Goal: Task Accomplishment & Management: Use online tool/utility

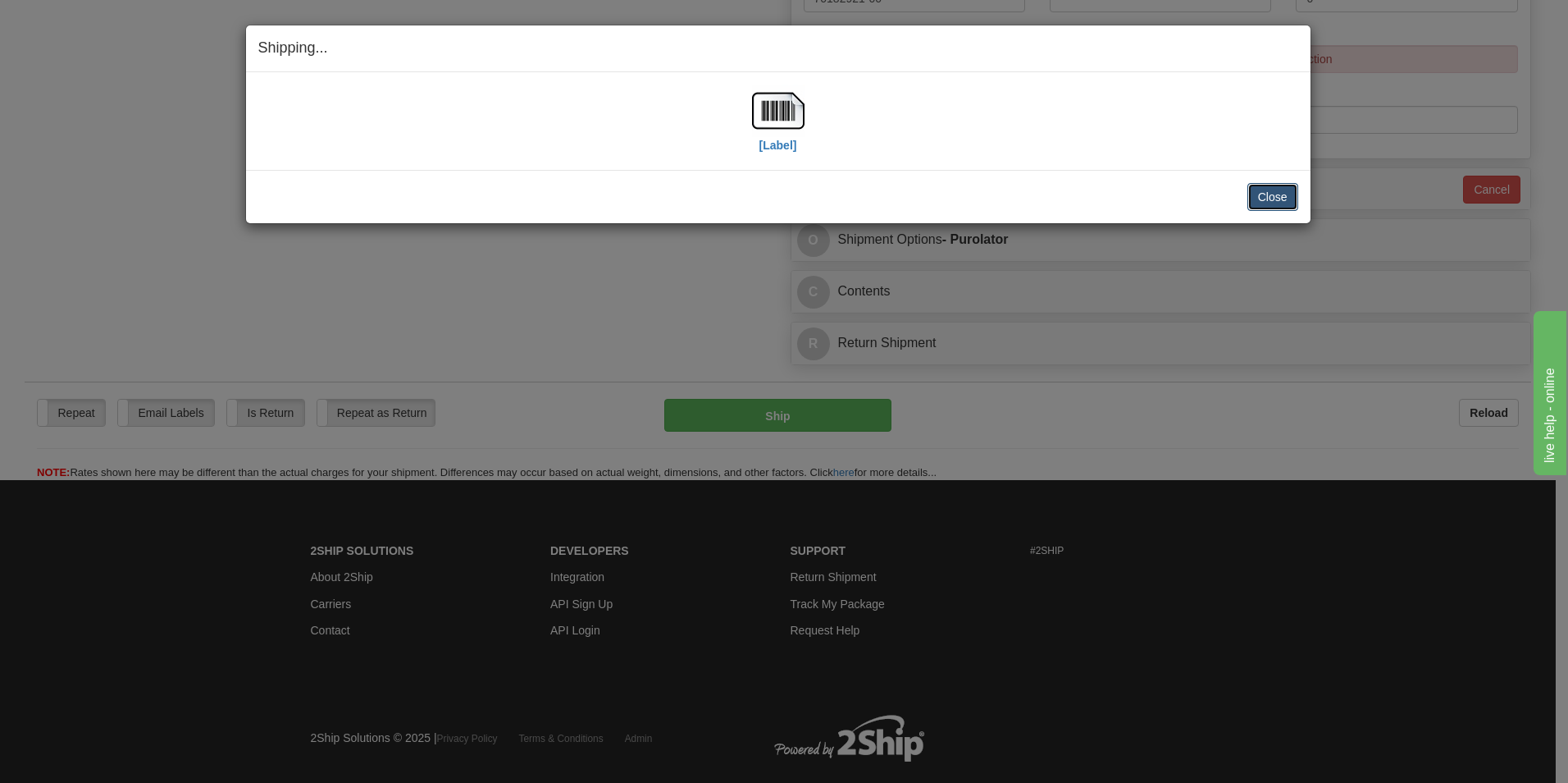
click at [1251, 200] on button "Close" at bounding box center [1272, 197] width 51 height 28
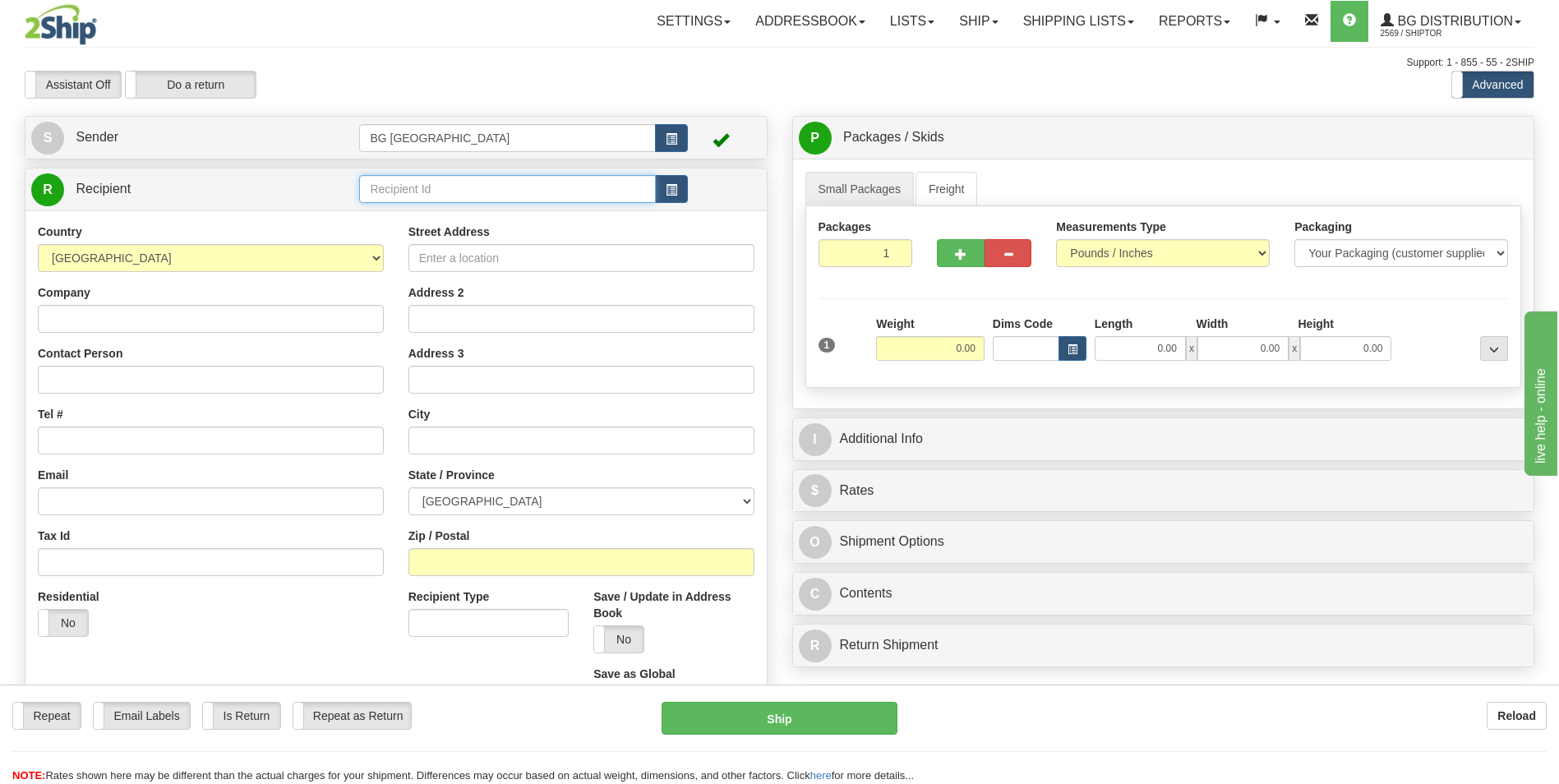
click at [480, 183] on input "text" at bounding box center [507, 188] width 296 height 28
click at [423, 199] on input "60020" at bounding box center [507, 188] width 296 height 28
click at [420, 216] on div "60020" at bounding box center [503, 214] width 280 height 18
type input "60020"
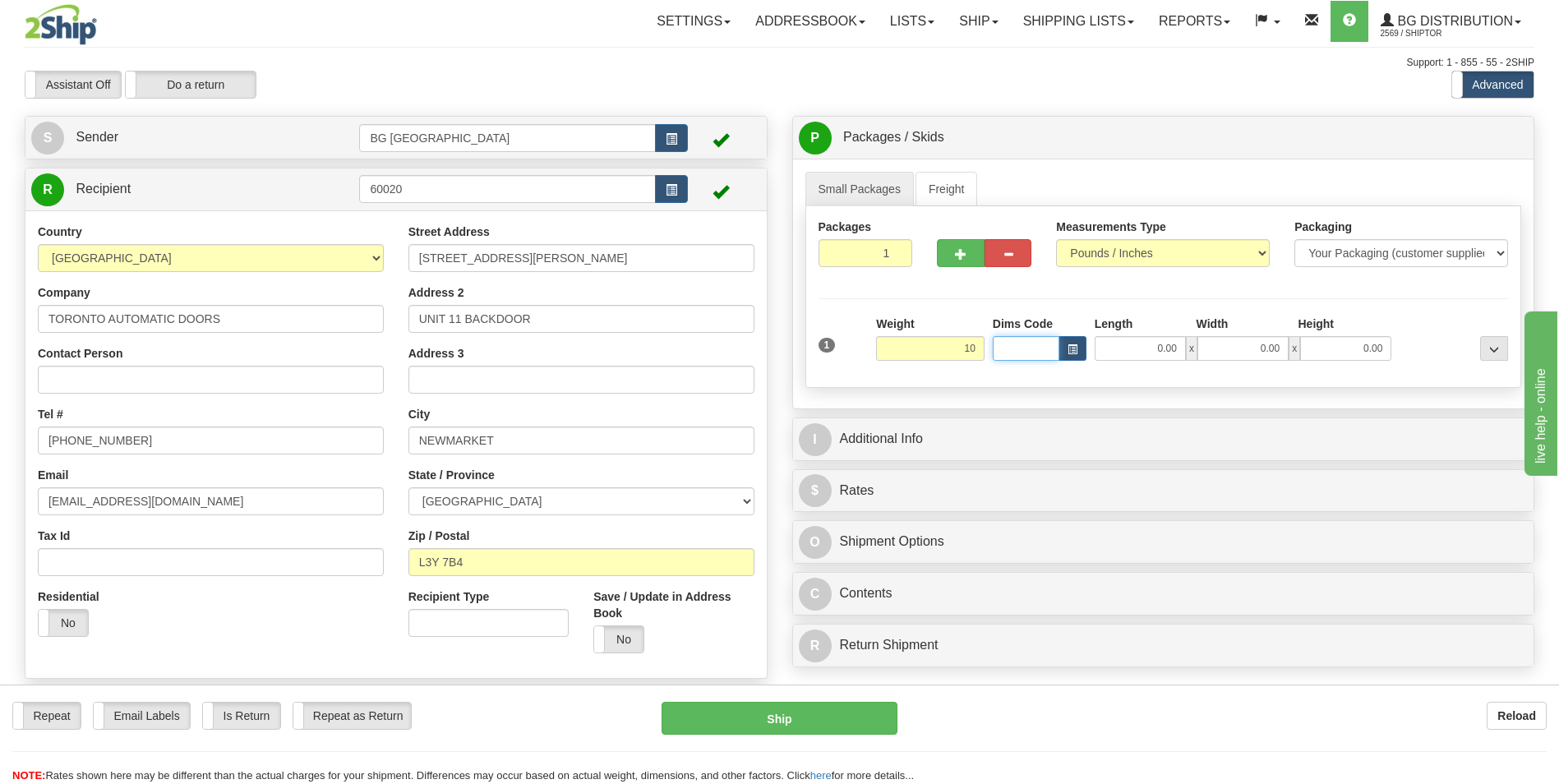
type input "10.00"
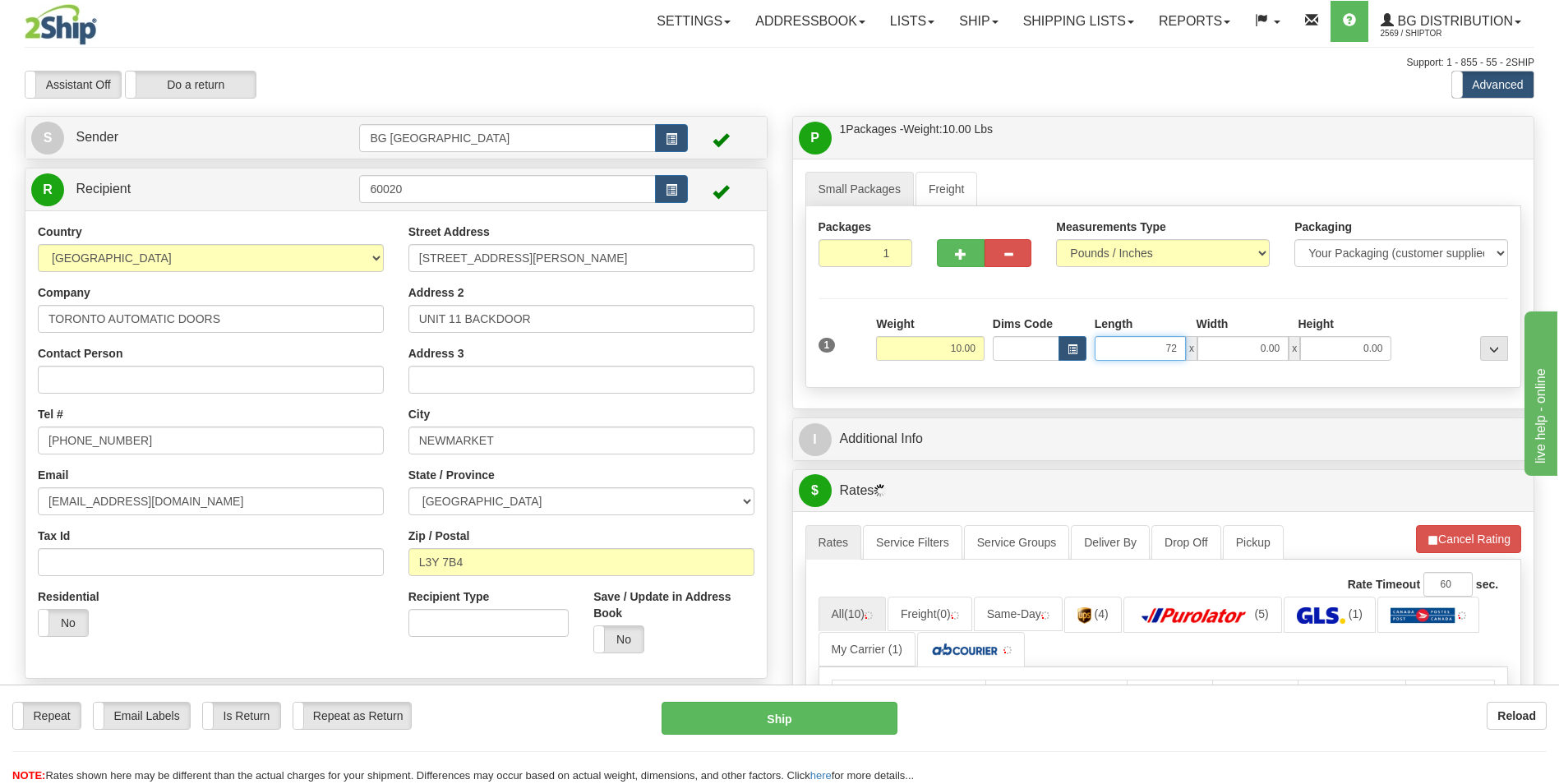
type input "72.00"
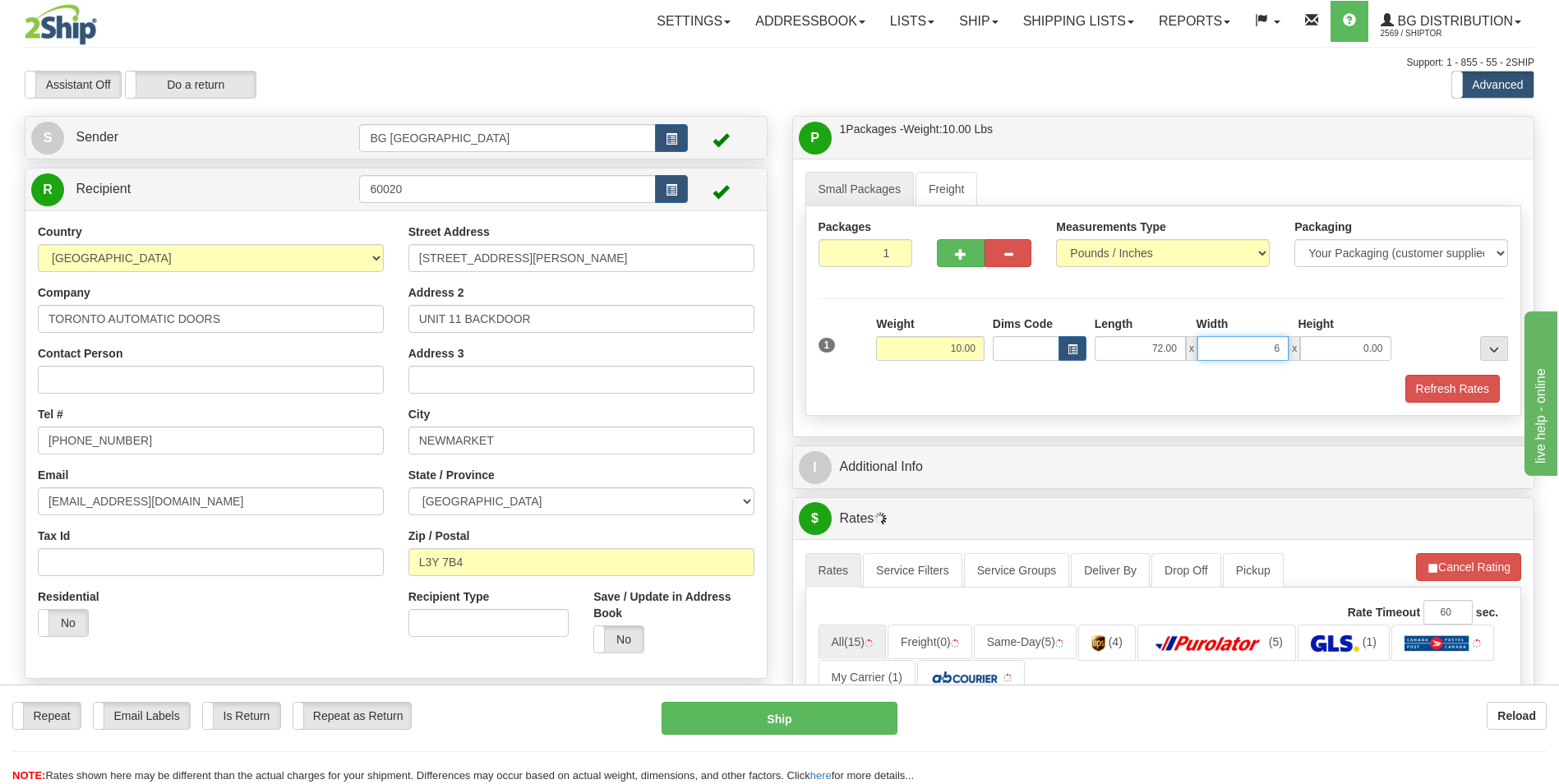
type input "6.00"
type input "2.00"
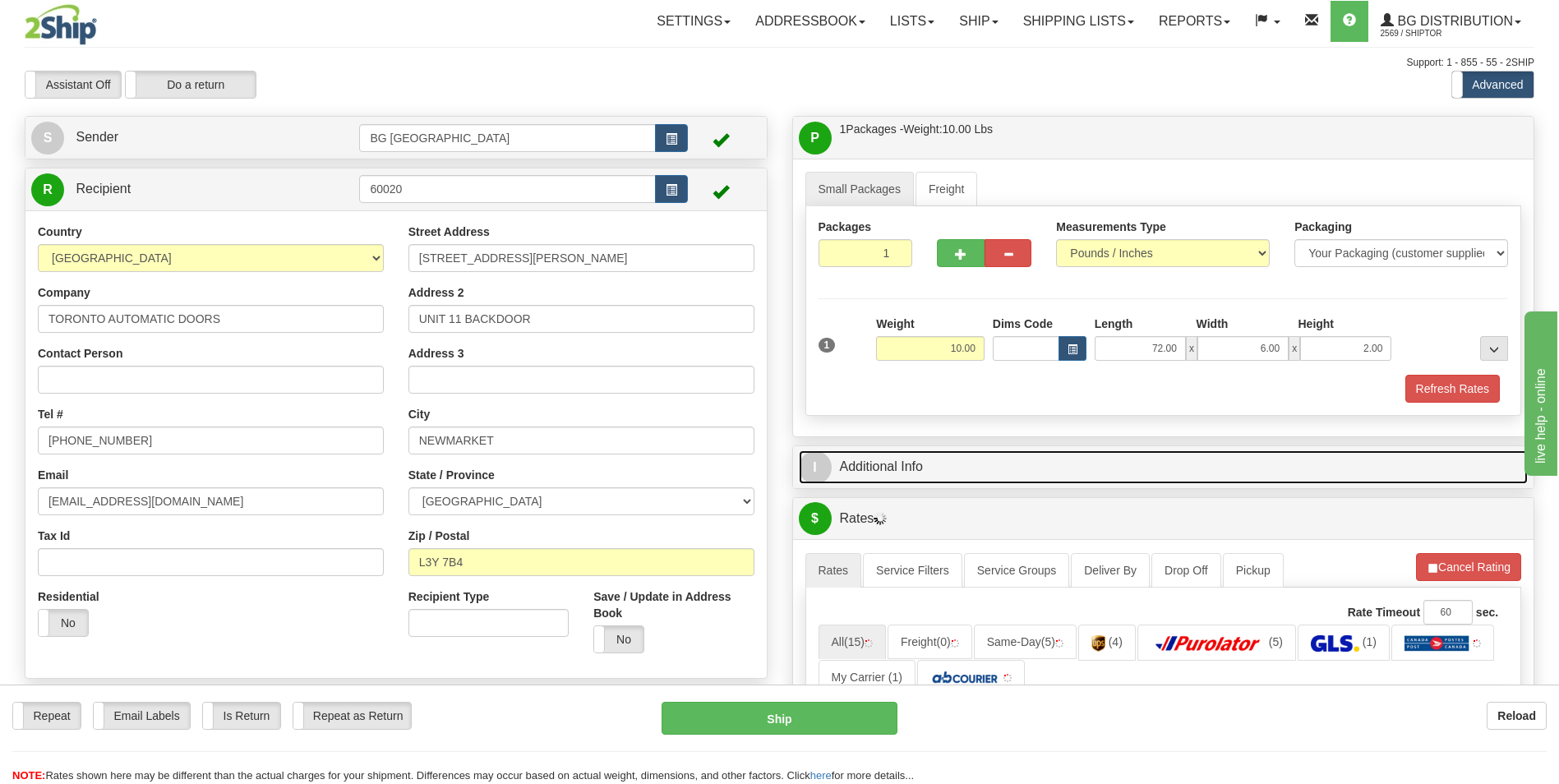
click at [937, 482] on link "I Additional Info" at bounding box center [1163, 466] width 730 height 33
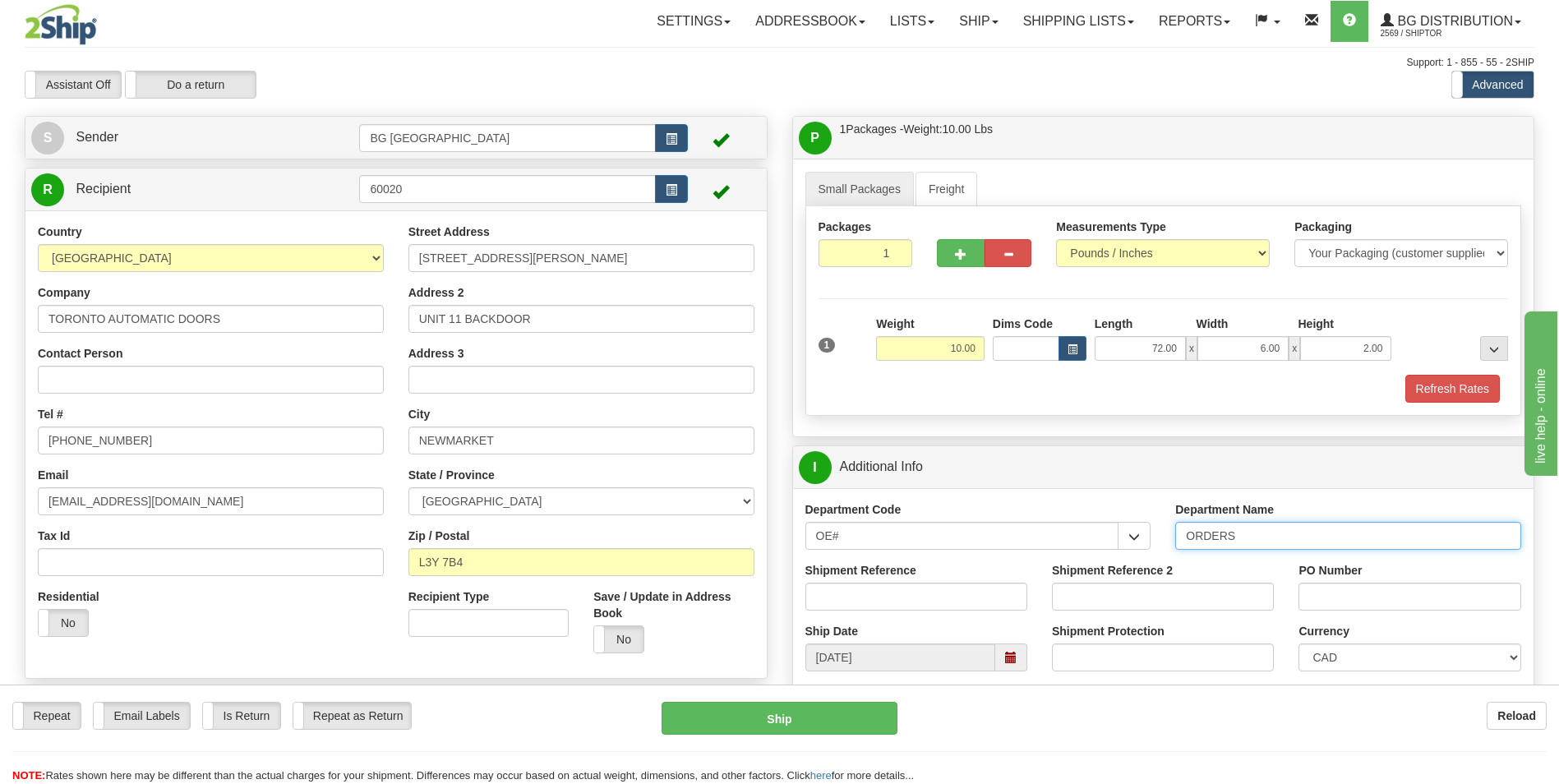
click at [1239, 539] on input "ORDERS" at bounding box center [1347, 536] width 346 height 28
type input "70183036-00"
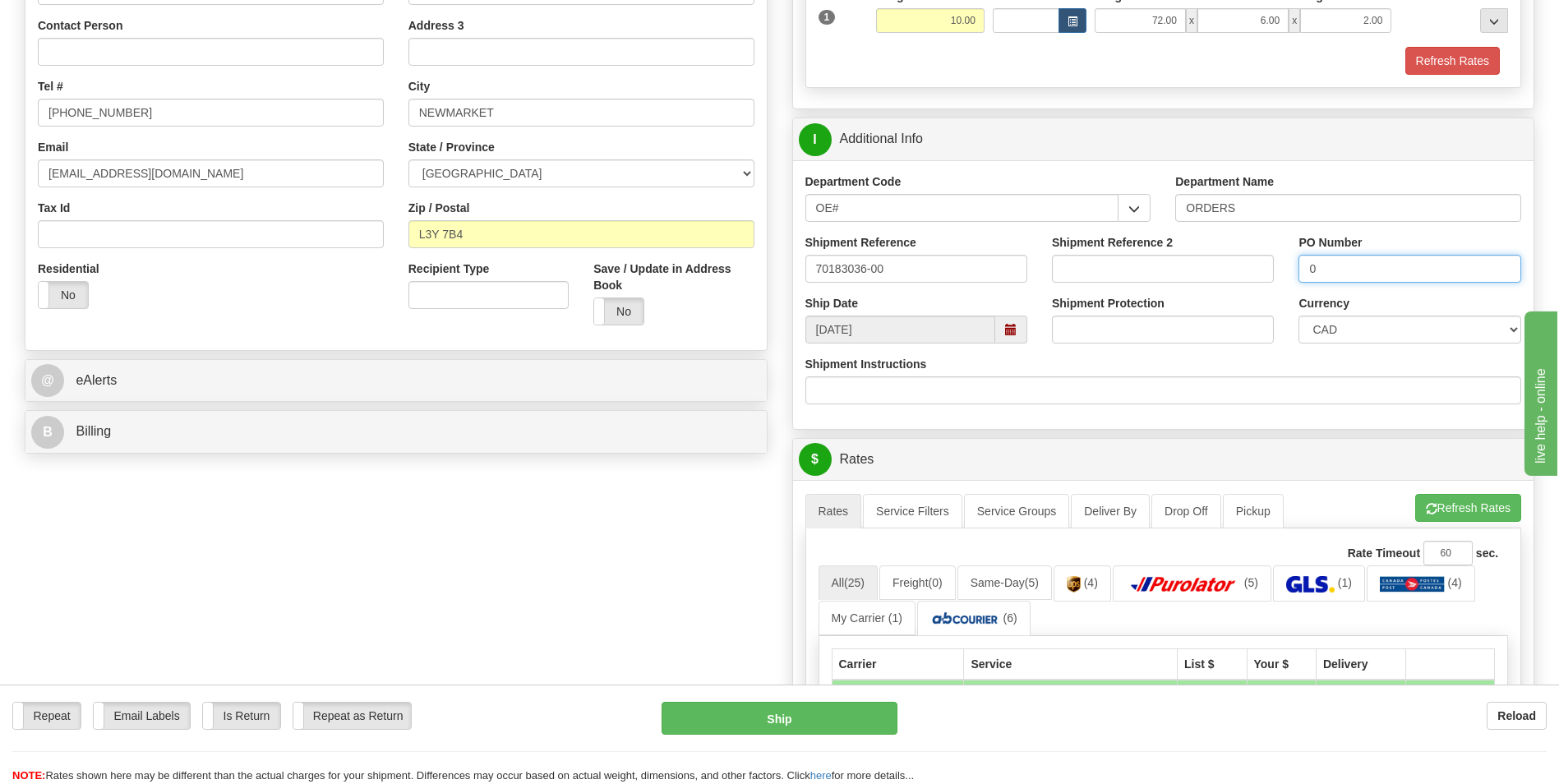
scroll to position [329, 0]
type input "0"
click at [1430, 497] on button "Refresh Rates" at bounding box center [1468, 507] width 106 height 28
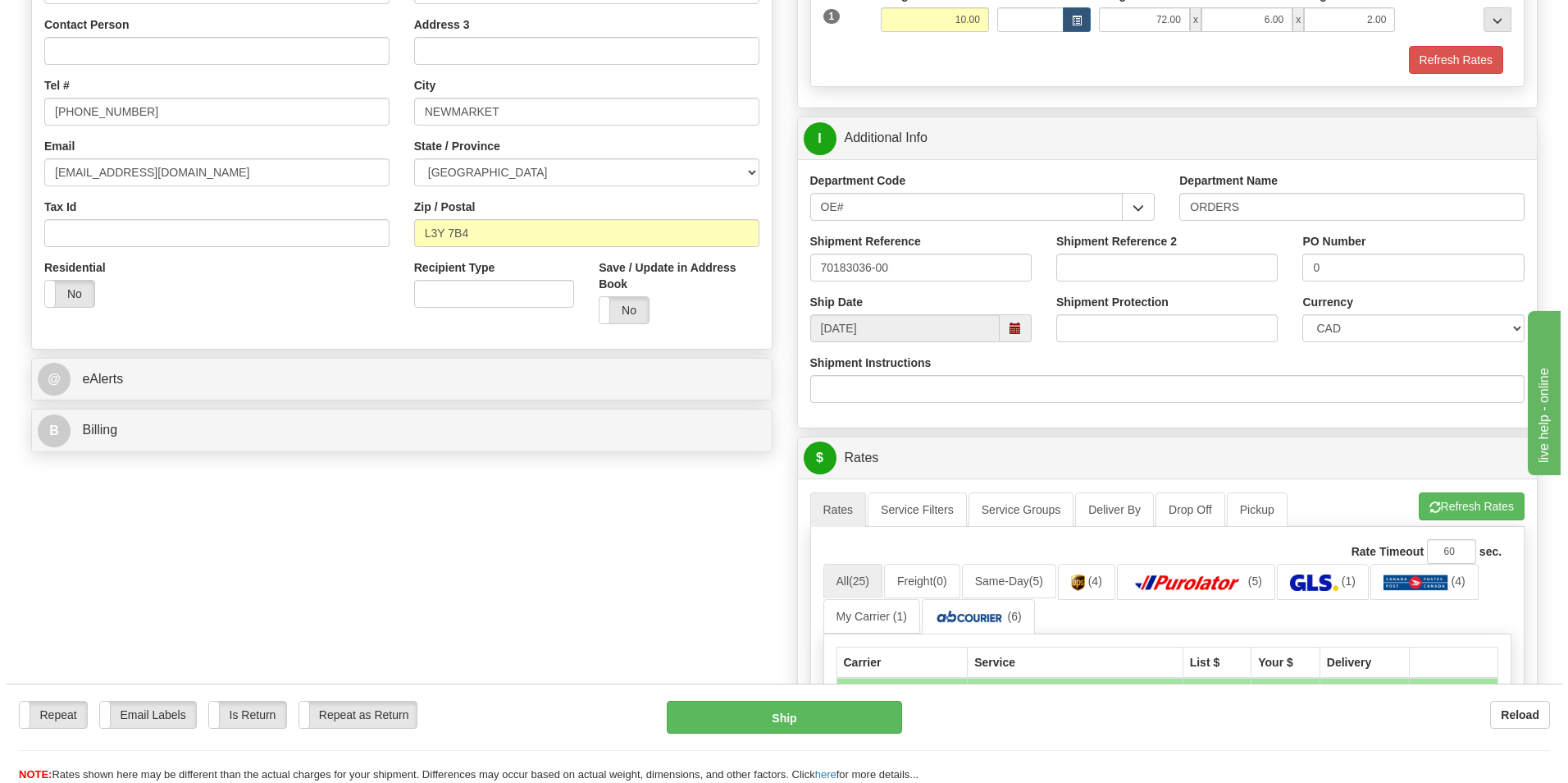
scroll to position [574, 0]
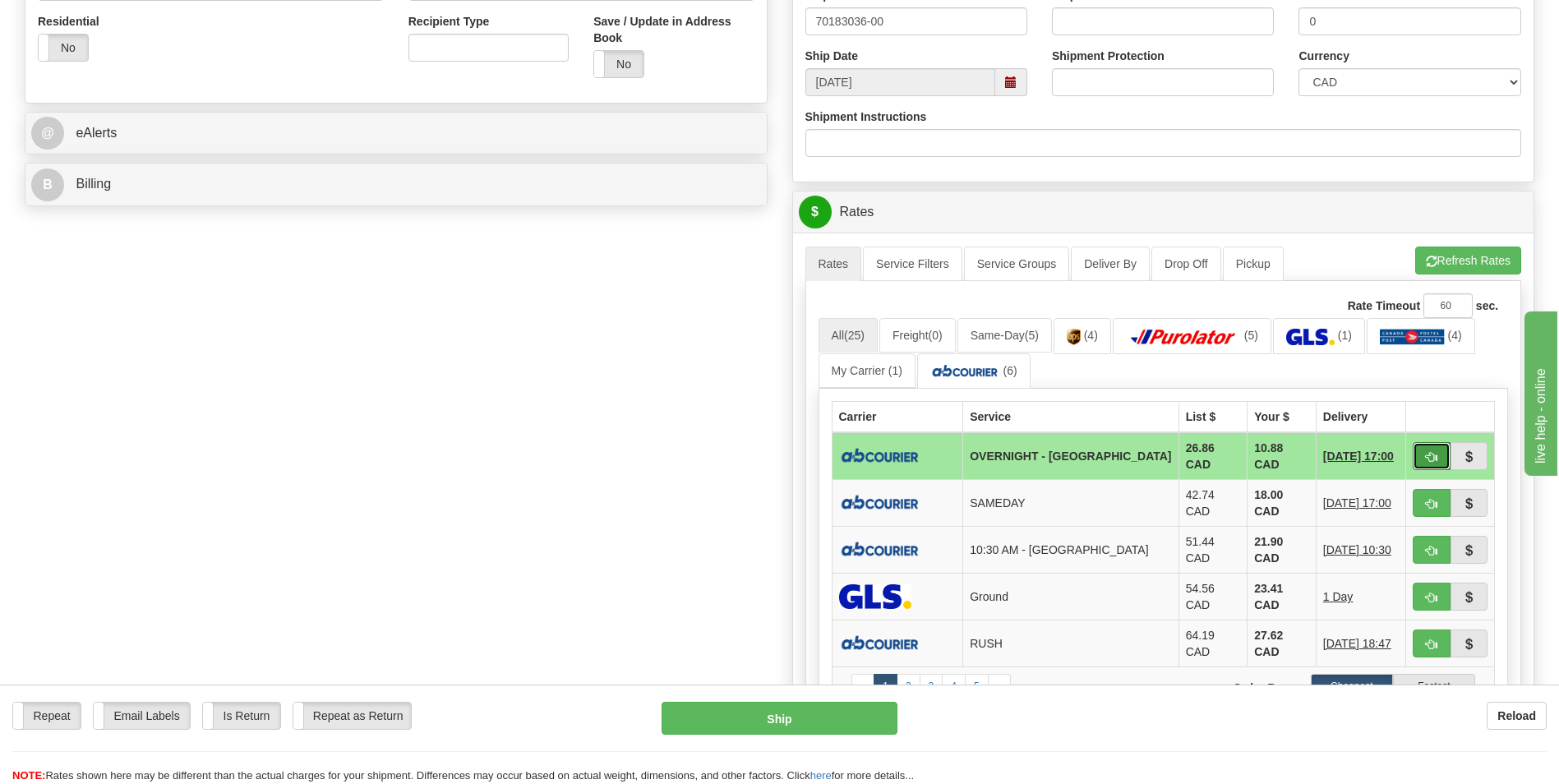
click at [1424, 455] on button "button" at bounding box center [1431, 455] width 38 height 28
type input "4"
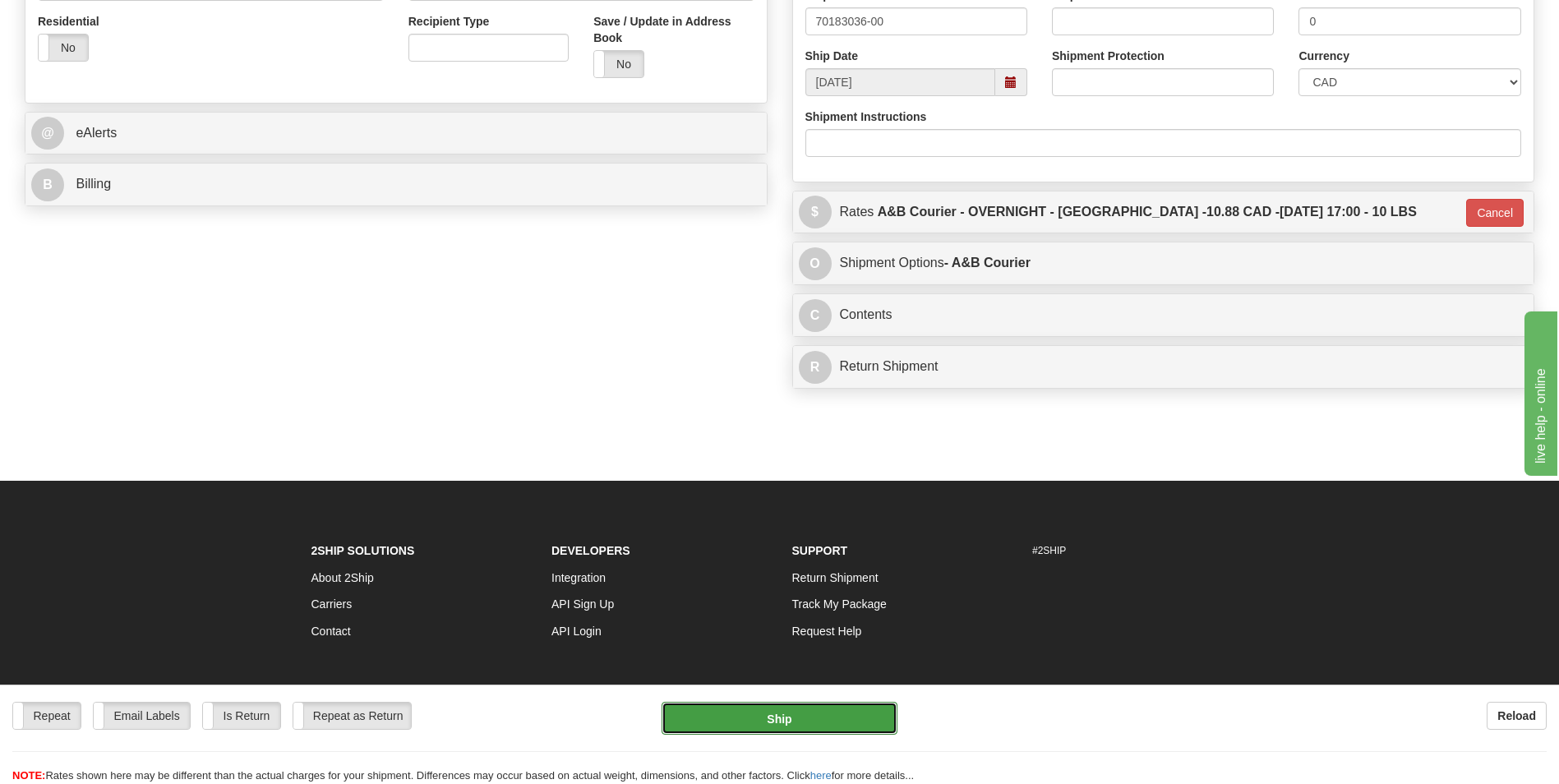
click at [780, 705] on button "Ship" at bounding box center [779, 718] width 235 height 33
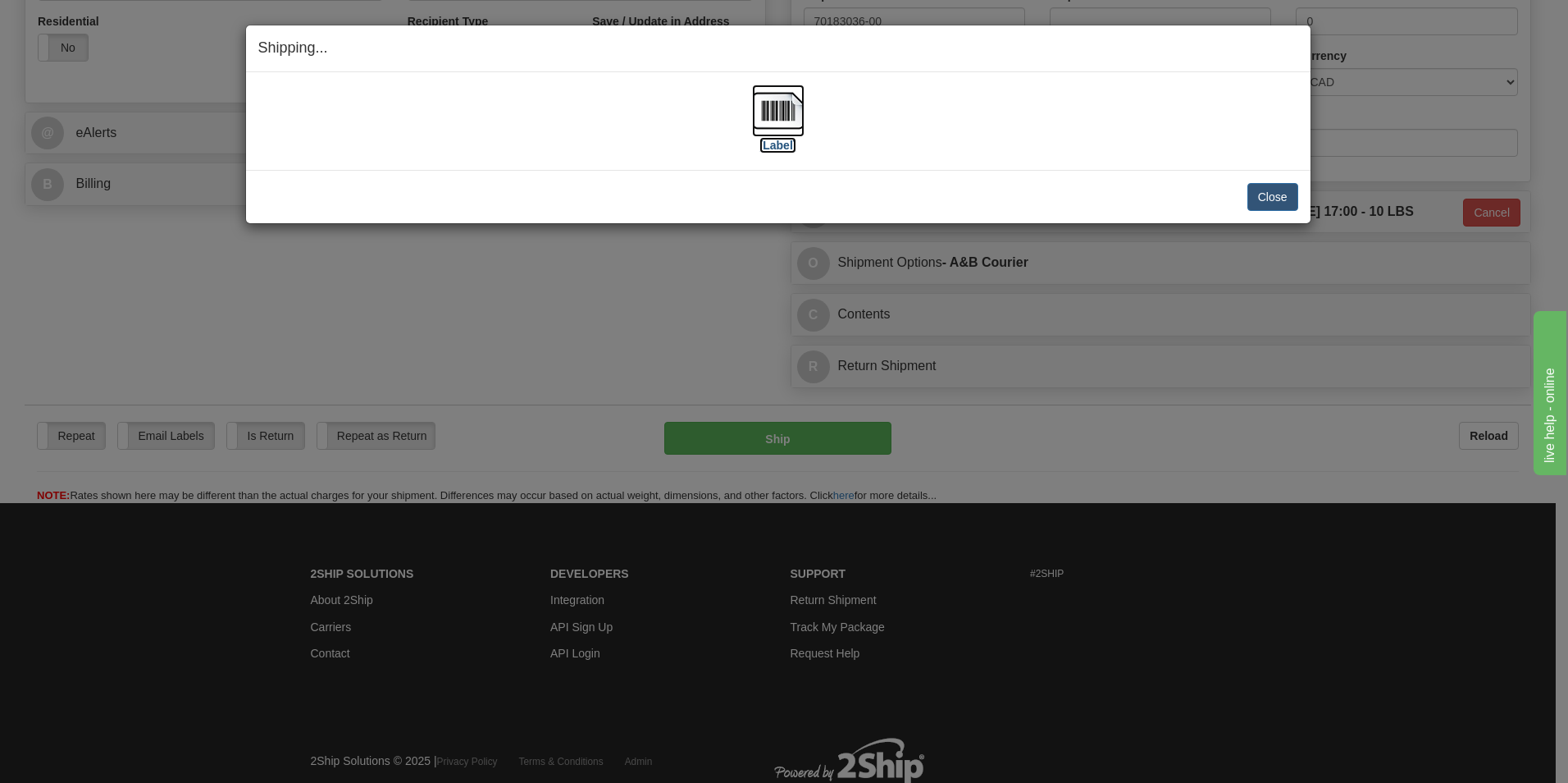
click at [793, 93] on img at bounding box center [778, 111] width 52 height 52
click at [1276, 198] on button "Close" at bounding box center [1272, 197] width 51 height 28
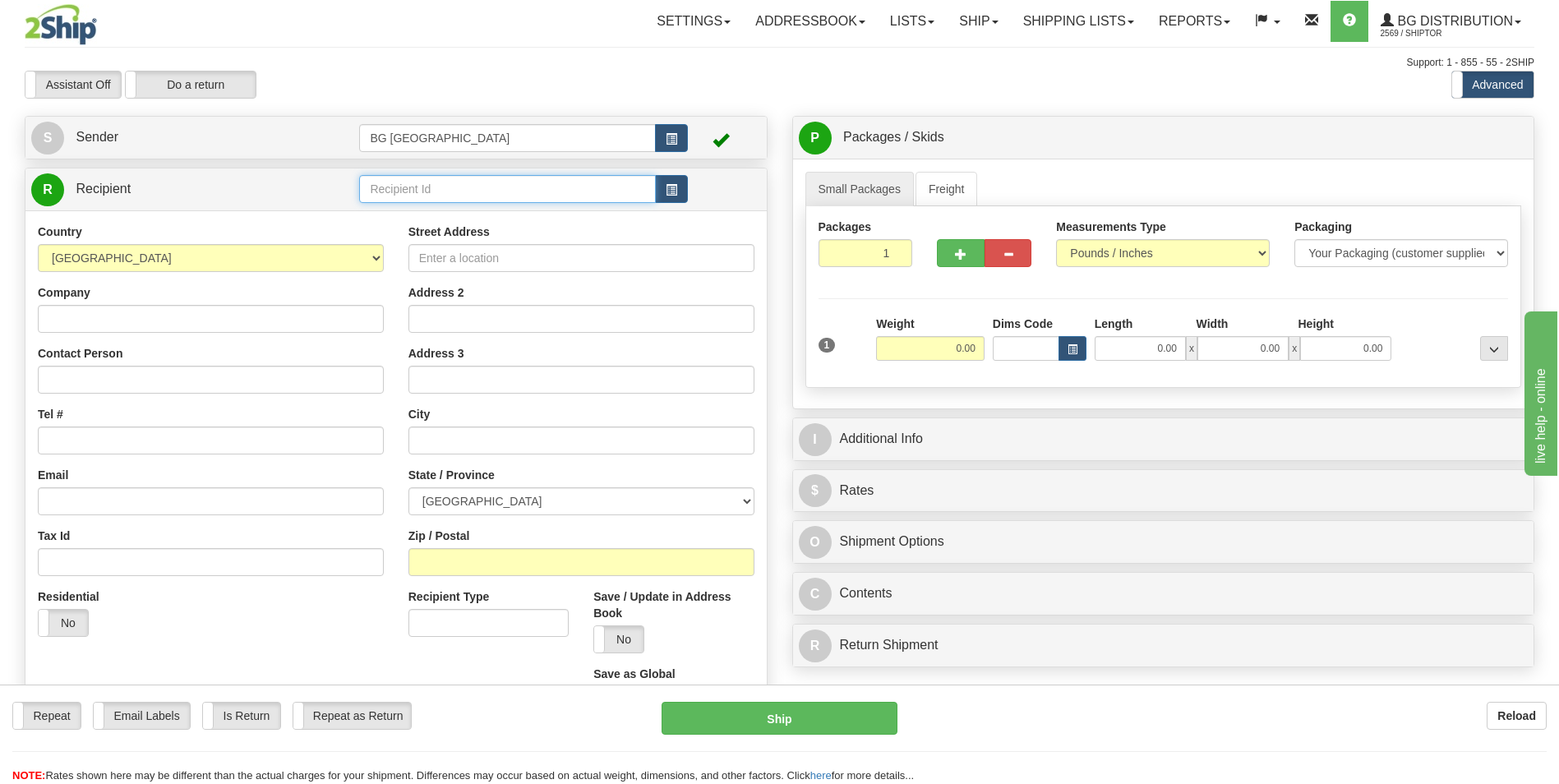
click at [422, 194] on input "text" at bounding box center [507, 188] width 296 height 28
click at [418, 204] on li "60203" at bounding box center [507, 214] width 294 height 22
type input "60203"
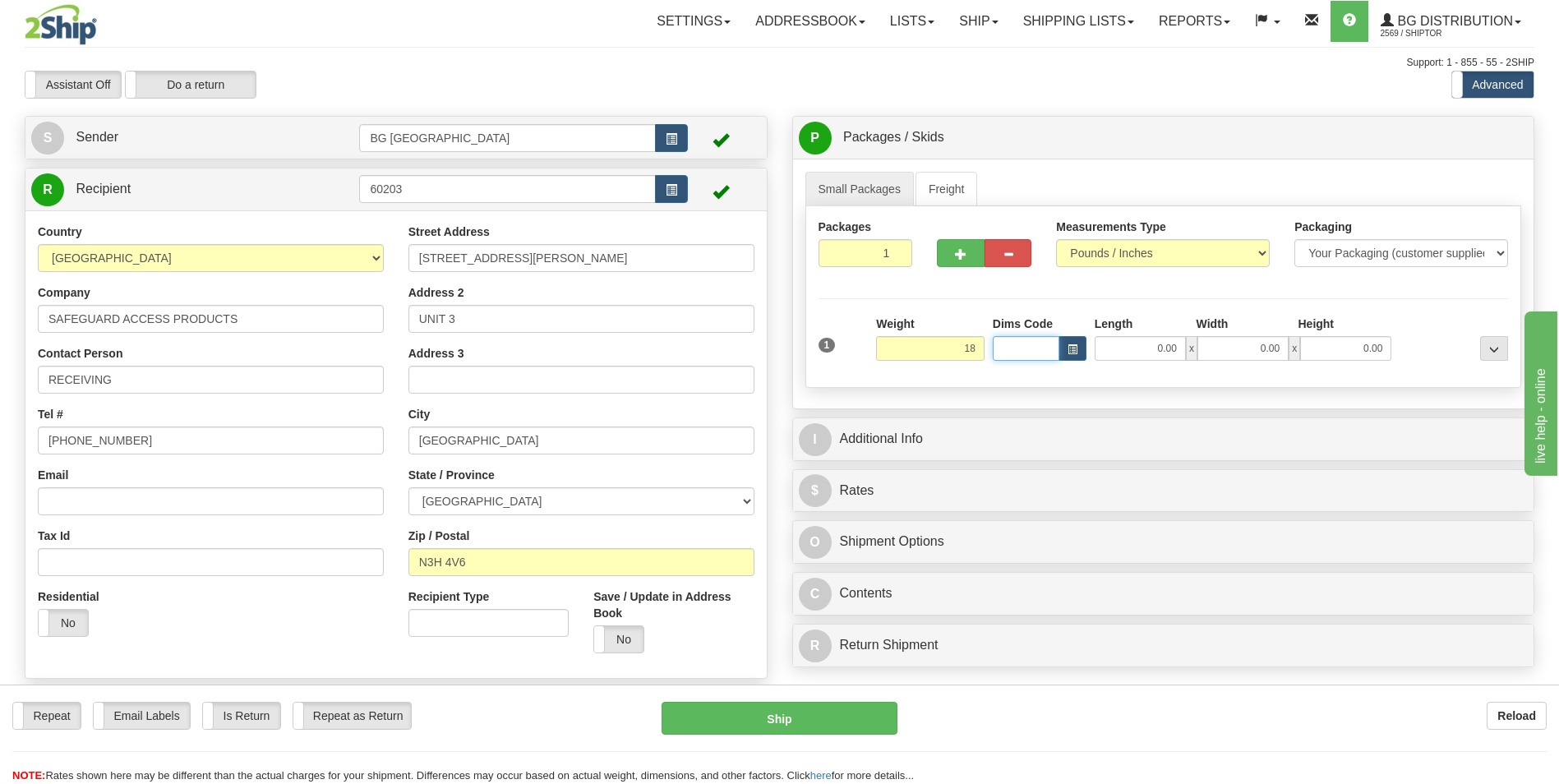
type input "18.00"
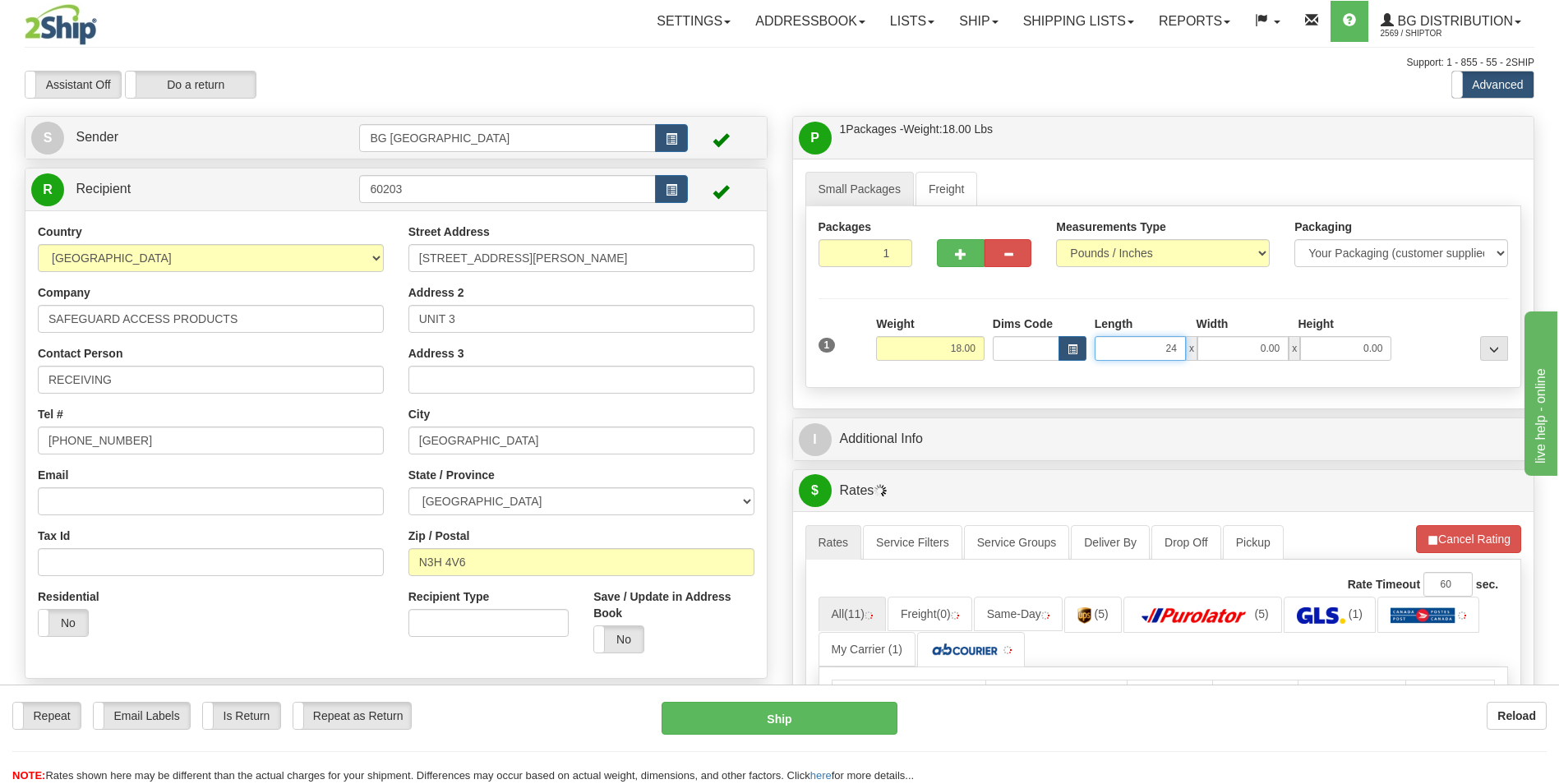
type input "24.00"
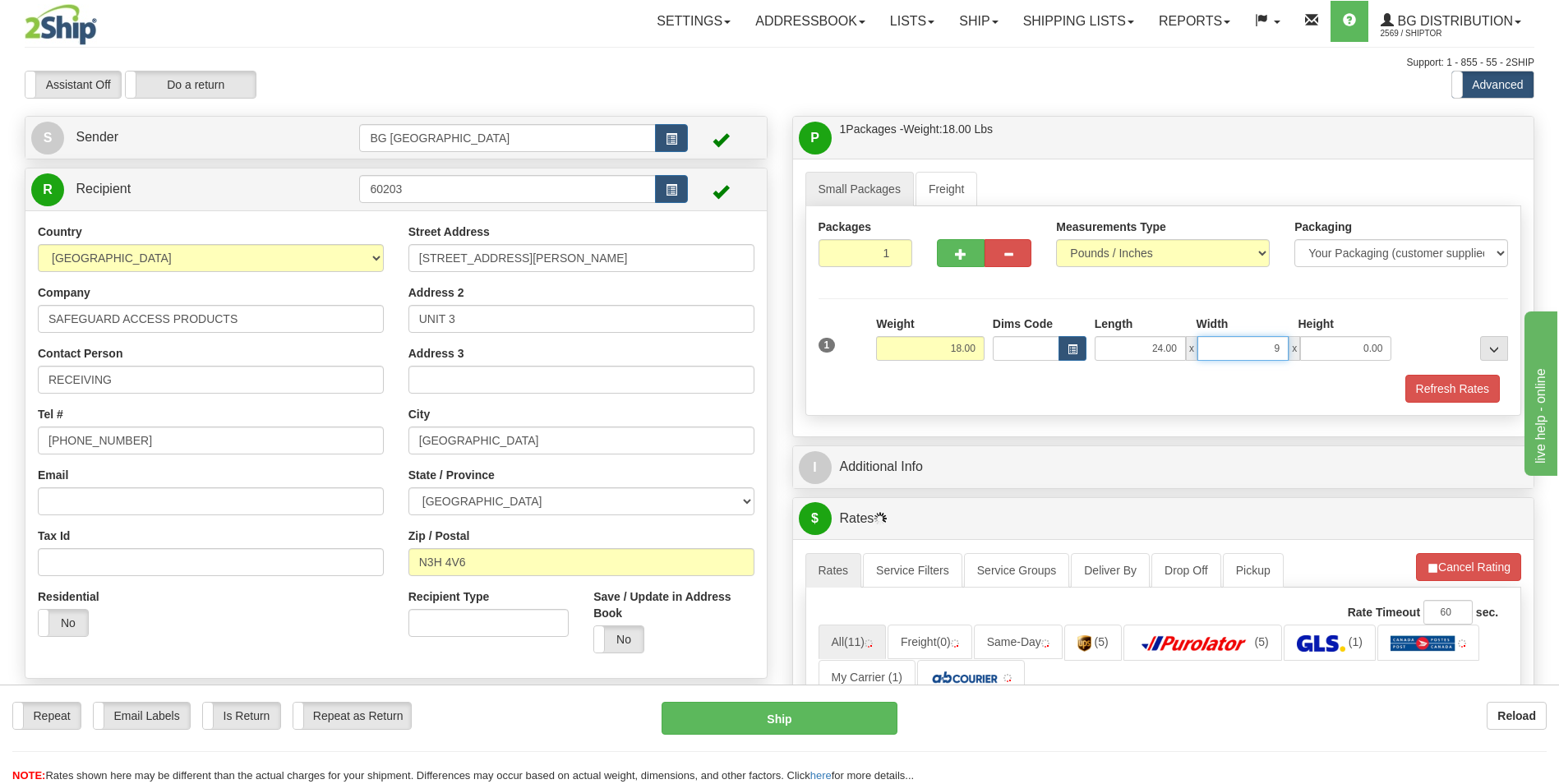
type input "9.00"
type input "5.00"
click at [960, 256] on span "button" at bounding box center [960, 255] width 12 height 11
type input "2"
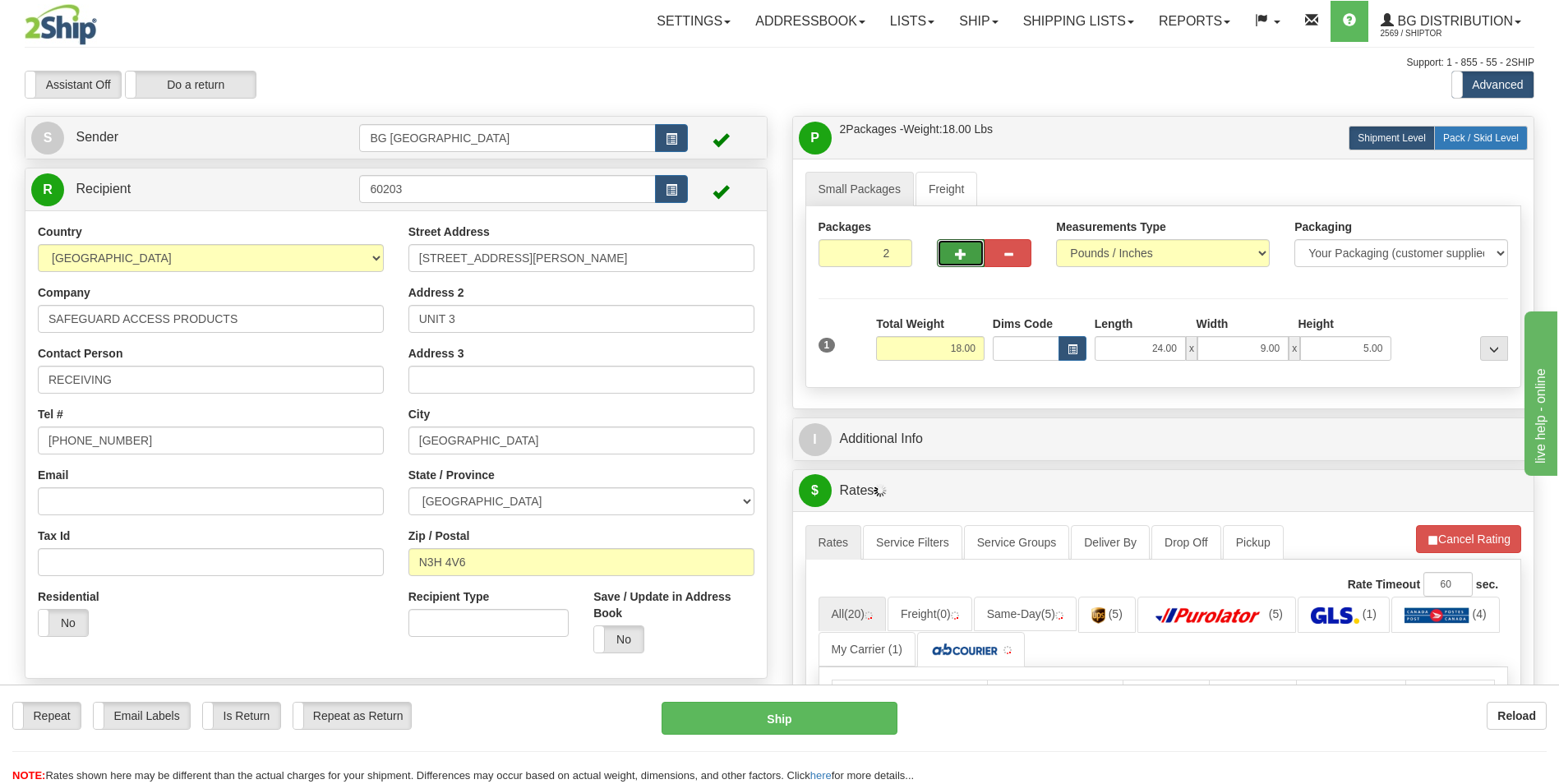
click at [1464, 126] on label "Pack / Skid Level Pack.." at bounding box center [1481, 138] width 94 height 24
radio input "true"
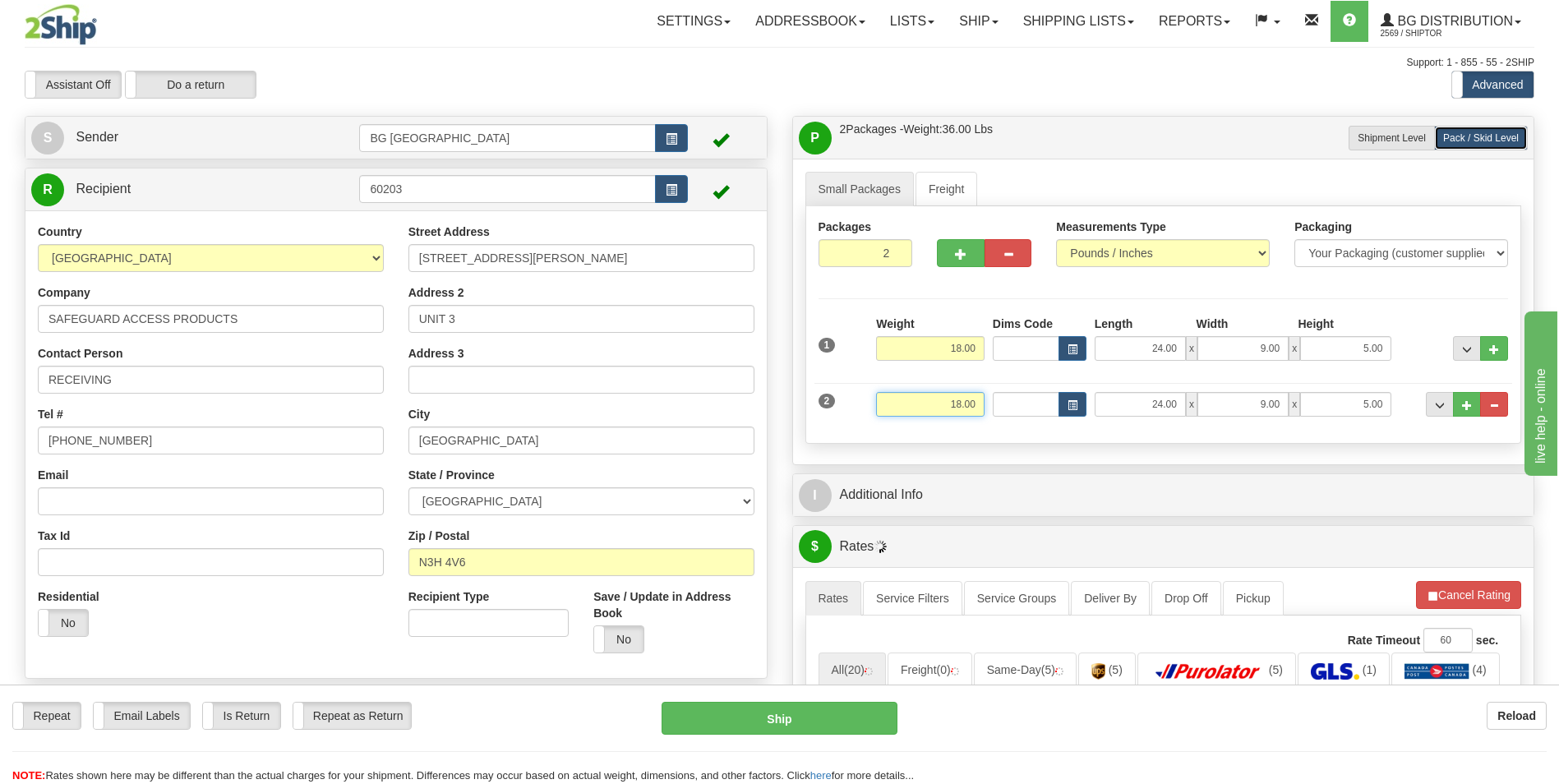
click at [946, 403] on input "18.00" at bounding box center [930, 403] width 108 height 24
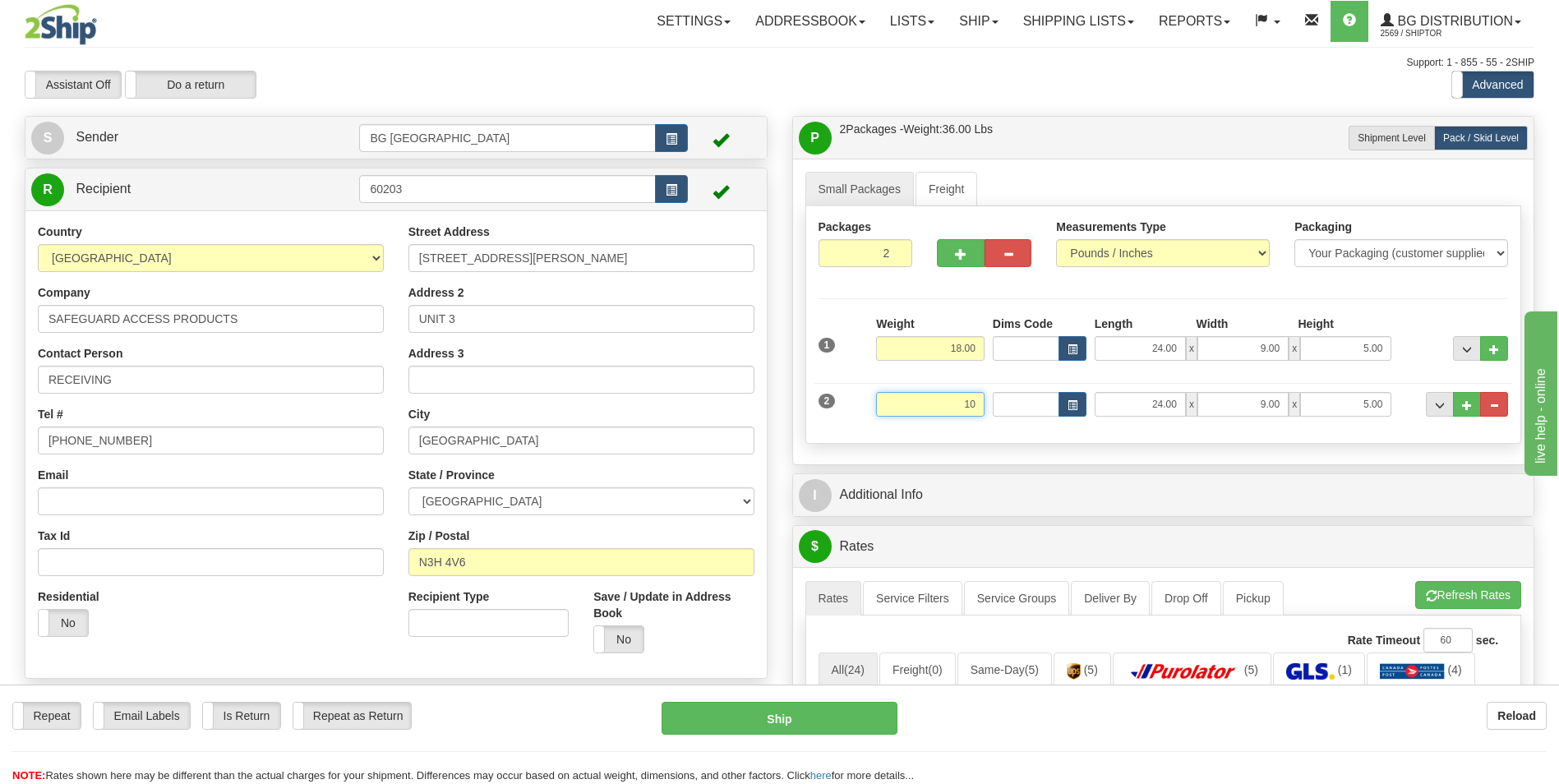
type input "10.00"
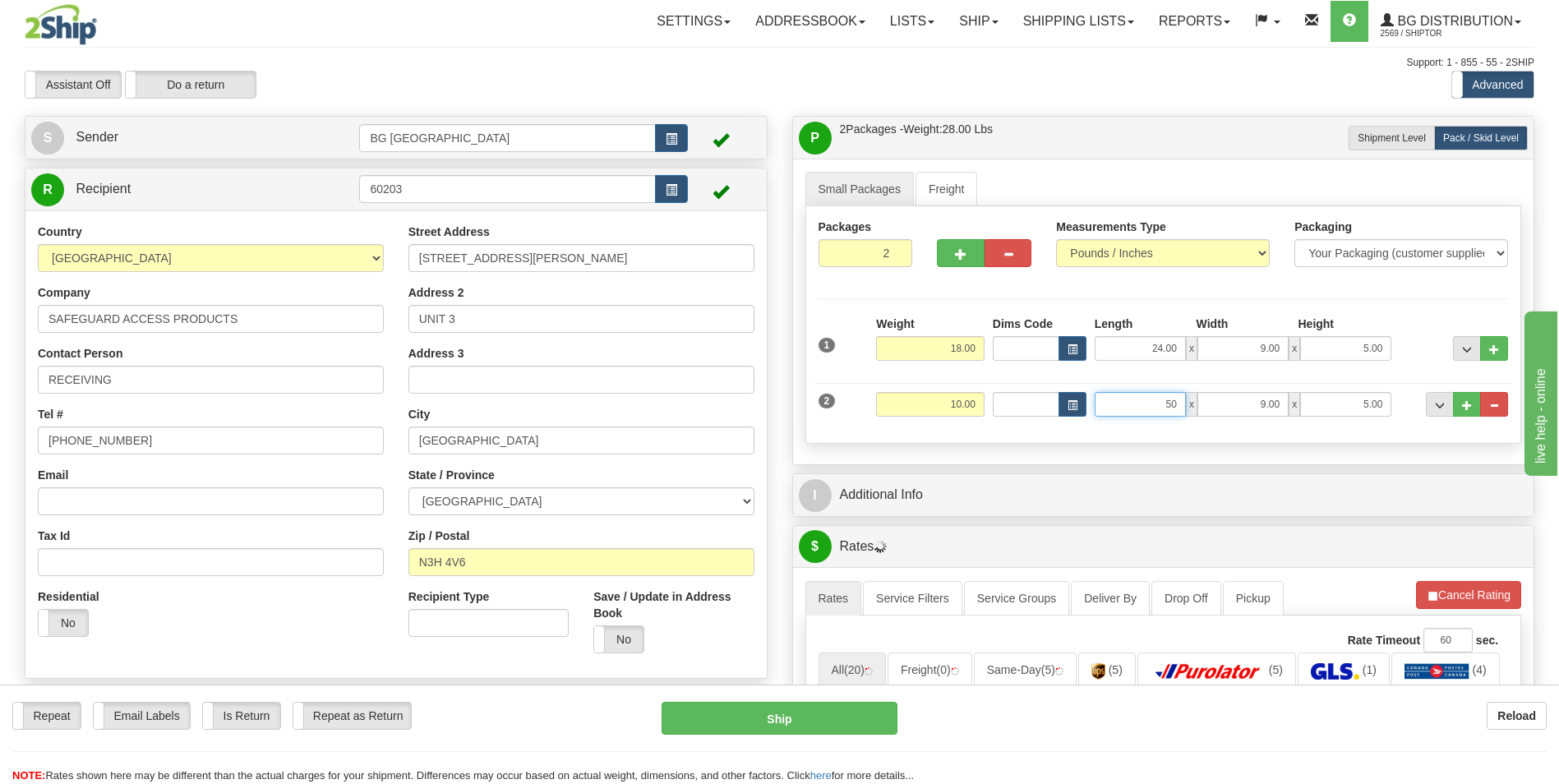
type input "50.00"
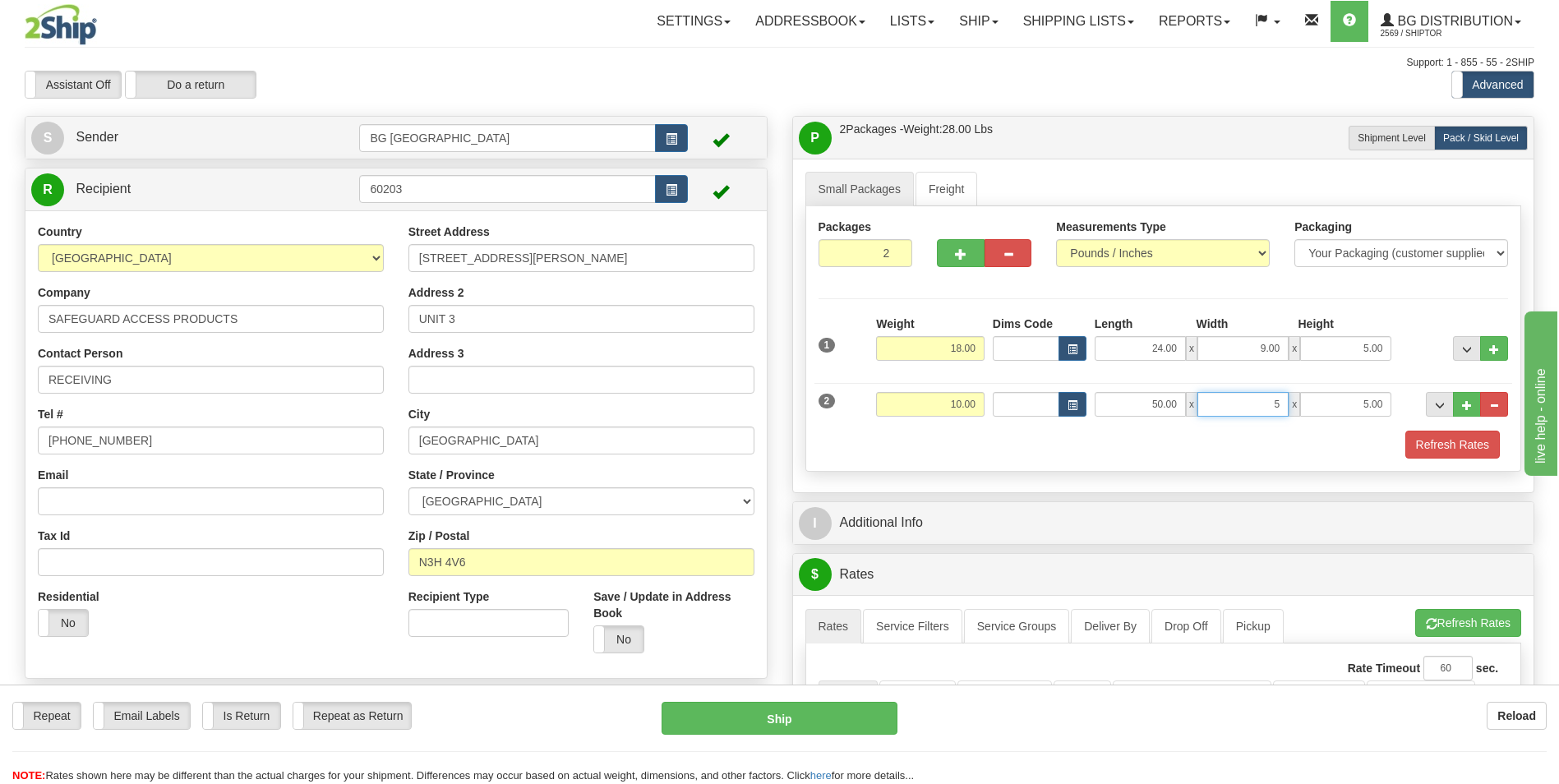
type input "5.00"
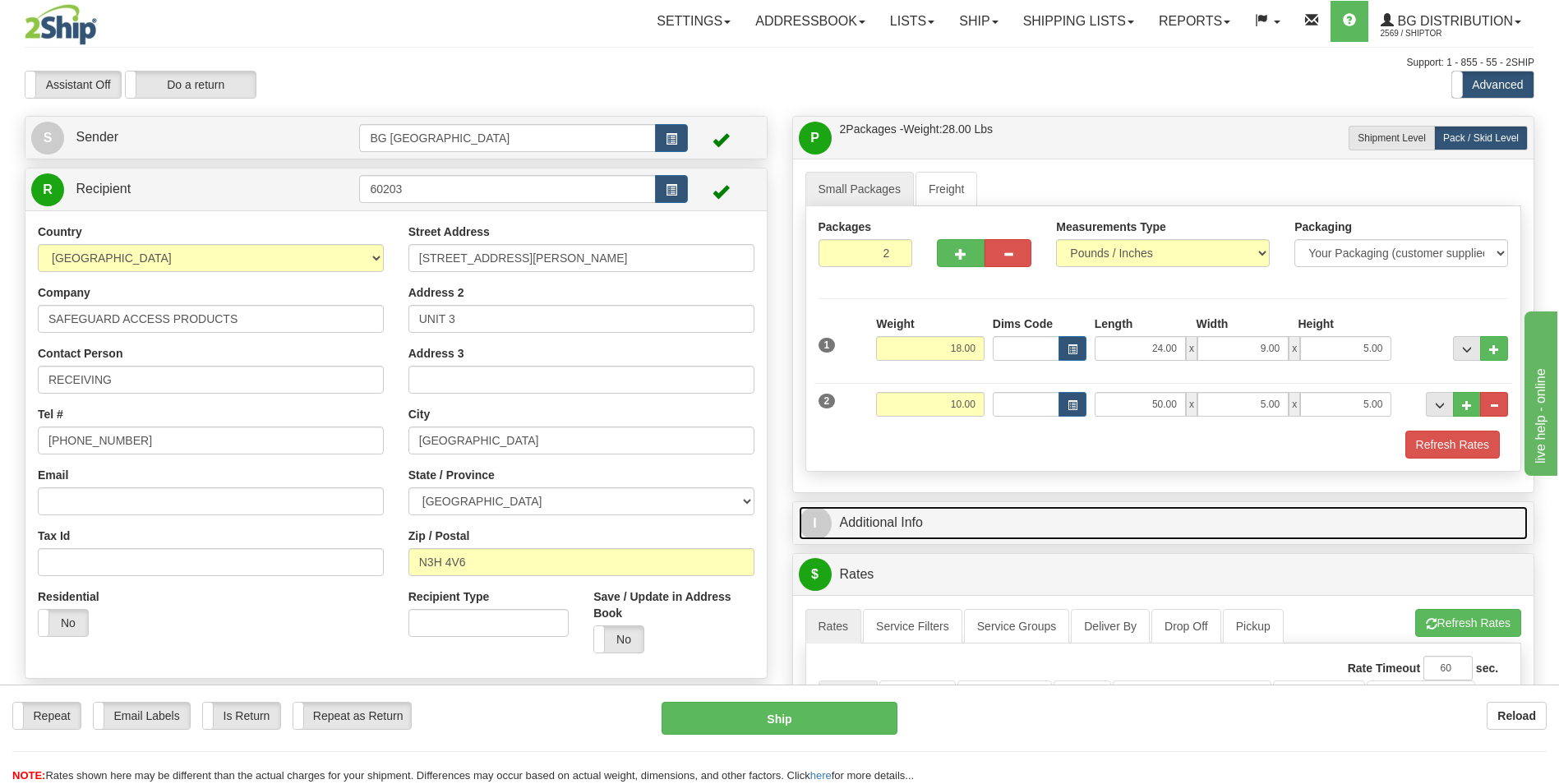
click at [942, 524] on link "I Additional Info" at bounding box center [1163, 522] width 730 height 33
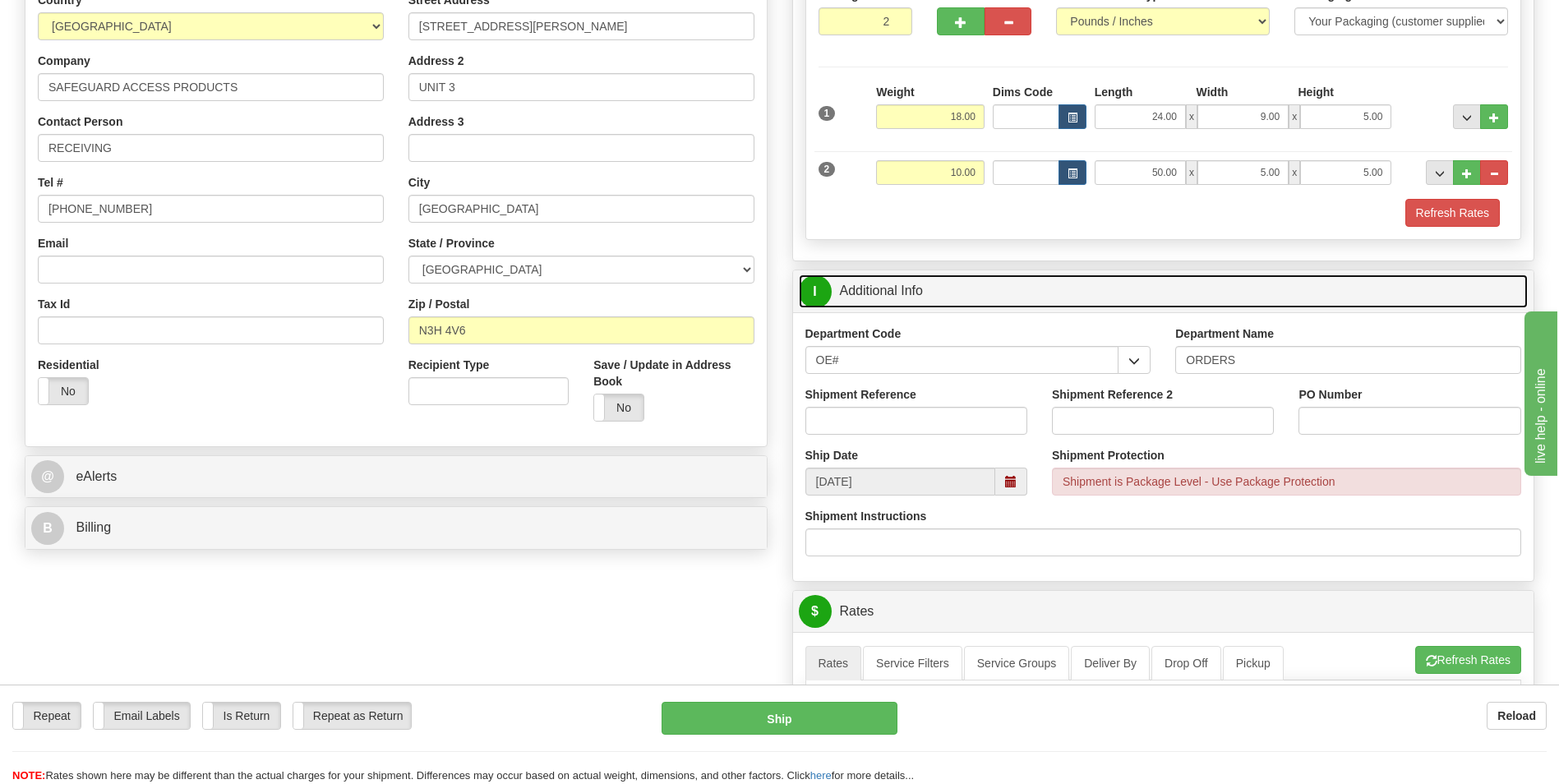
scroll to position [247, 0]
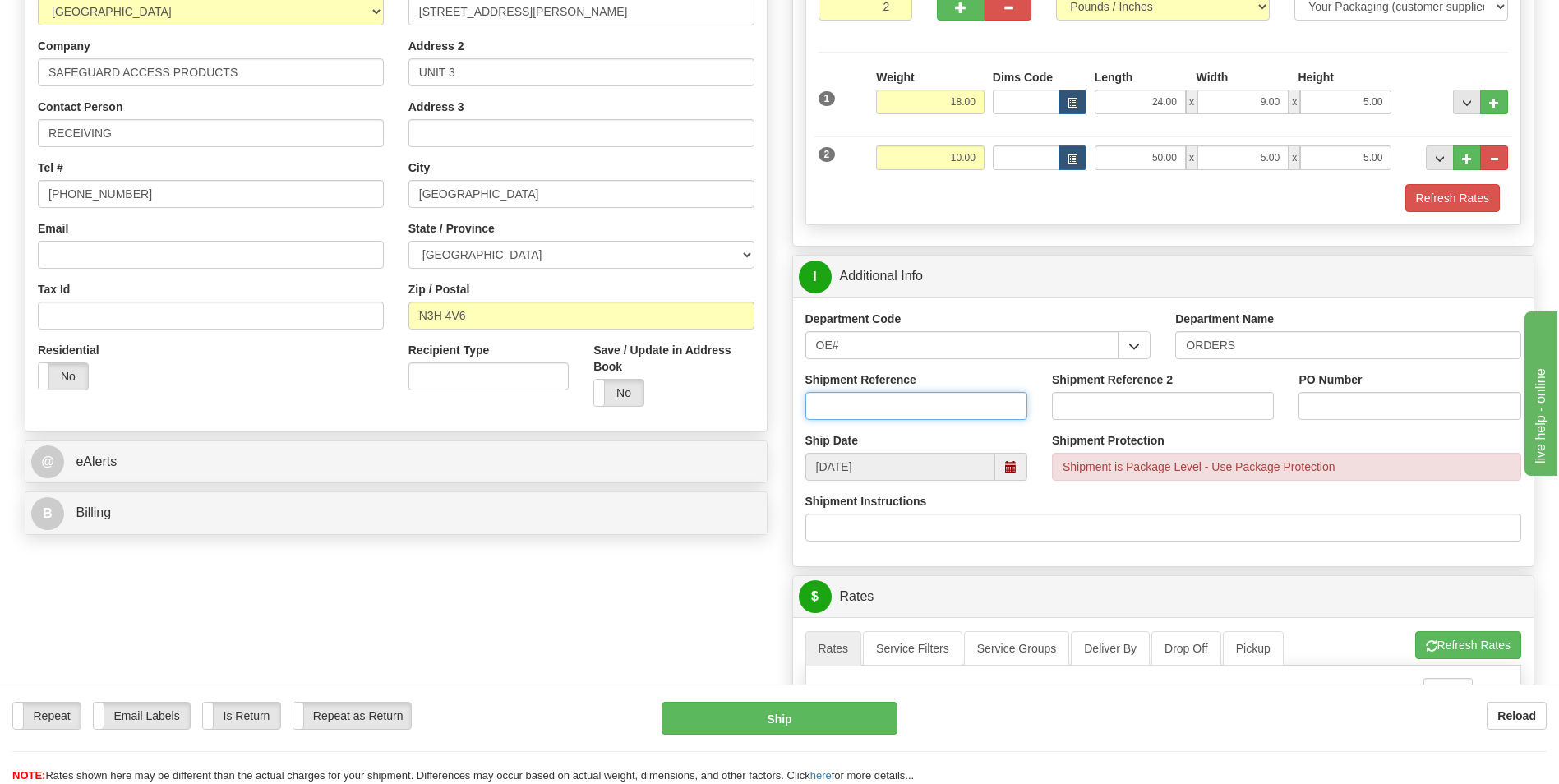
click at [879, 411] on input "Shipment Reference" at bounding box center [916, 405] width 221 height 28
type input "70183002-00"
type input "0"
click at [1159, 158] on input "50.00" at bounding box center [1140, 158] width 91 height 24
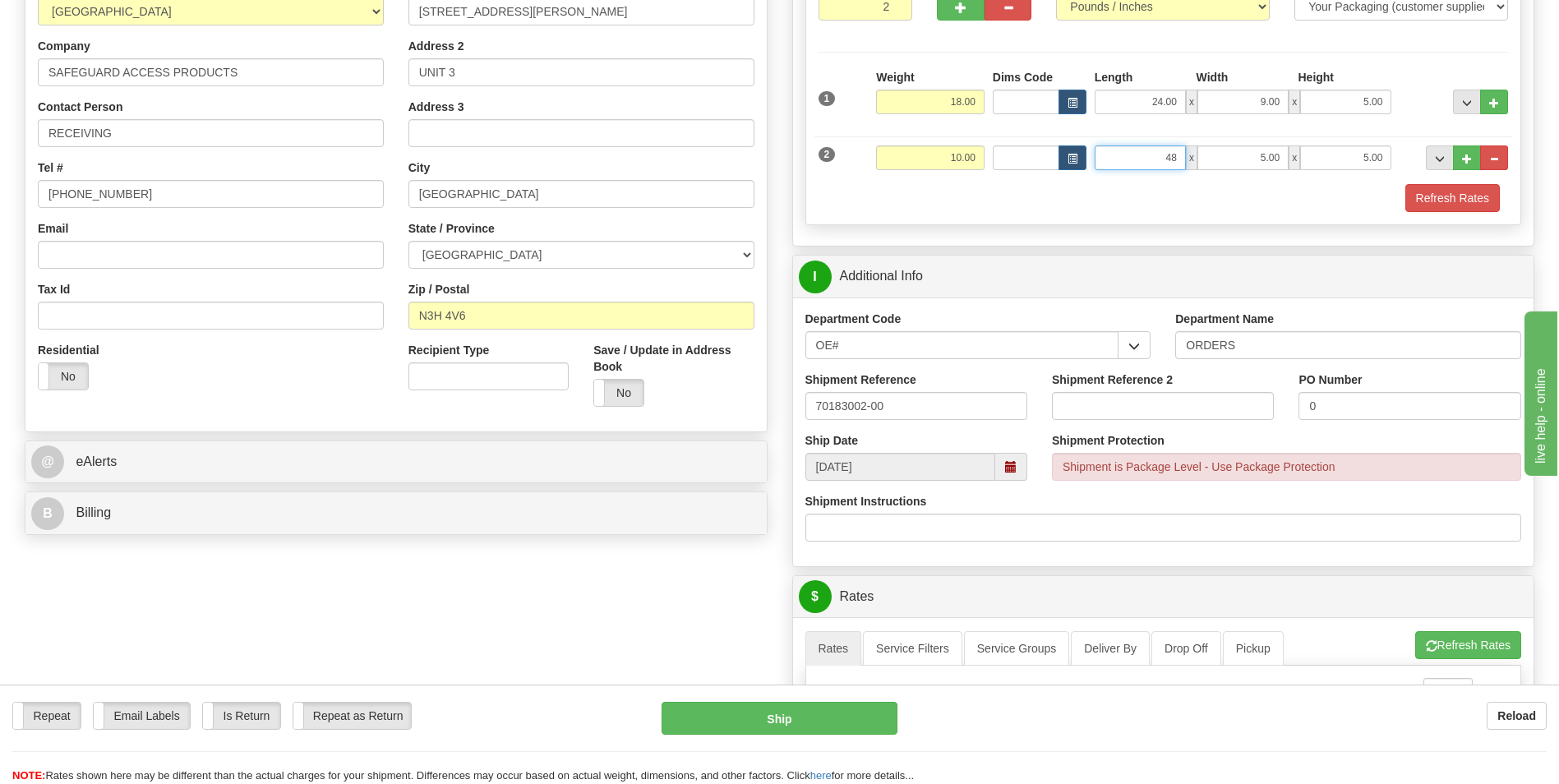
type input "48.00"
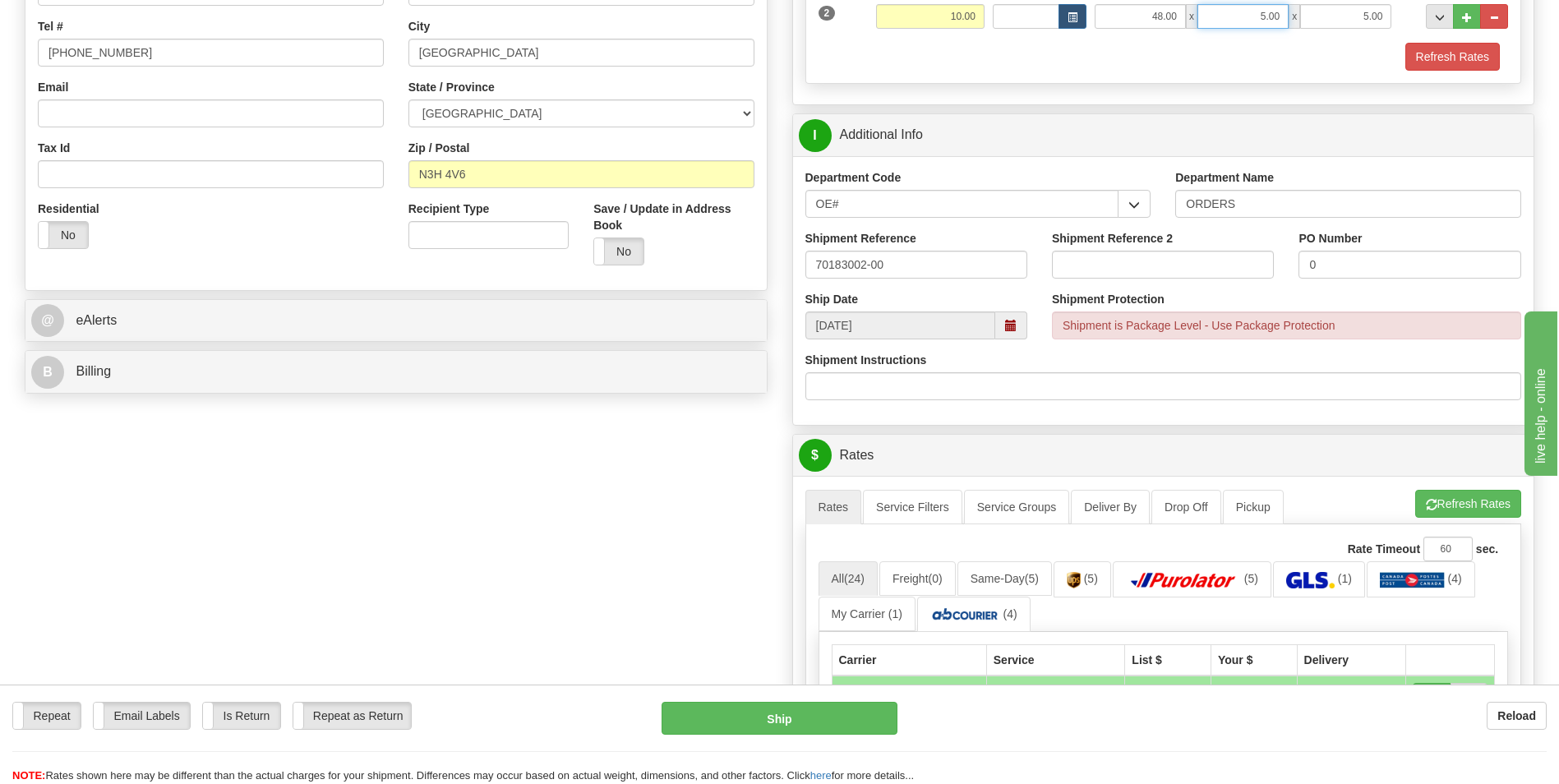
scroll to position [575, 0]
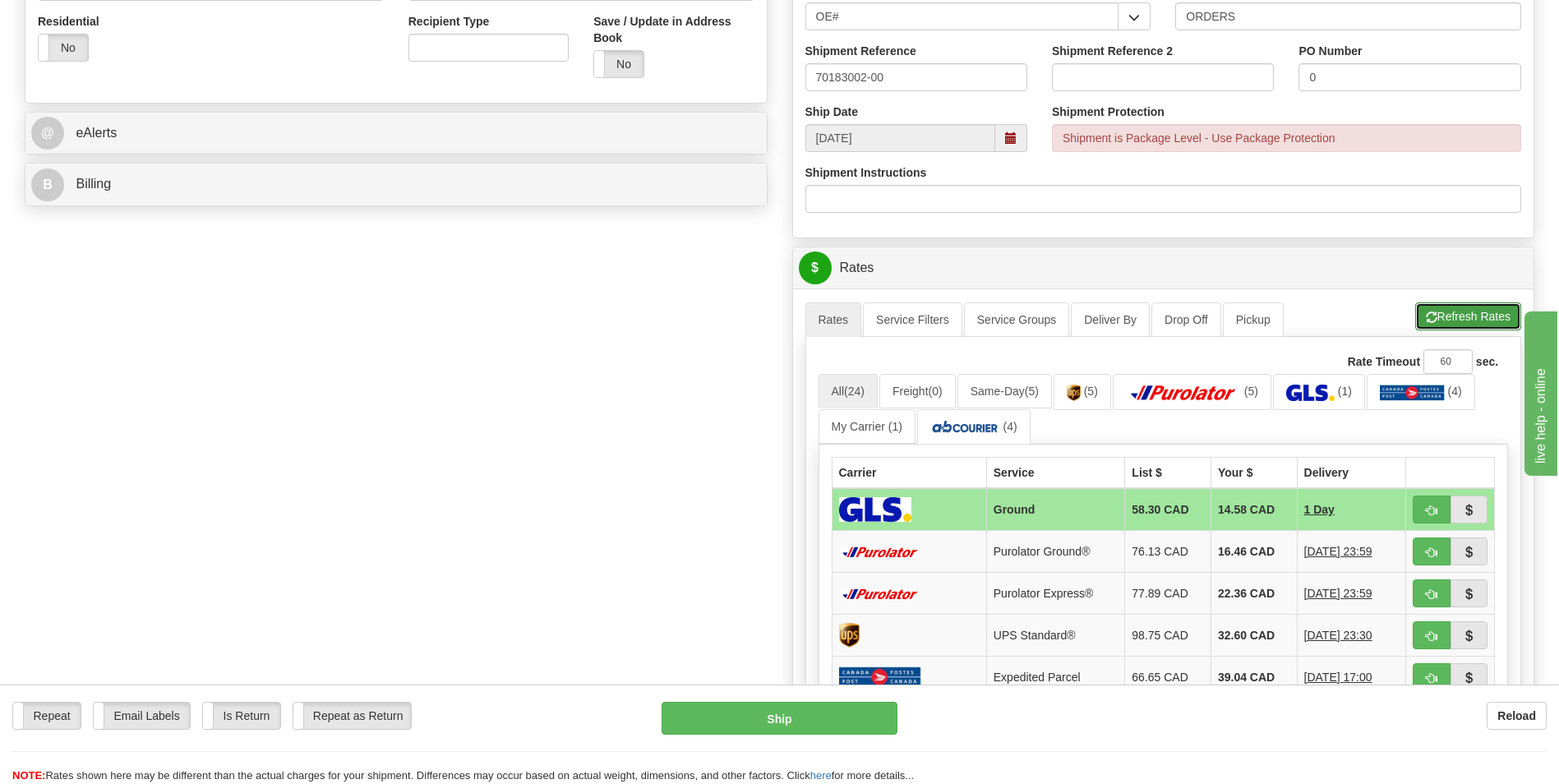
click at [1431, 310] on button "Refresh Rates" at bounding box center [1468, 316] width 106 height 28
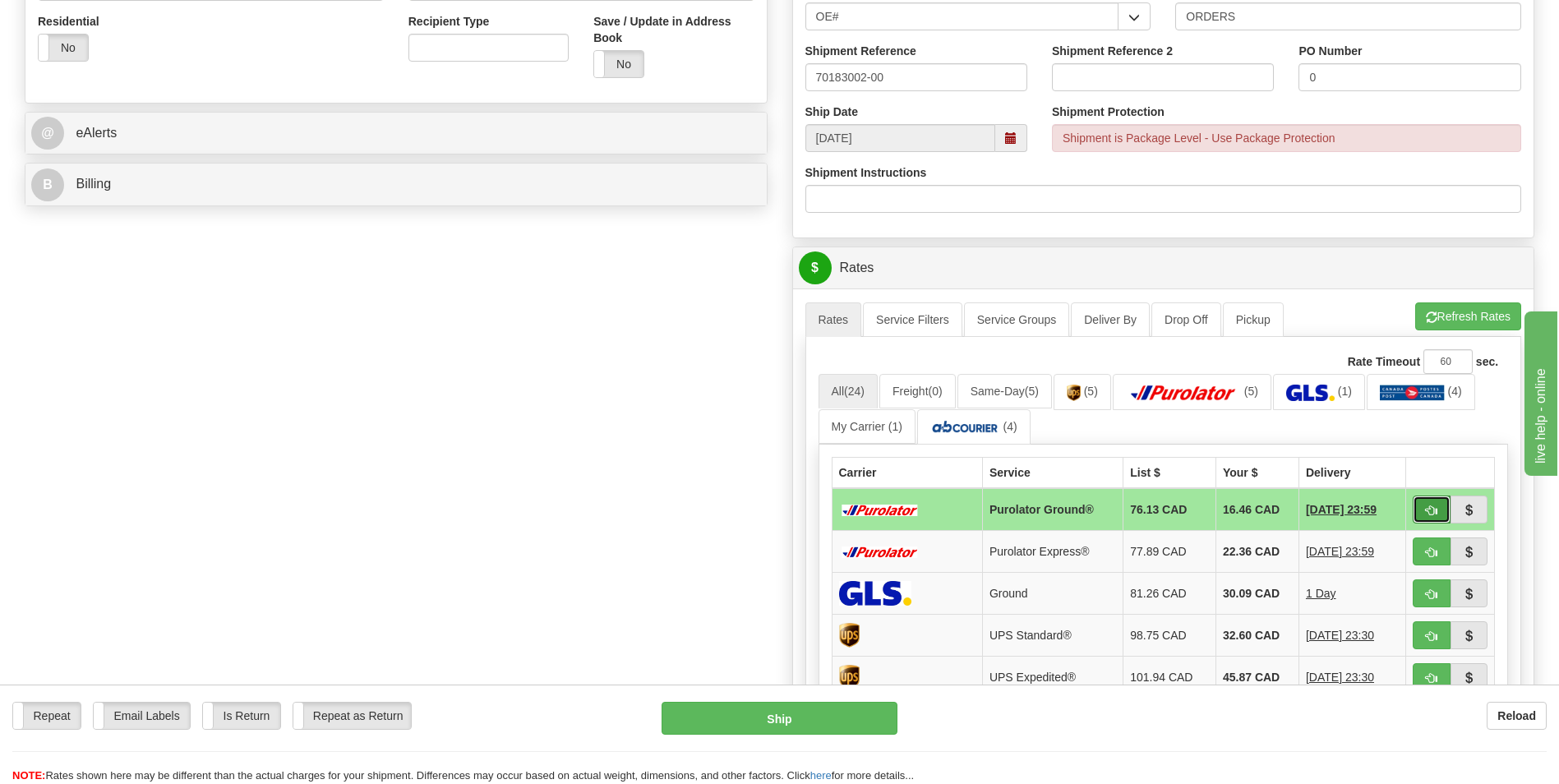
click at [1424, 502] on button "button" at bounding box center [1431, 509] width 38 height 28
type input "260"
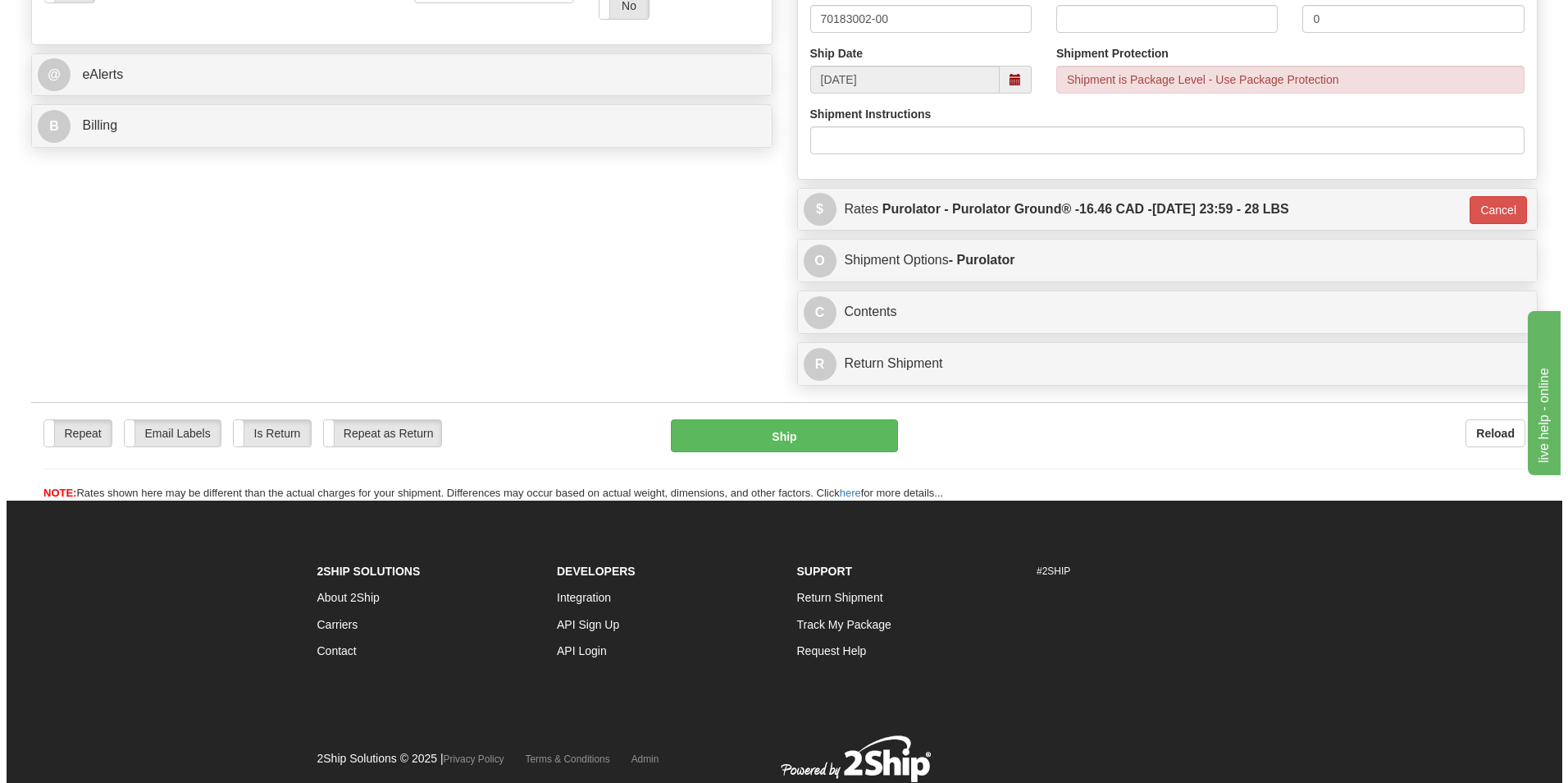
scroll to position [656, 0]
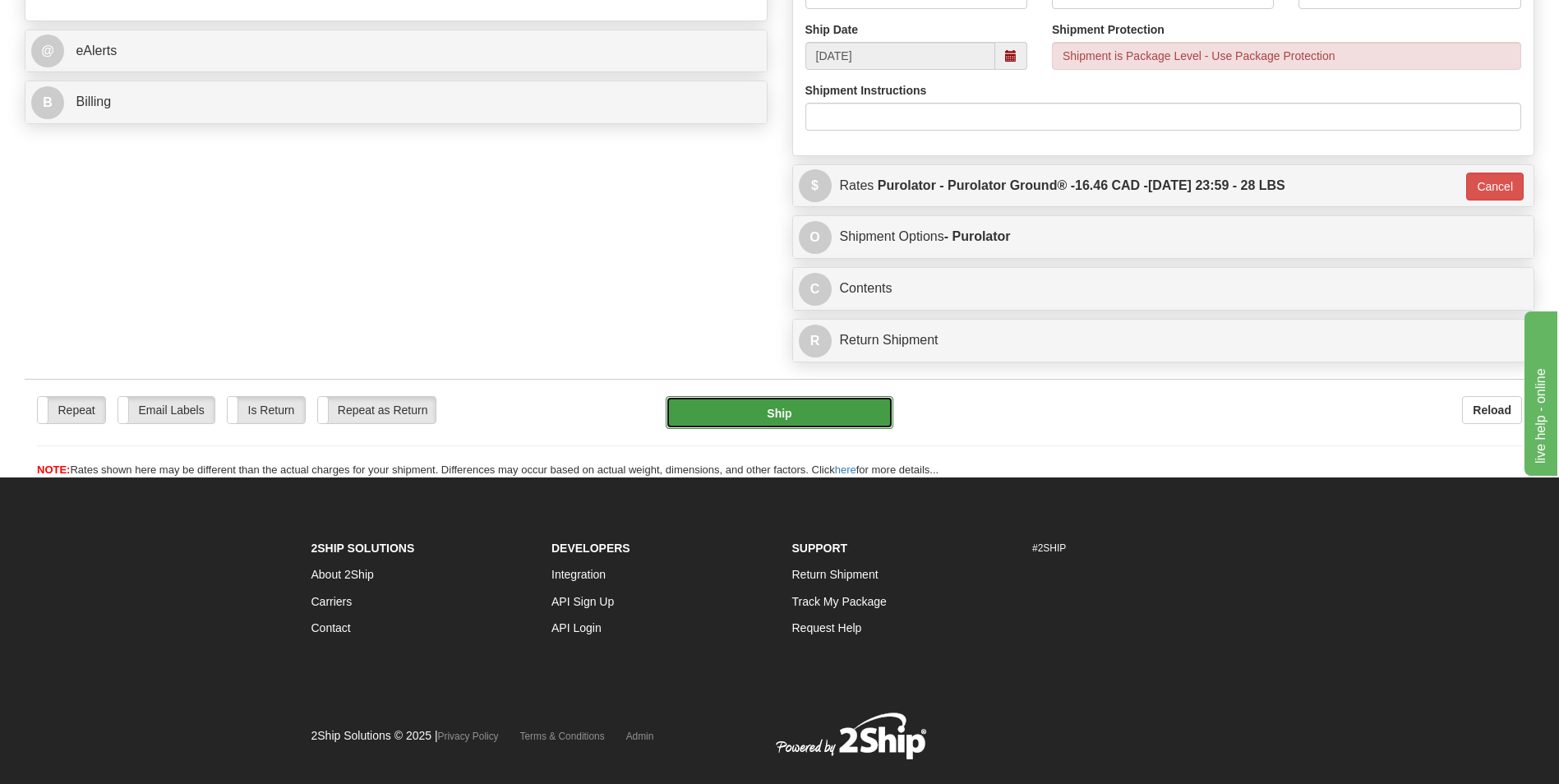
click at [796, 402] on button "Ship" at bounding box center [779, 412] width 227 height 33
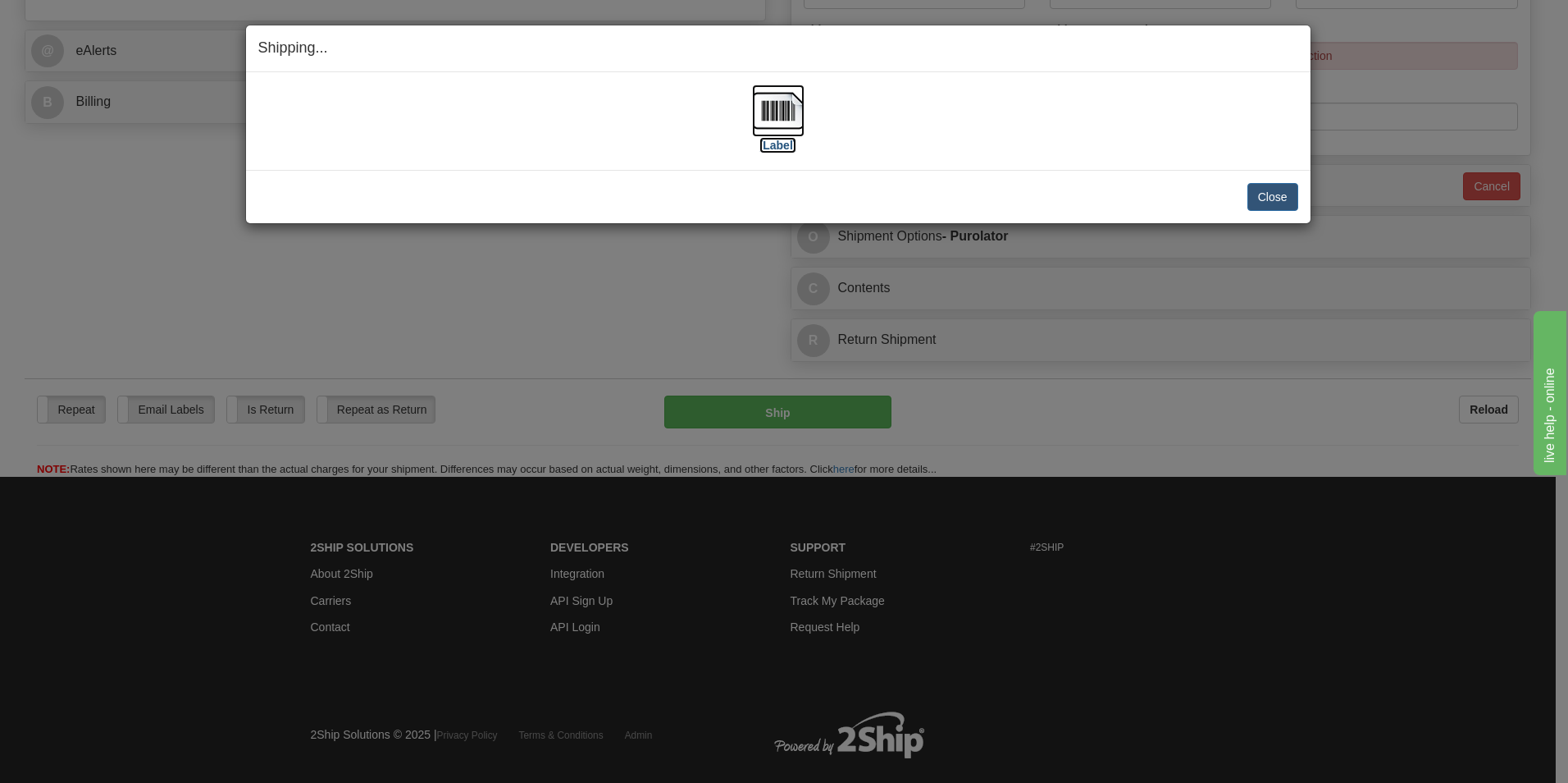
click at [786, 93] on img at bounding box center [778, 111] width 52 height 52
click at [1275, 199] on button "Close" at bounding box center [1272, 197] width 51 height 28
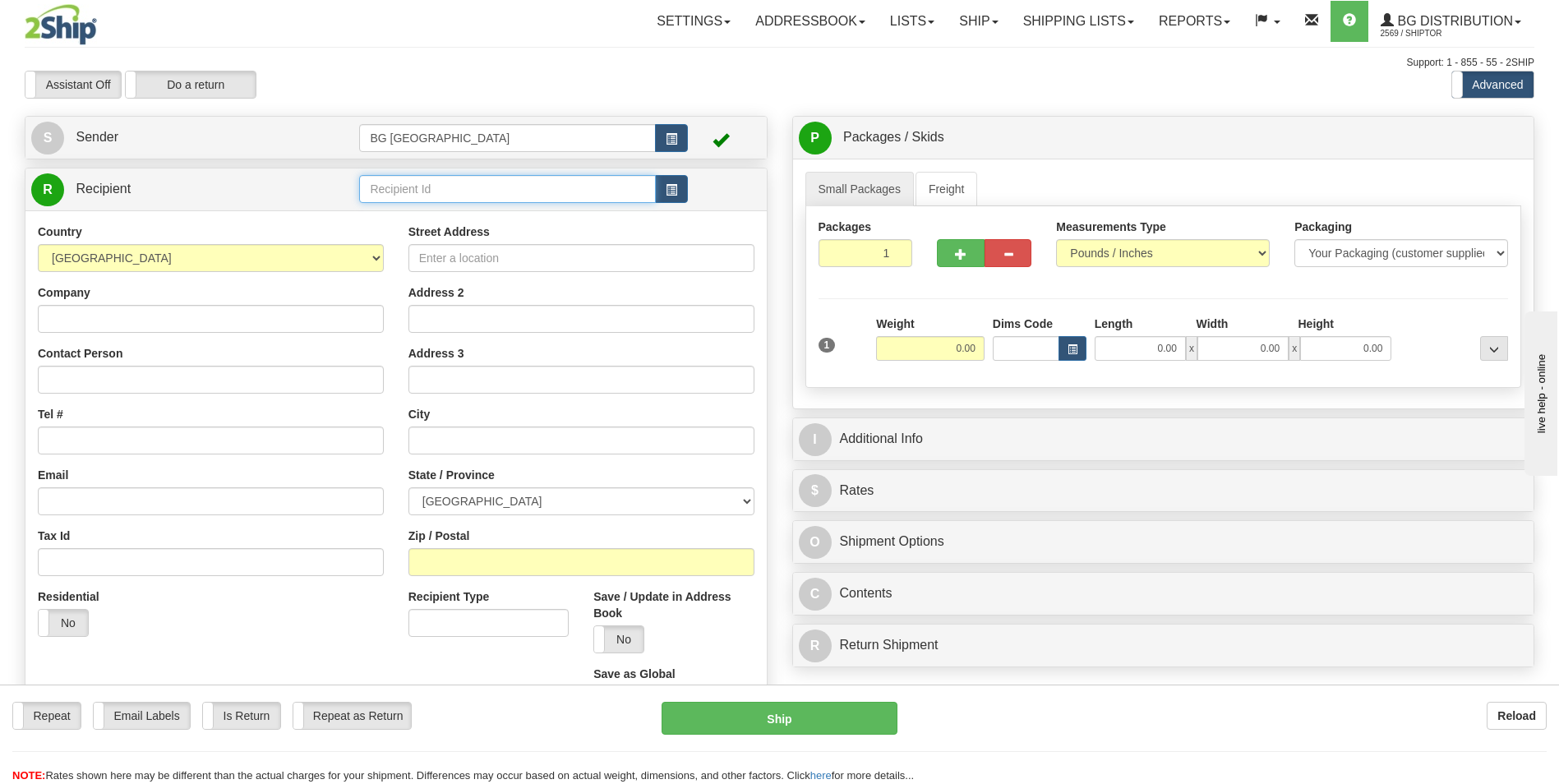
click at [552, 193] on input "text" at bounding box center [507, 188] width 296 height 28
click at [514, 208] on div "60300" at bounding box center [503, 214] width 280 height 18
type input "60300"
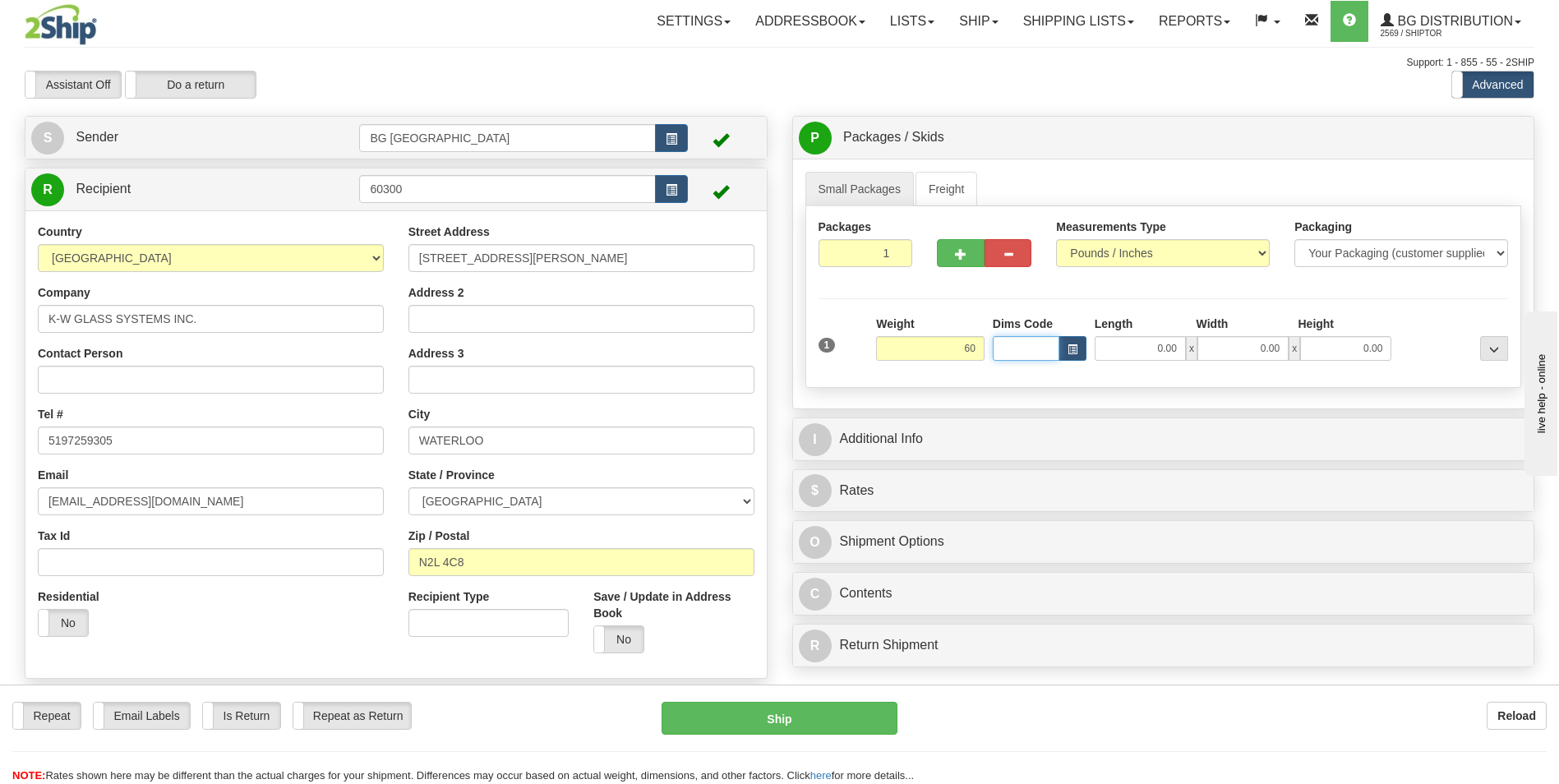
type input "60.00"
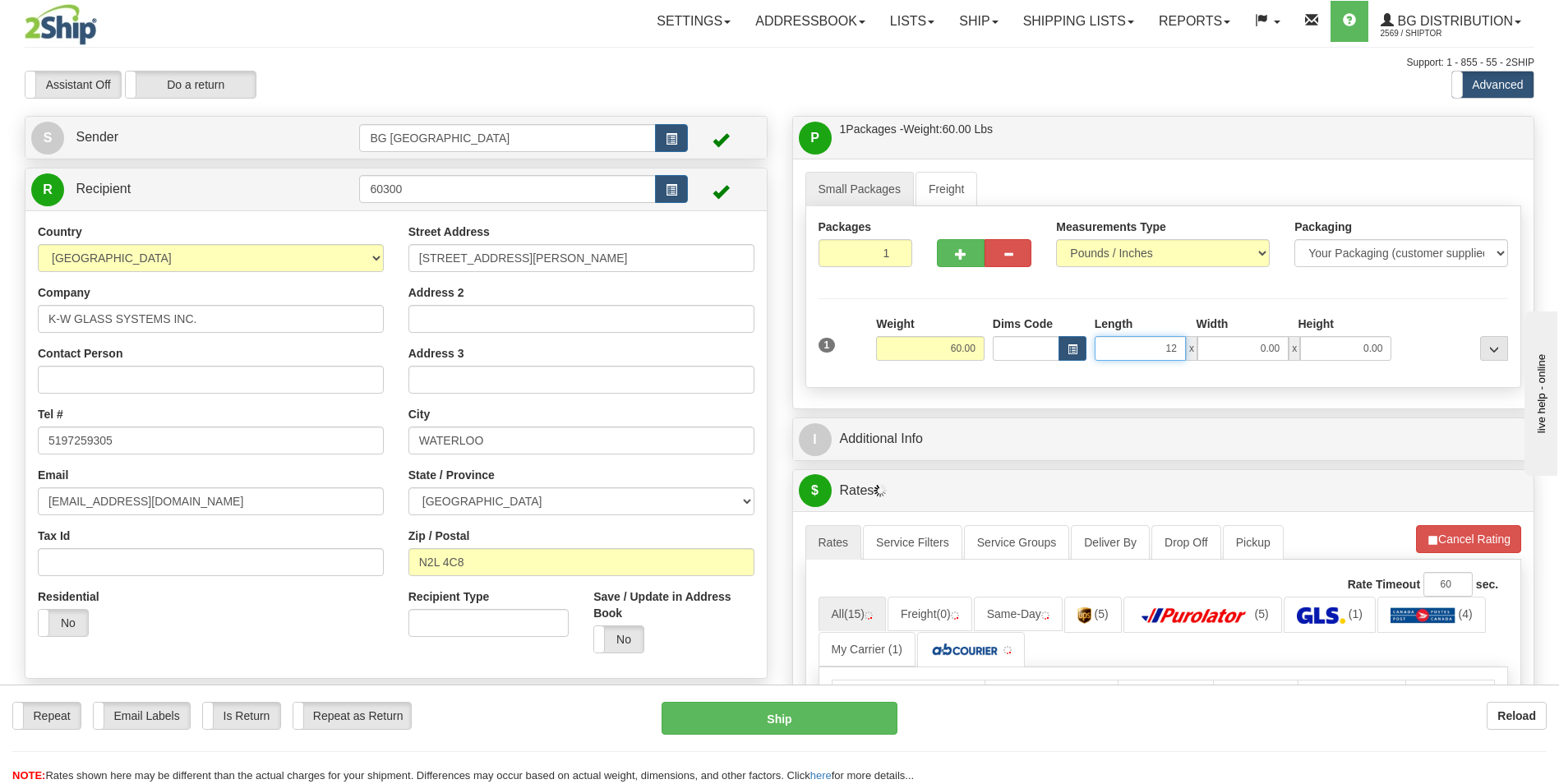
type input "12.00"
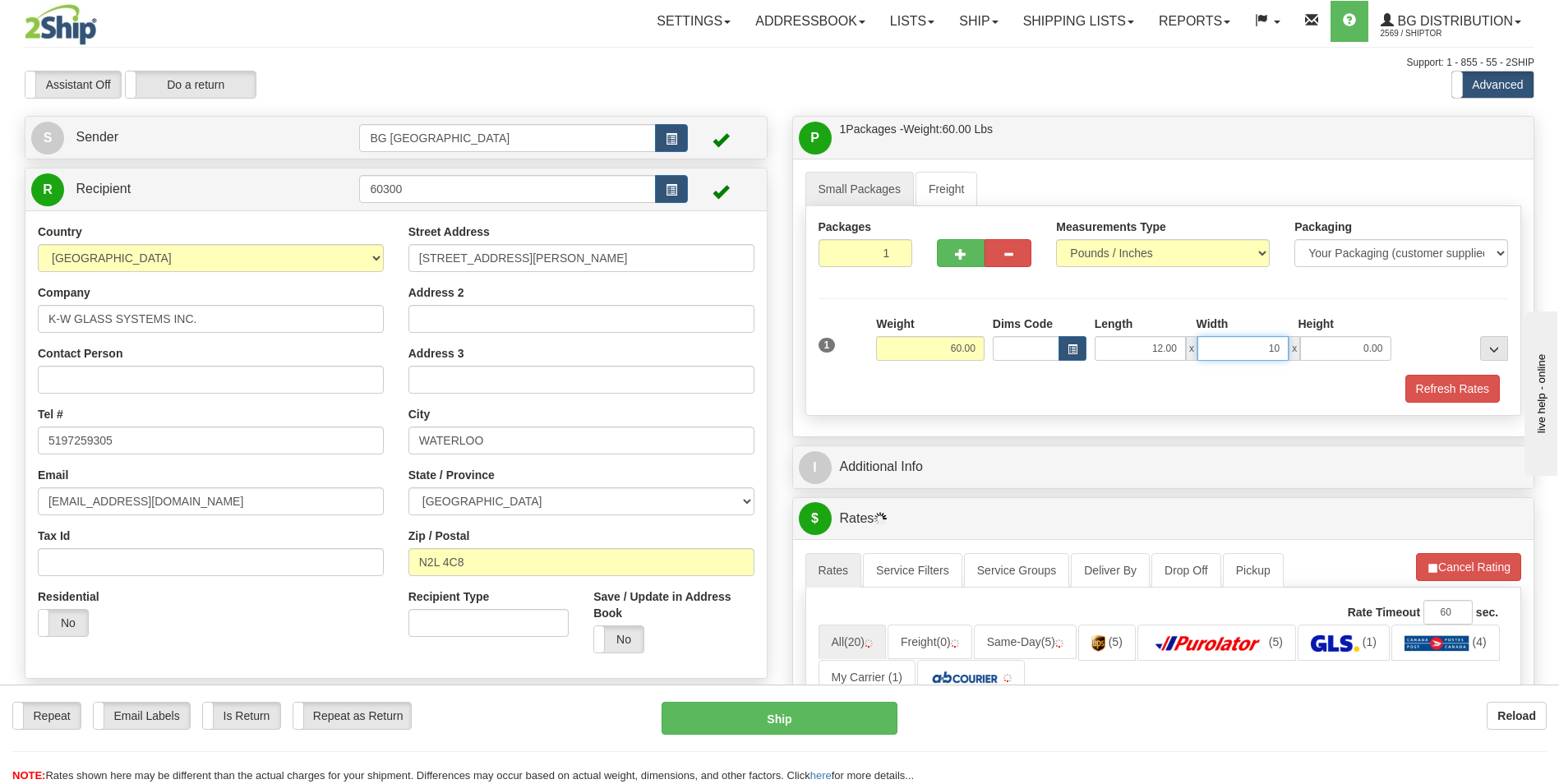
type input "10.00"
type input "8.00"
click at [947, 267] on div at bounding box center [984, 250] width 119 height 63
click at [953, 259] on button "button" at bounding box center [960, 253] width 47 height 28
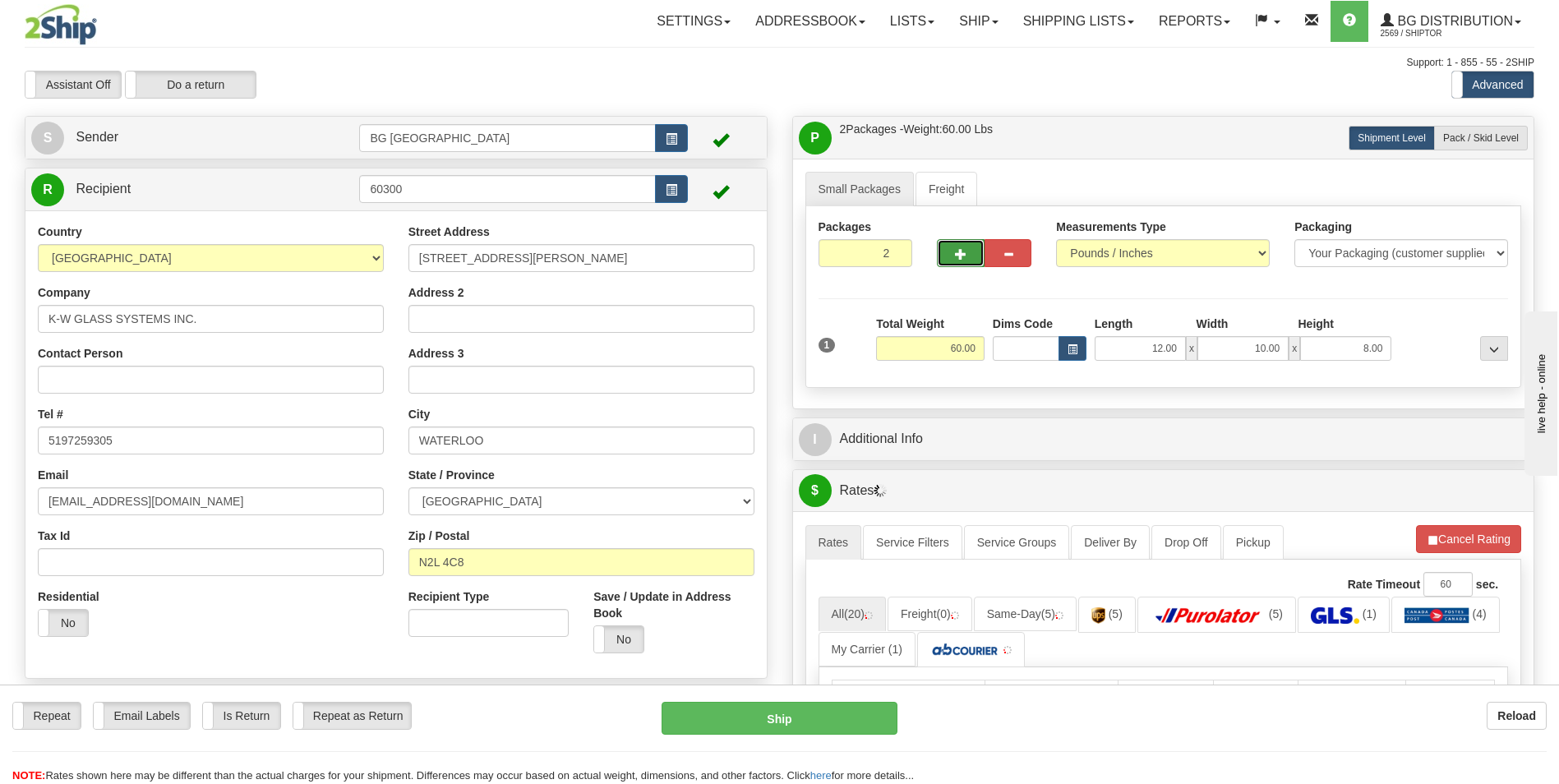
click at [953, 259] on button "button" at bounding box center [960, 253] width 47 height 28
type input "4"
click at [1496, 143] on span "Pack / Skid Level" at bounding box center [1481, 138] width 76 height 12
radio input "true"
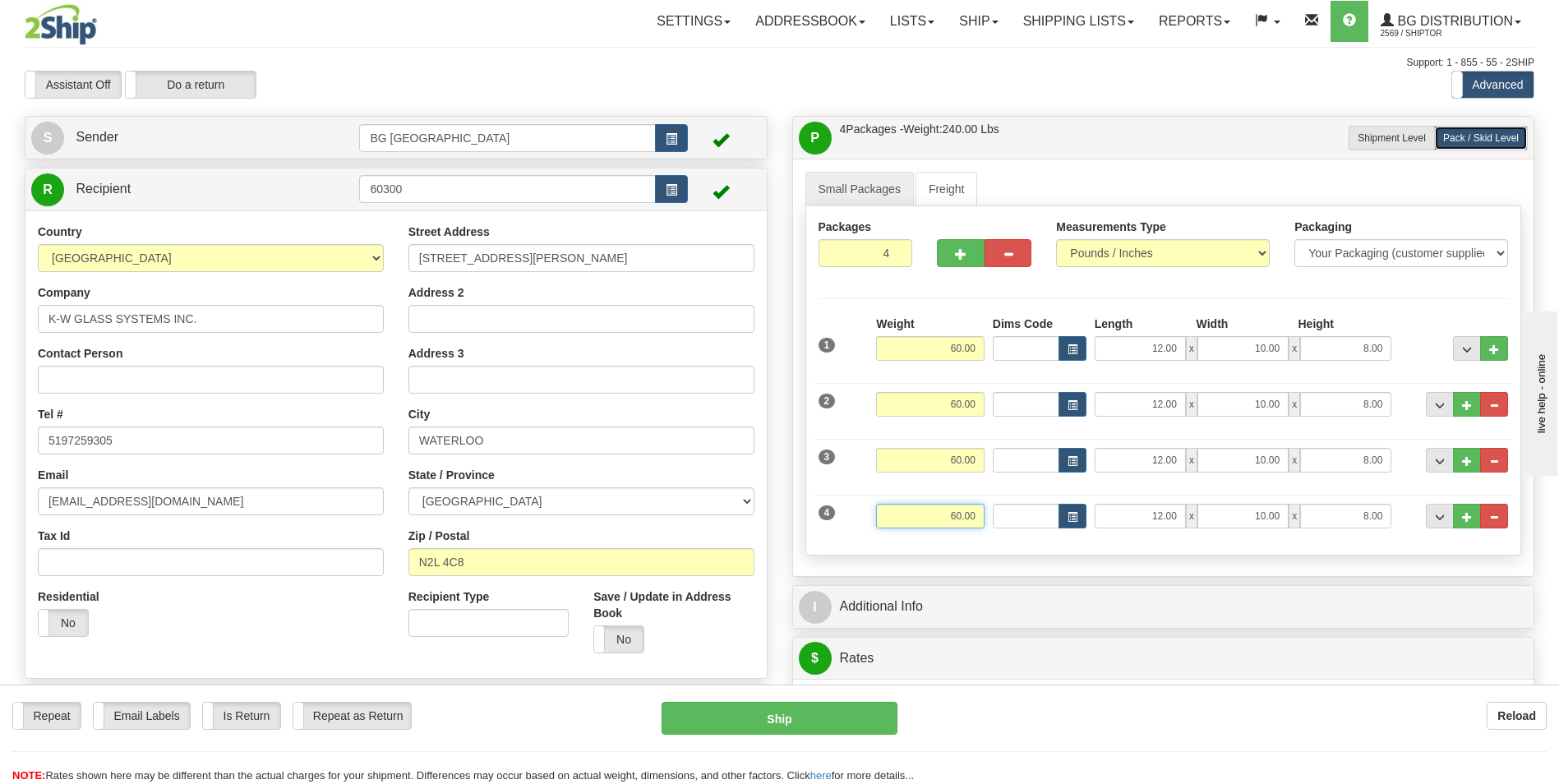
click at [945, 512] on input "60.00" at bounding box center [930, 516] width 108 height 24
type input "21.00"
type input "14.00"
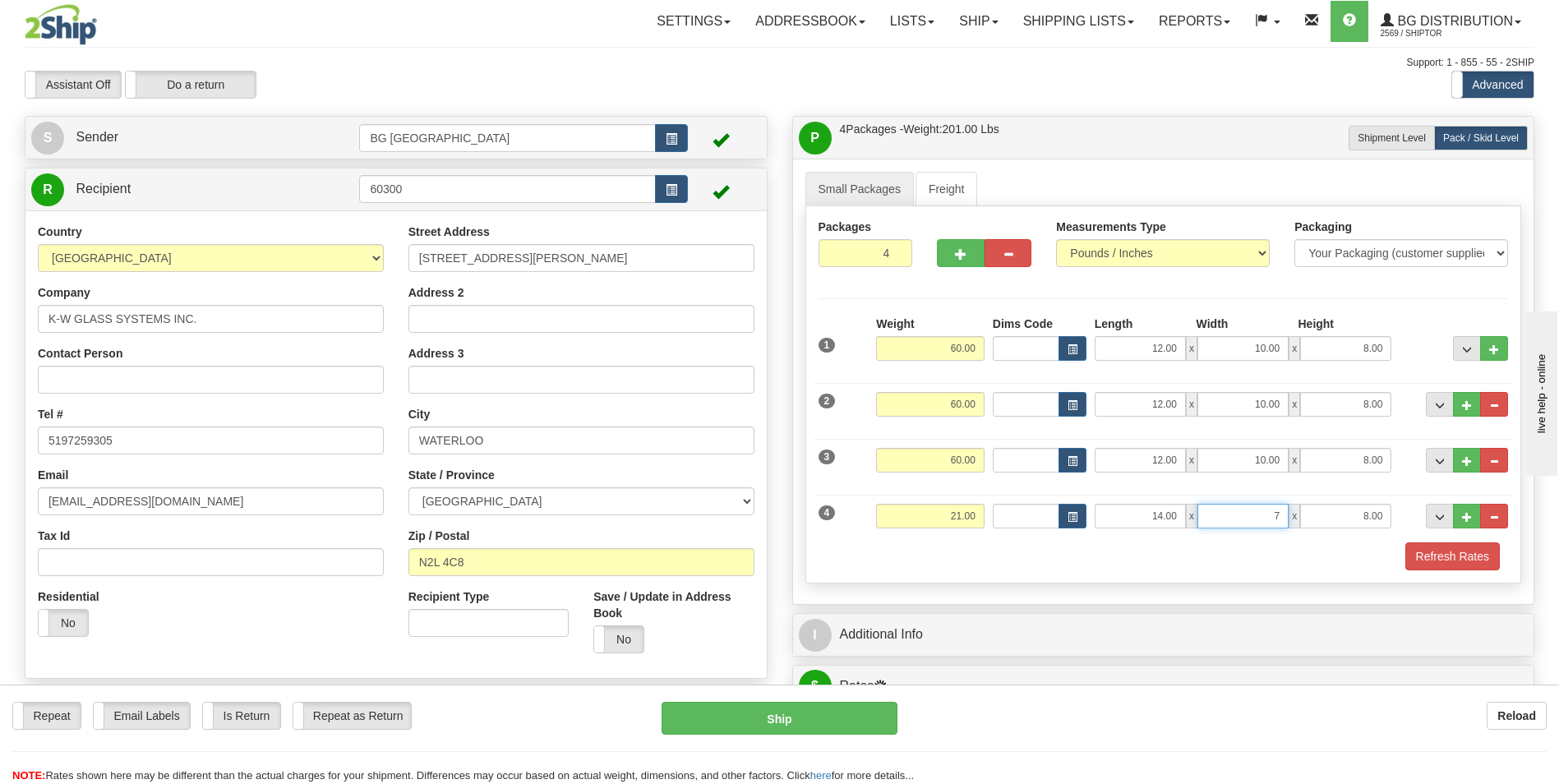
type input "7.00"
type input "5.00"
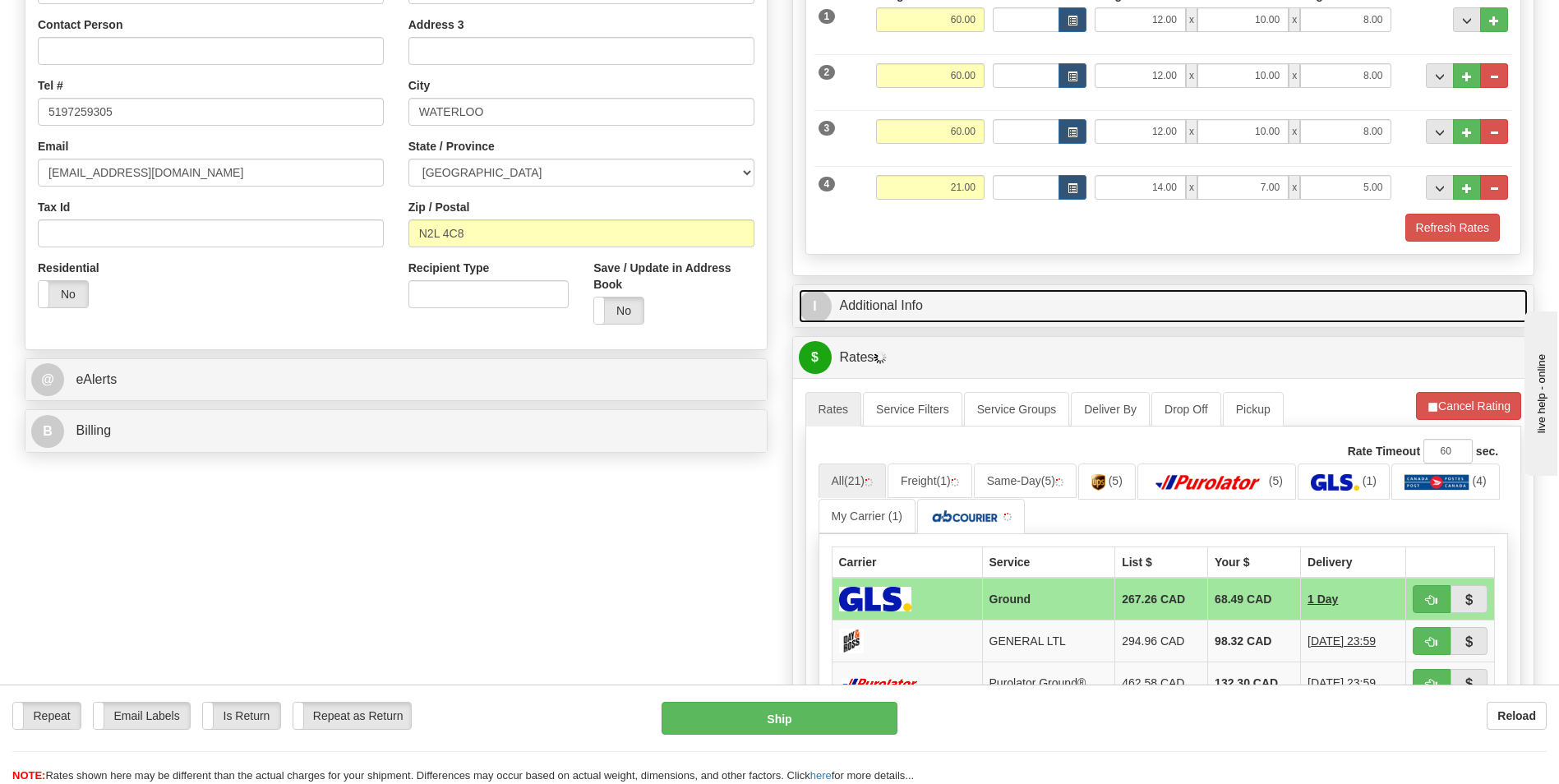
click at [943, 307] on link "I Additional Info" at bounding box center [1163, 305] width 730 height 33
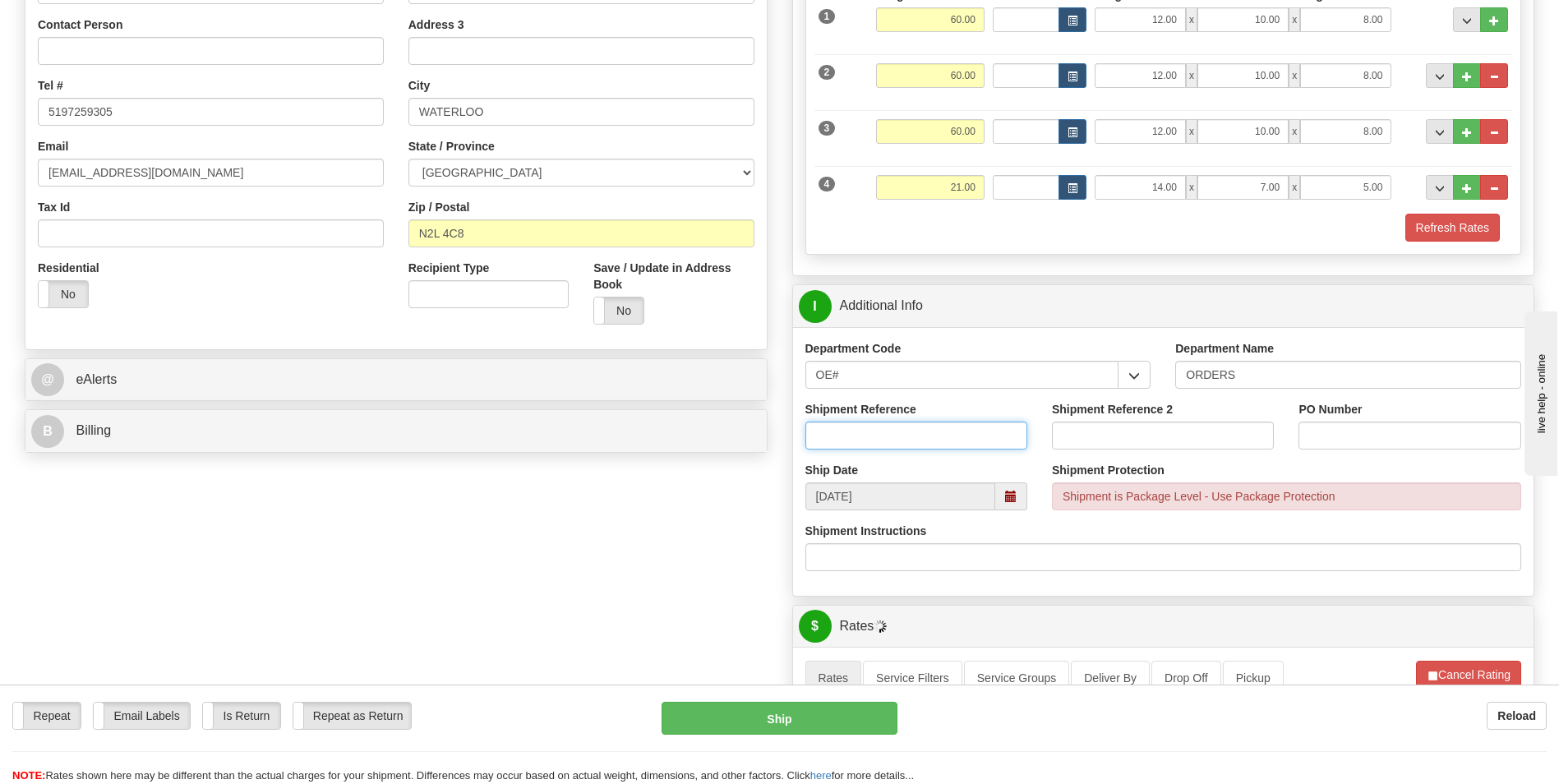
click at [901, 433] on input "Shipment Reference" at bounding box center [916, 435] width 221 height 28
type input "70176463-00"
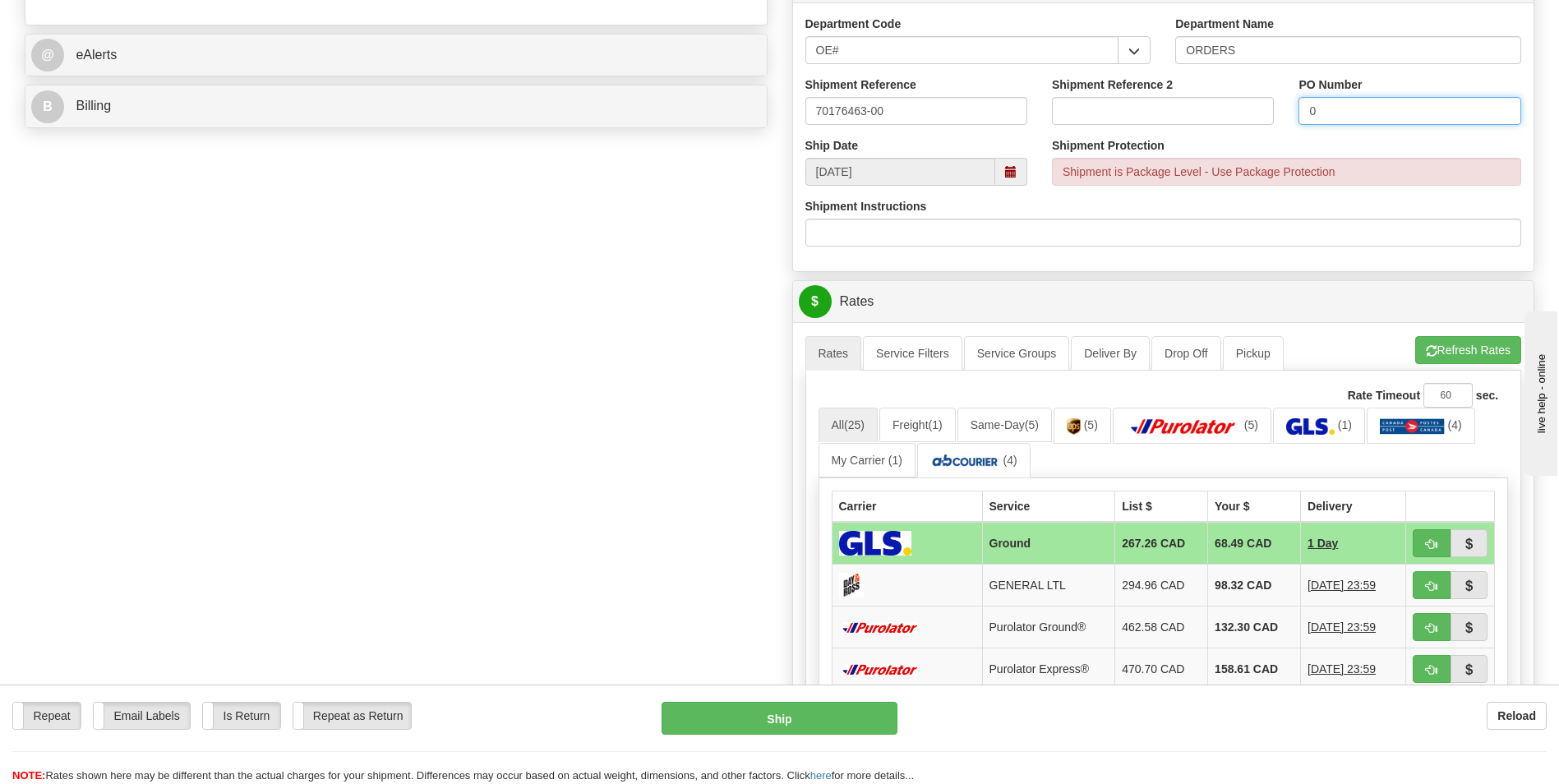
scroll to position [657, 0]
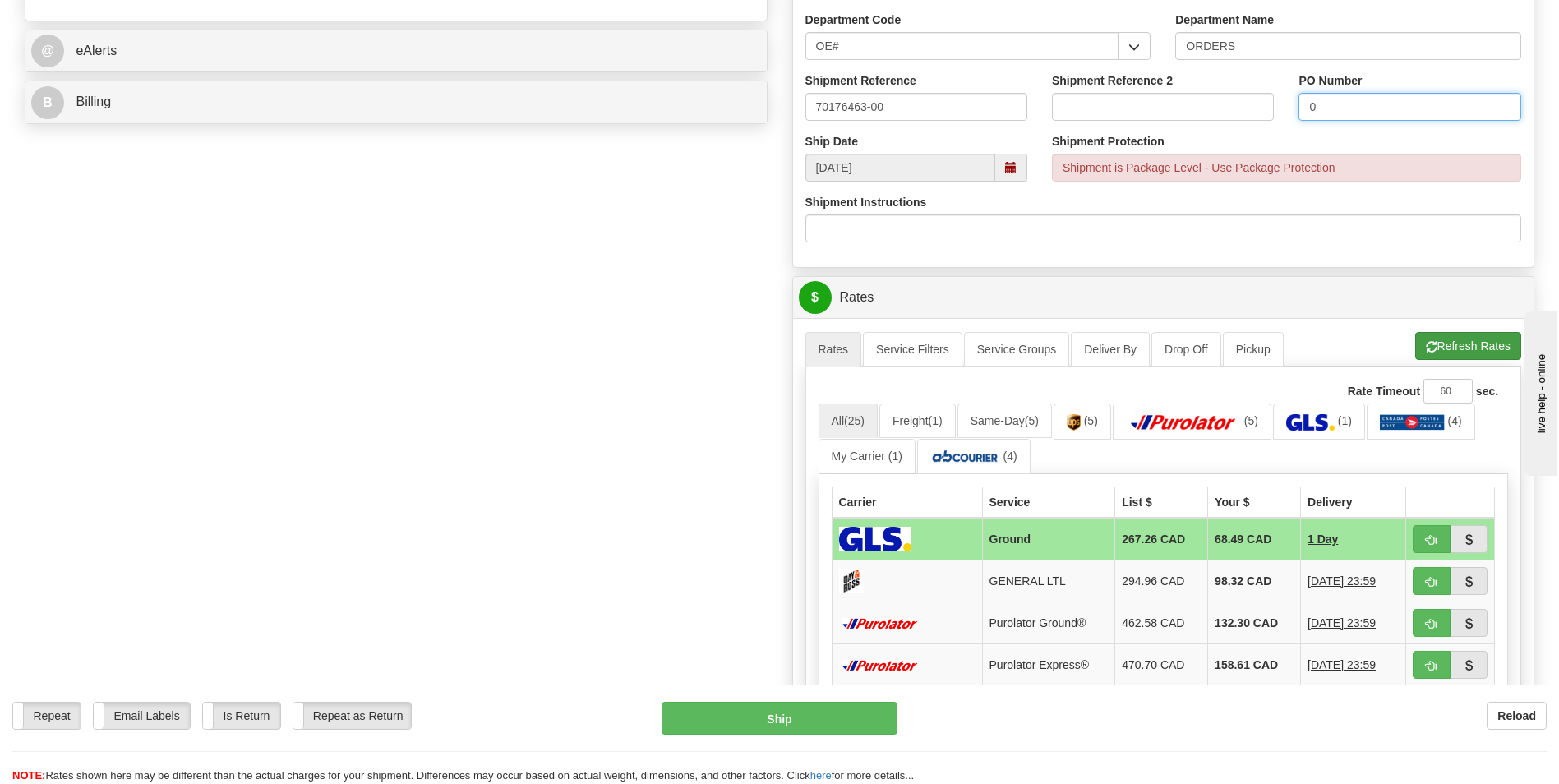
type input "0"
click at [1429, 352] on span "button" at bounding box center [1431, 347] width 12 height 11
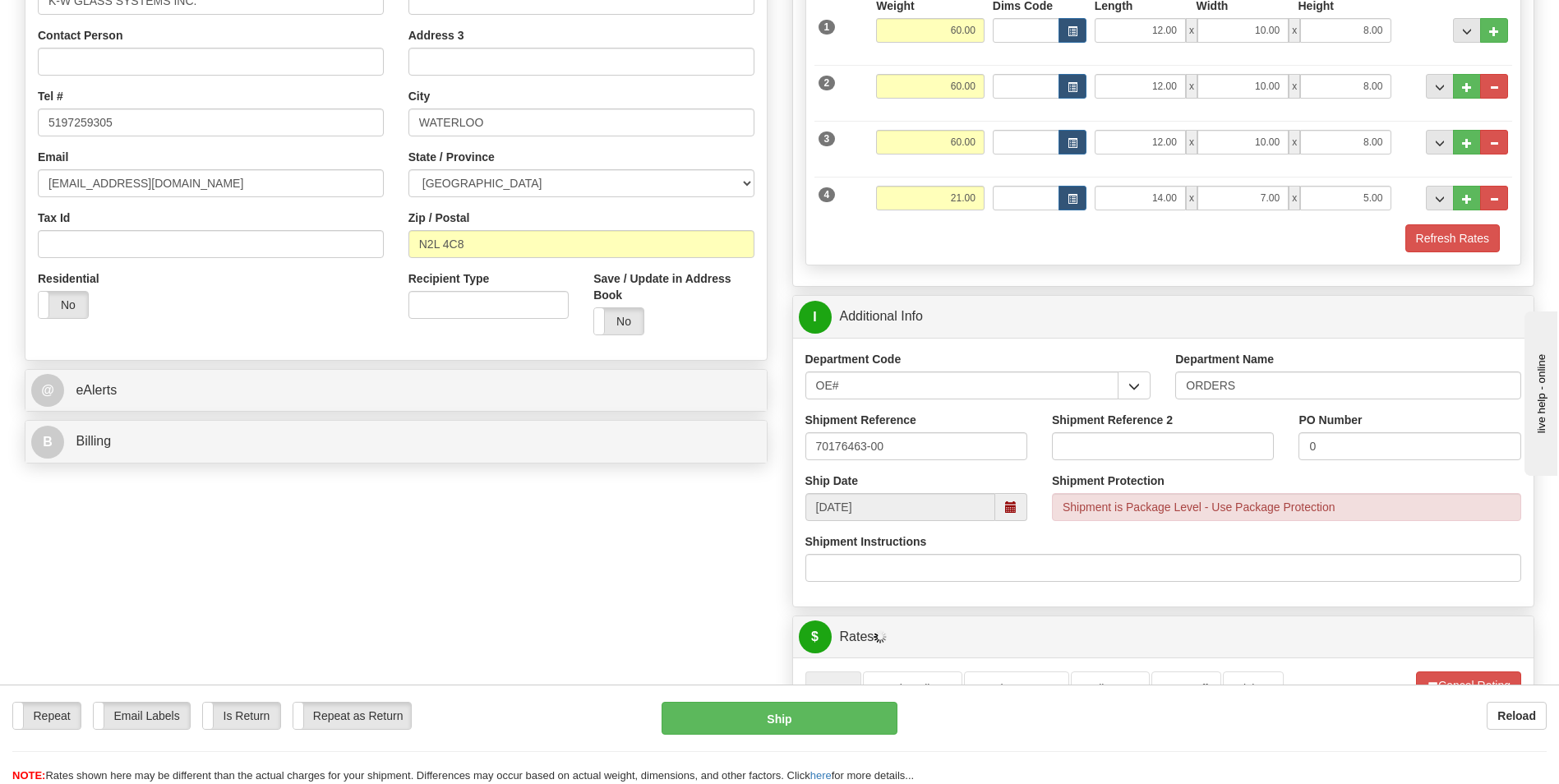
scroll to position [247, 0]
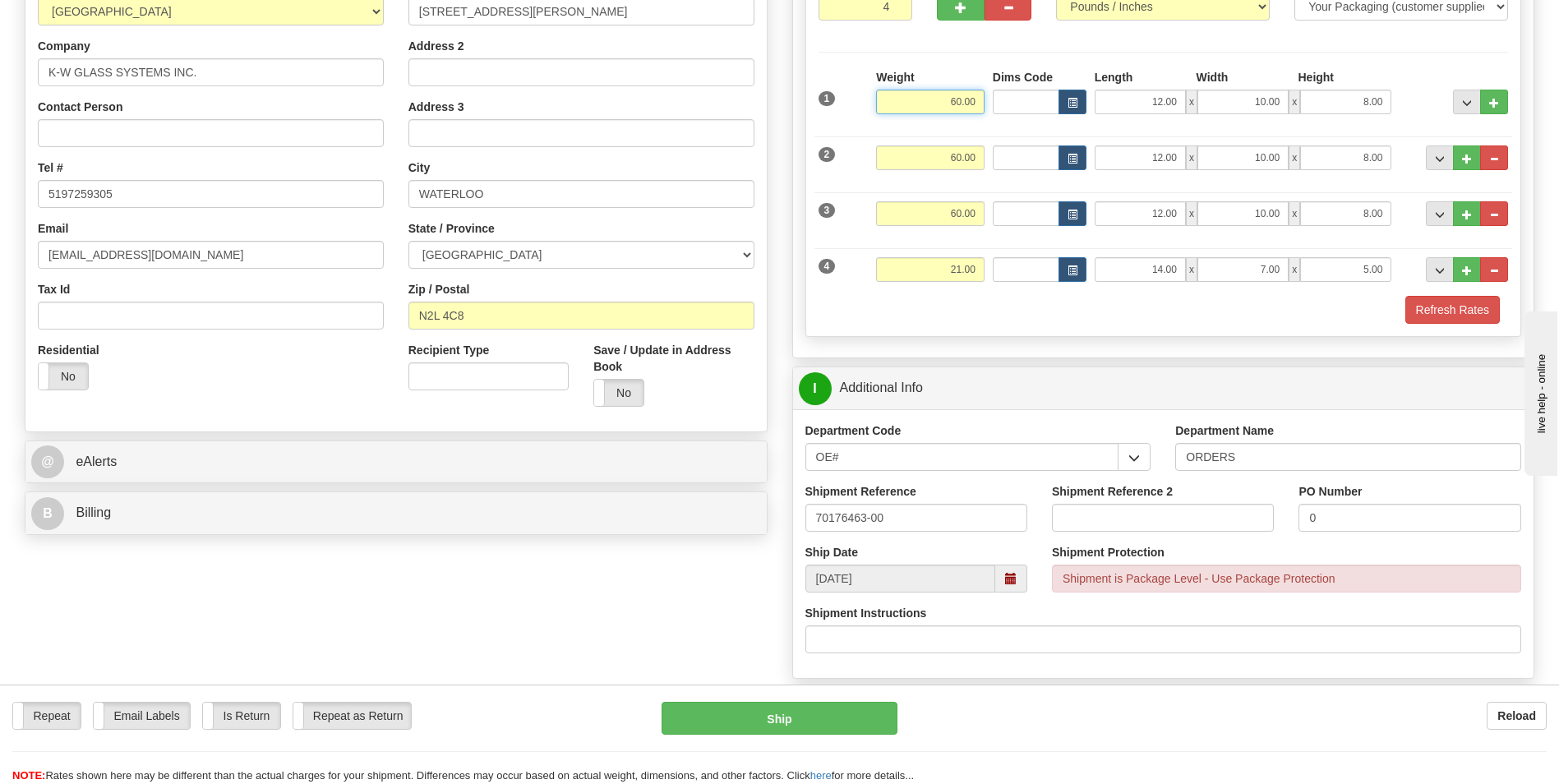
click at [948, 108] on input "60.00" at bounding box center [930, 101] width 108 height 24
click at [957, 164] on input "60.00" at bounding box center [930, 158] width 108 height 24
type input "55.00"
click at [957, 164] on input "60.00" at bounding box center [930, 158] width 108 height 24
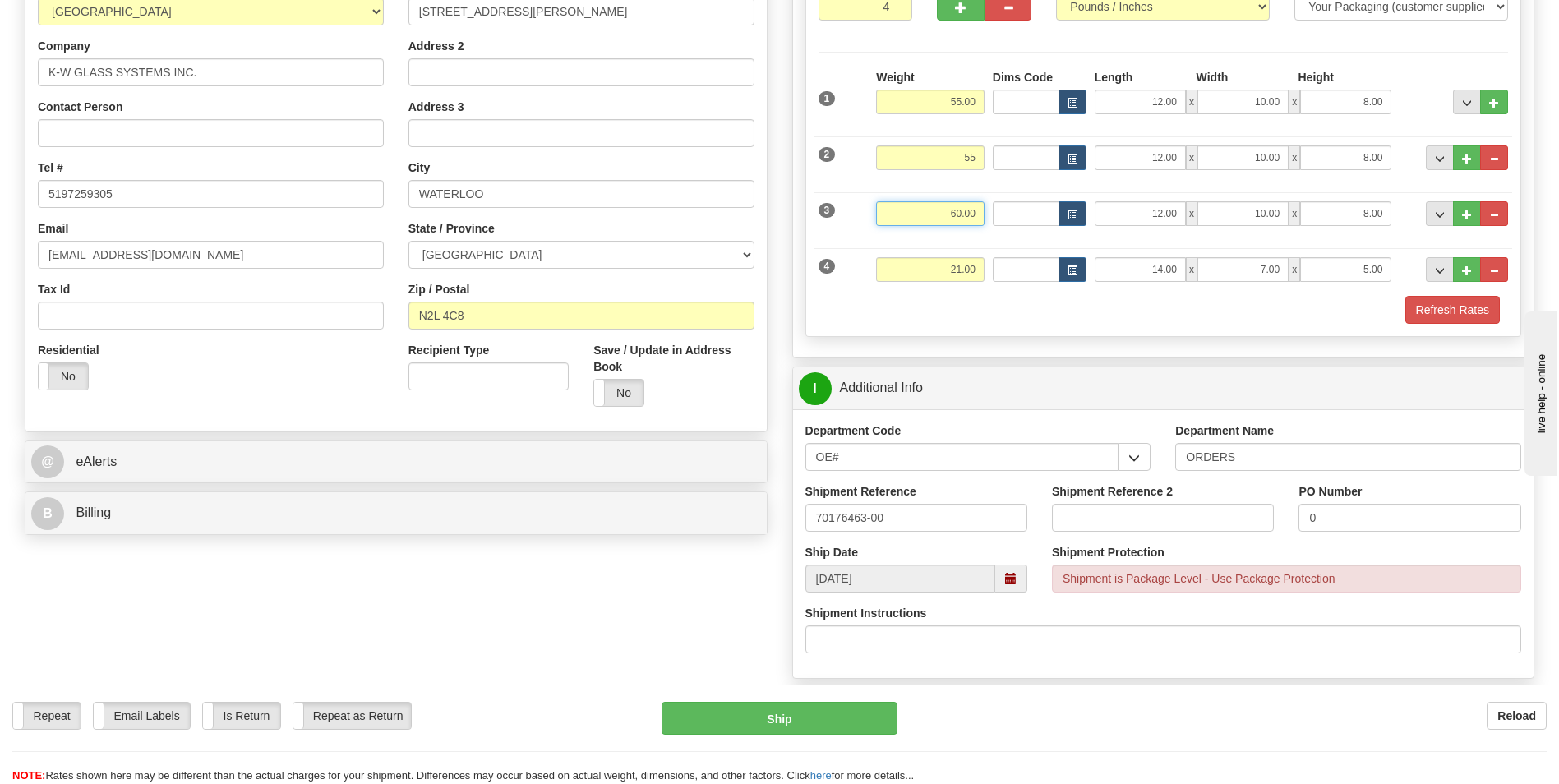
type input "55.00"
click at [960, 212] on input "60.00" at bounding box center [930, 213] width 108 height 24
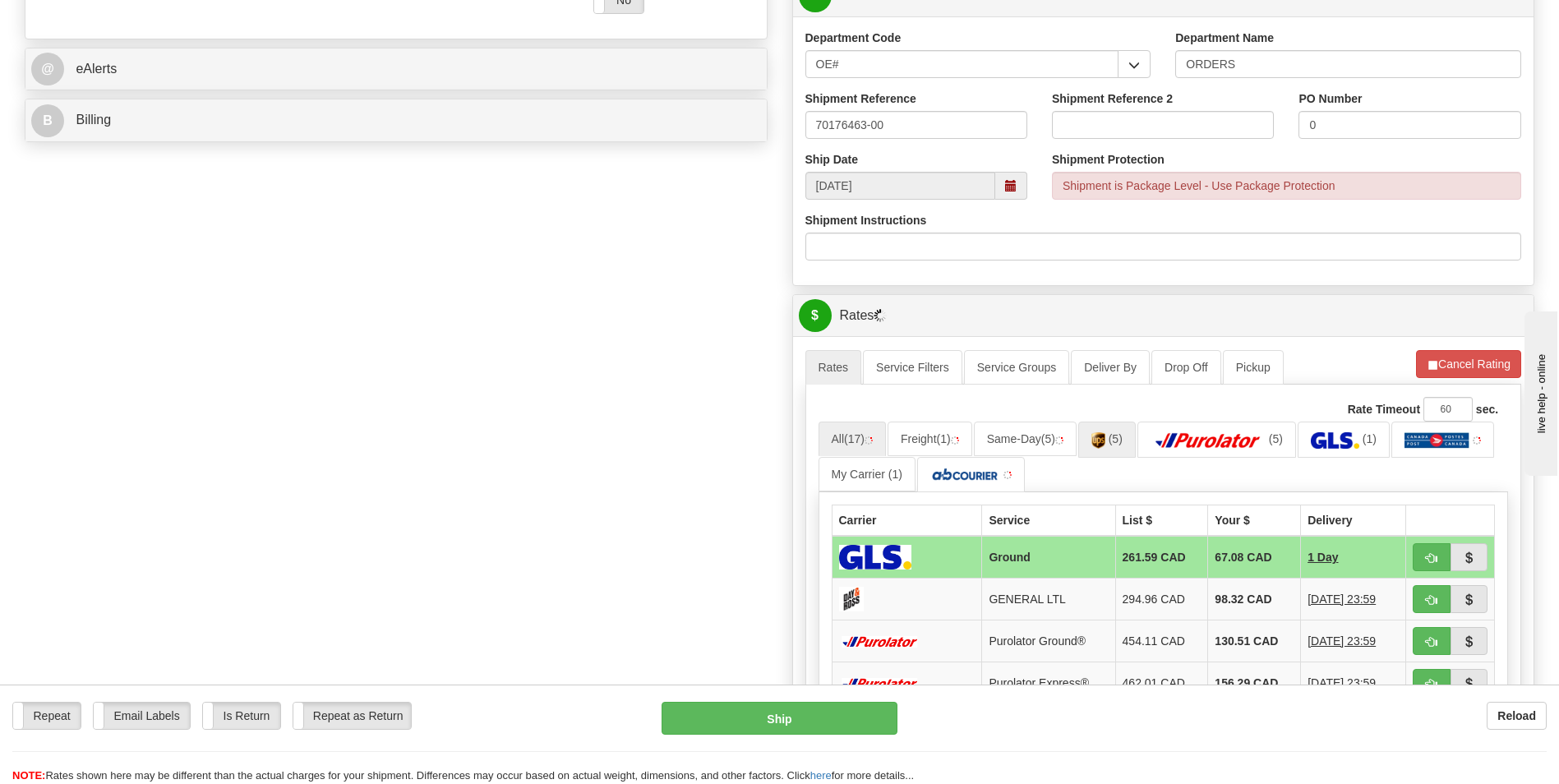
scroll to position [822, 0]
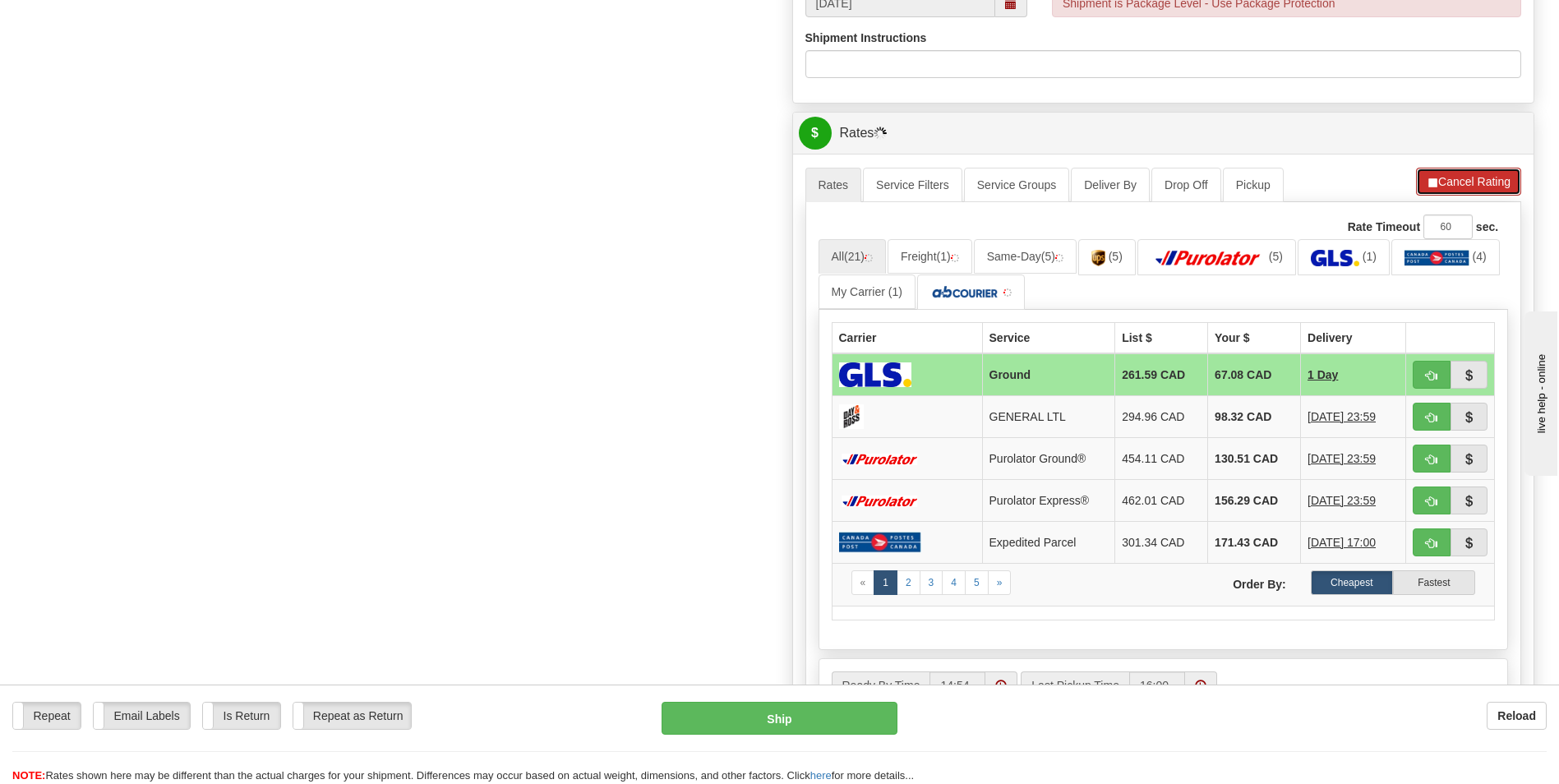
type input "55.00"
click at [1428, 180] on span "button" at bounding box center [1432, 183] width 12 height 11
click at [1428, 180] on span "button" at bounding box center [1431, 183] width 12 height 11
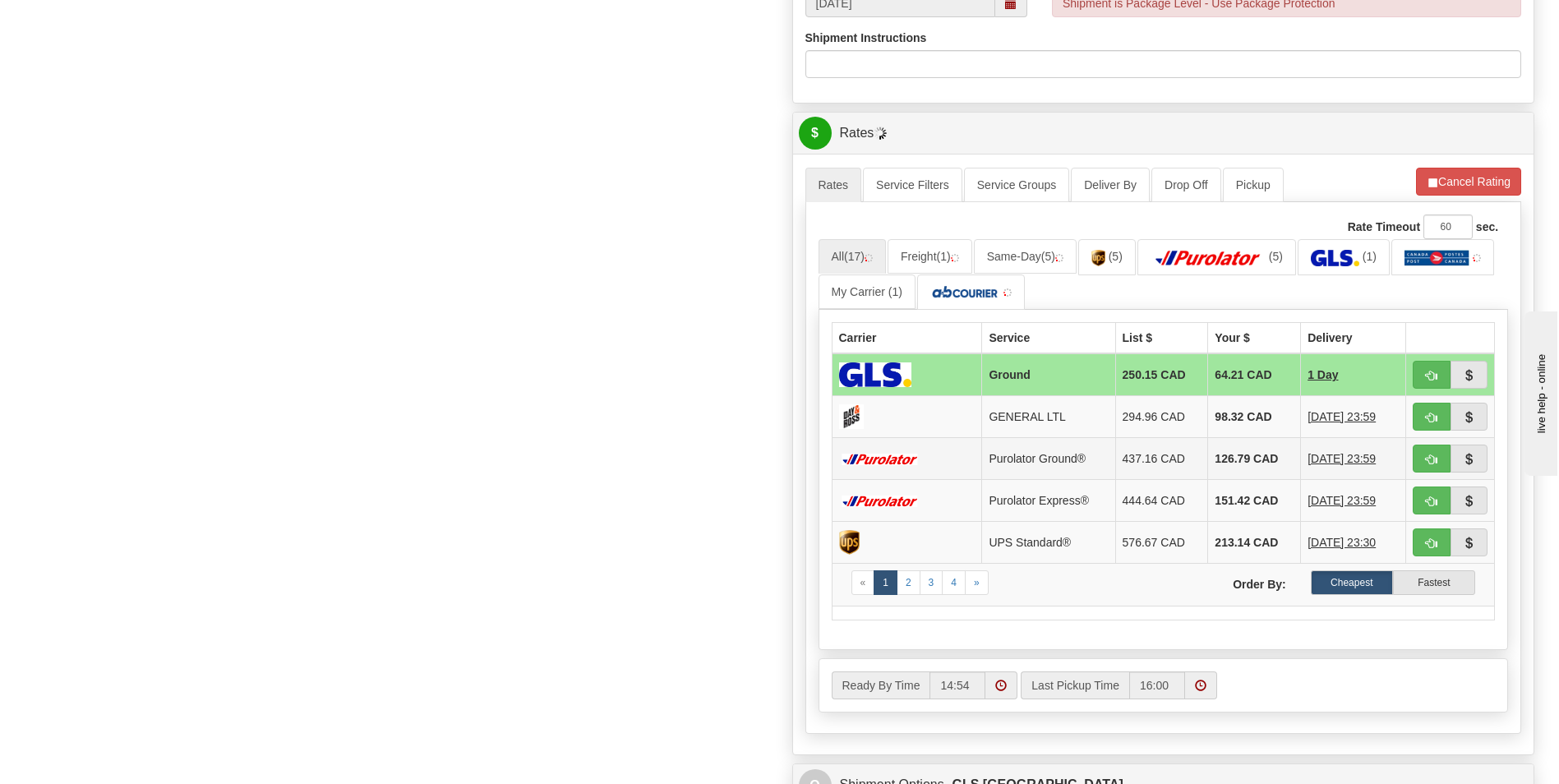
click at [1230, 456] on td "126.79 CAD" at bounding box center [1254, 459] width 93 height 42
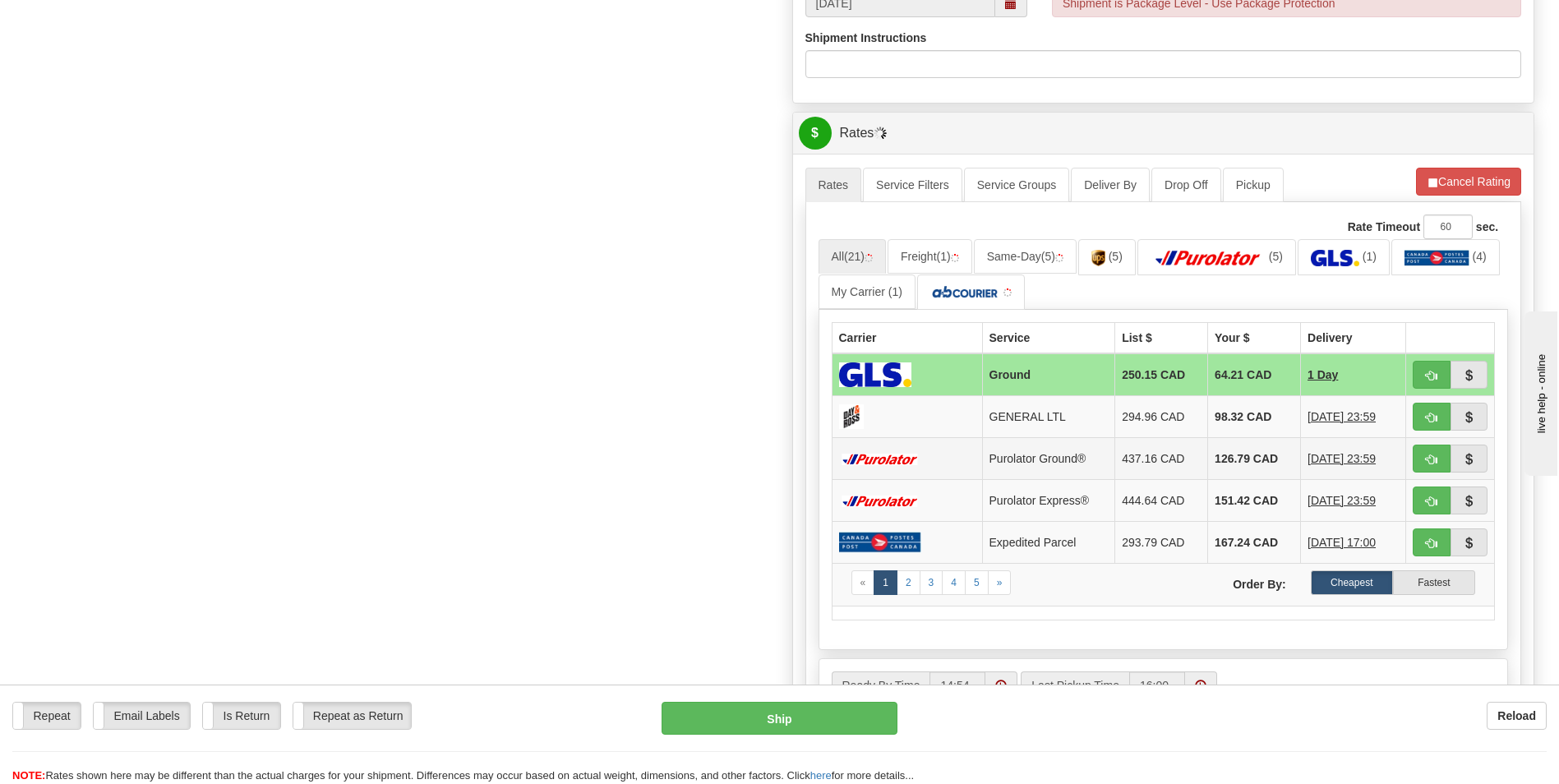
click at [1239, 453] on td "126.79 CAD" at bounding box center [1254, 459] width 93 height 42
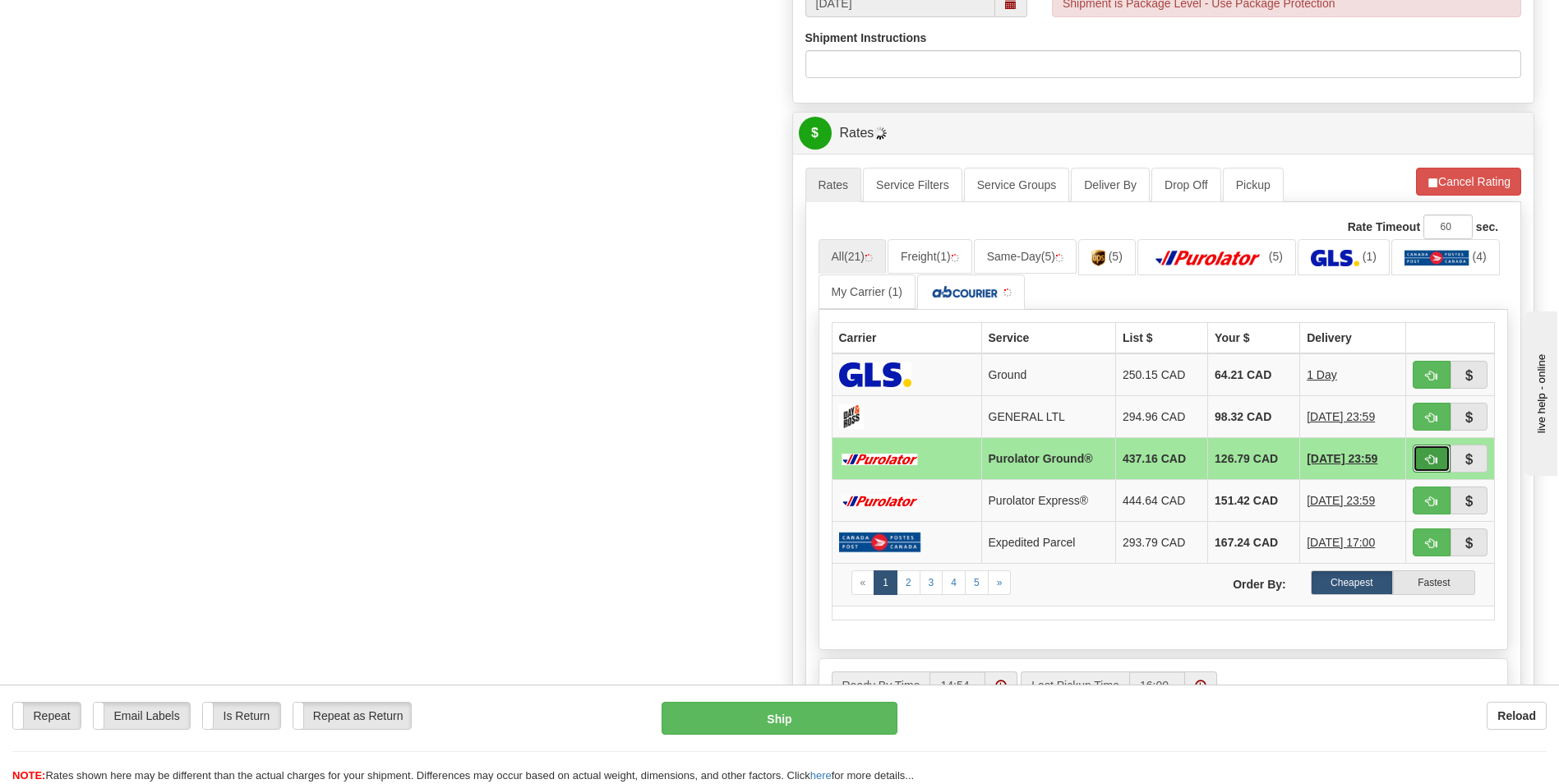
click at [1446, 457] on button "button" at bounding box center [1431, 458] width 38 height 28
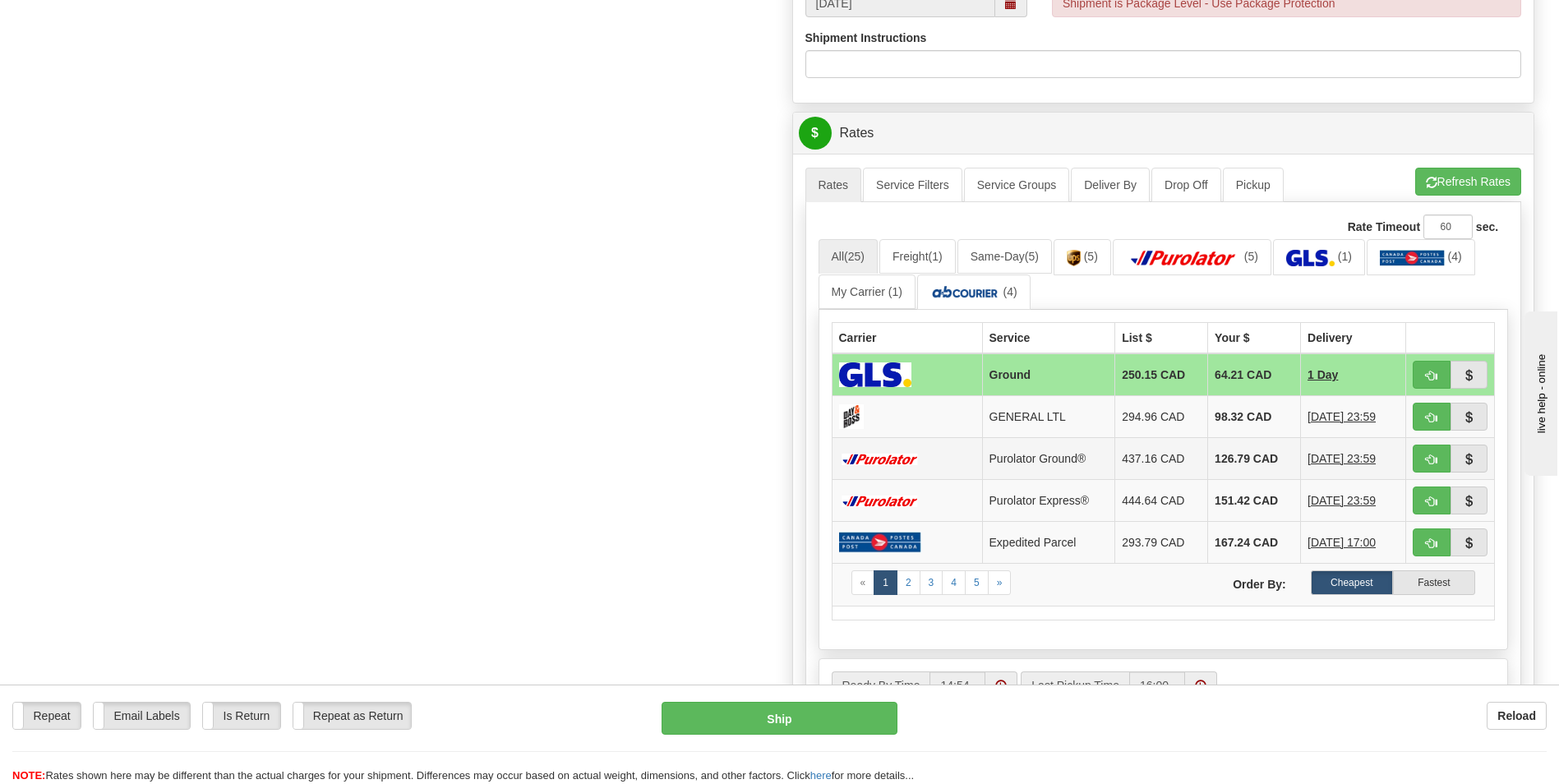
click at [1249, 456] on td "126.79 CAD" at bounding box center [1254, 459] width 93 height 42
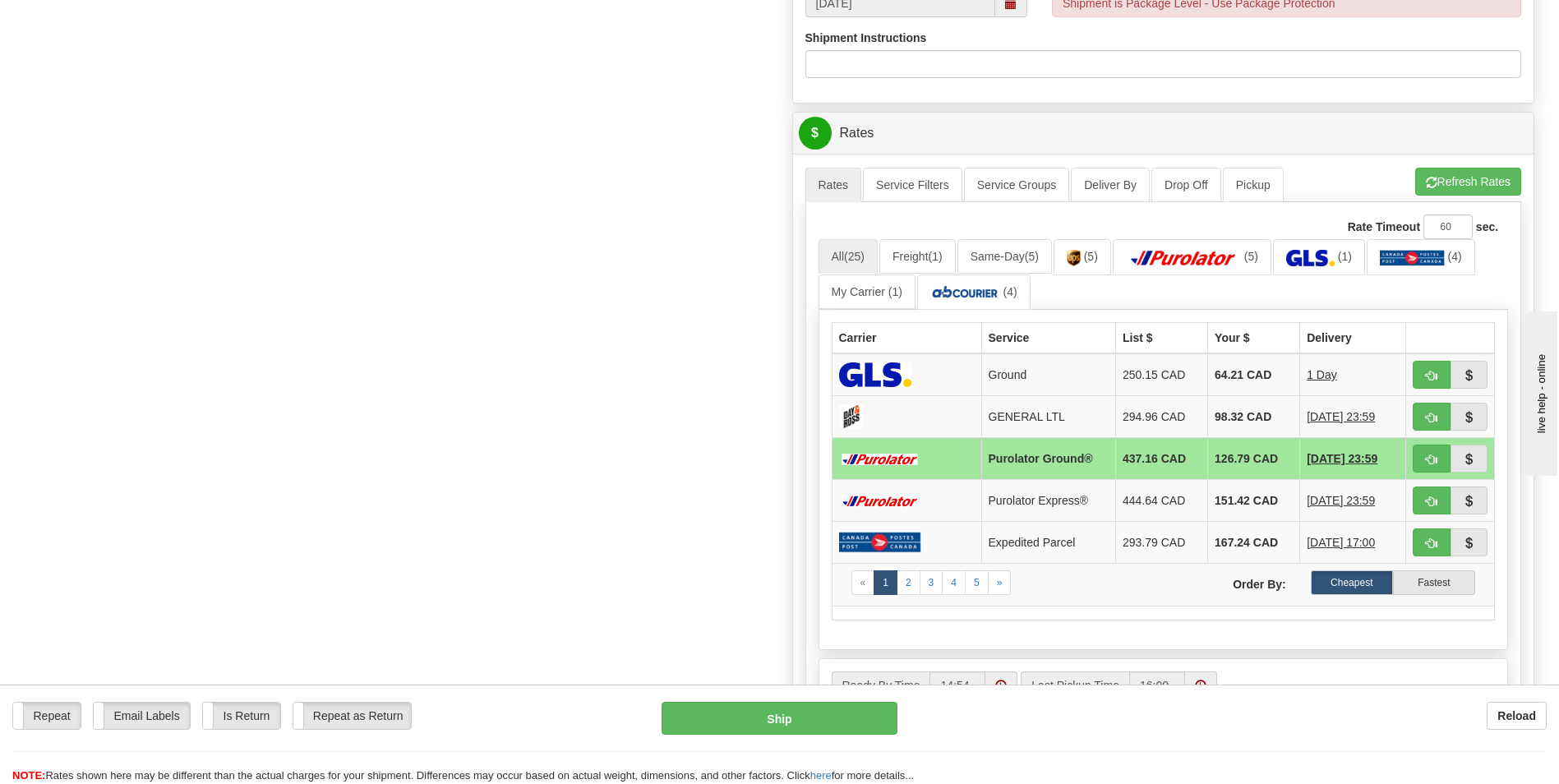
click at [1411, 455] on td at bounding box center [1450, 459] width 89 height 42
click at [1412, 455] on button "button" at bounding box center [1431, 458] width 38 height 28
type input "260"
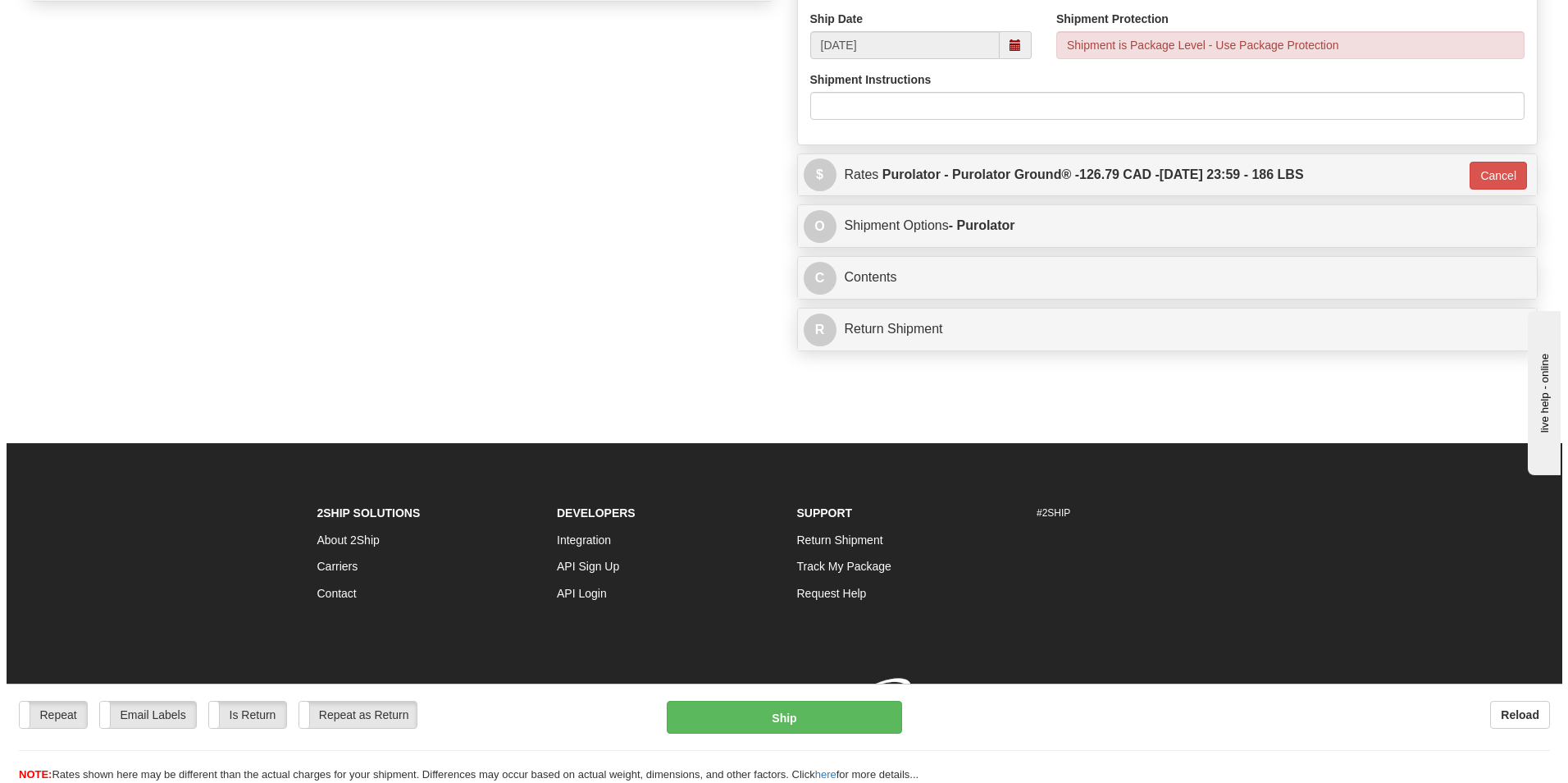
scroll to position [801, 0]
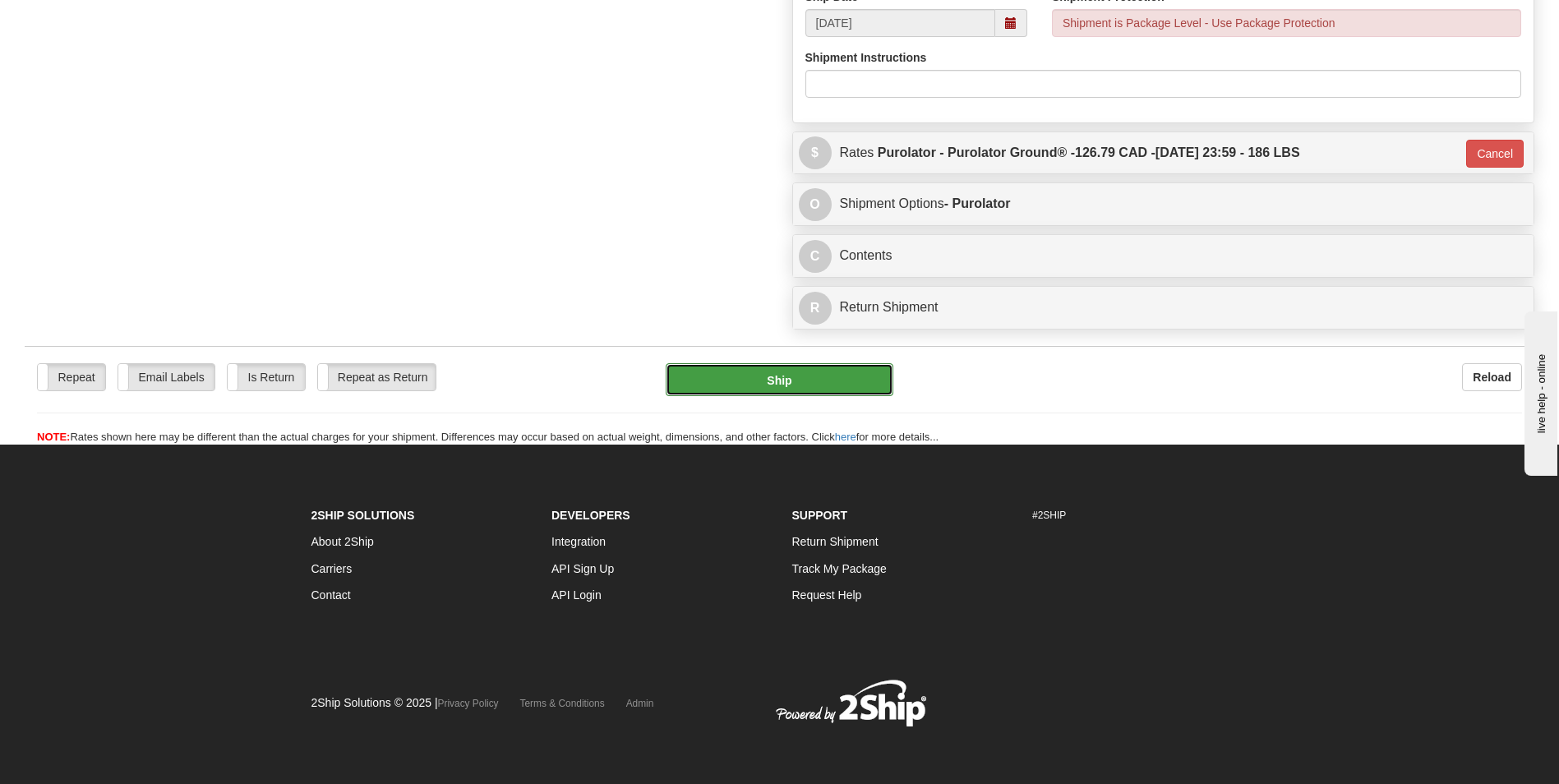
click at [778, 389] on button "Ship" at bounding box center [779, 379] width 227 height 33
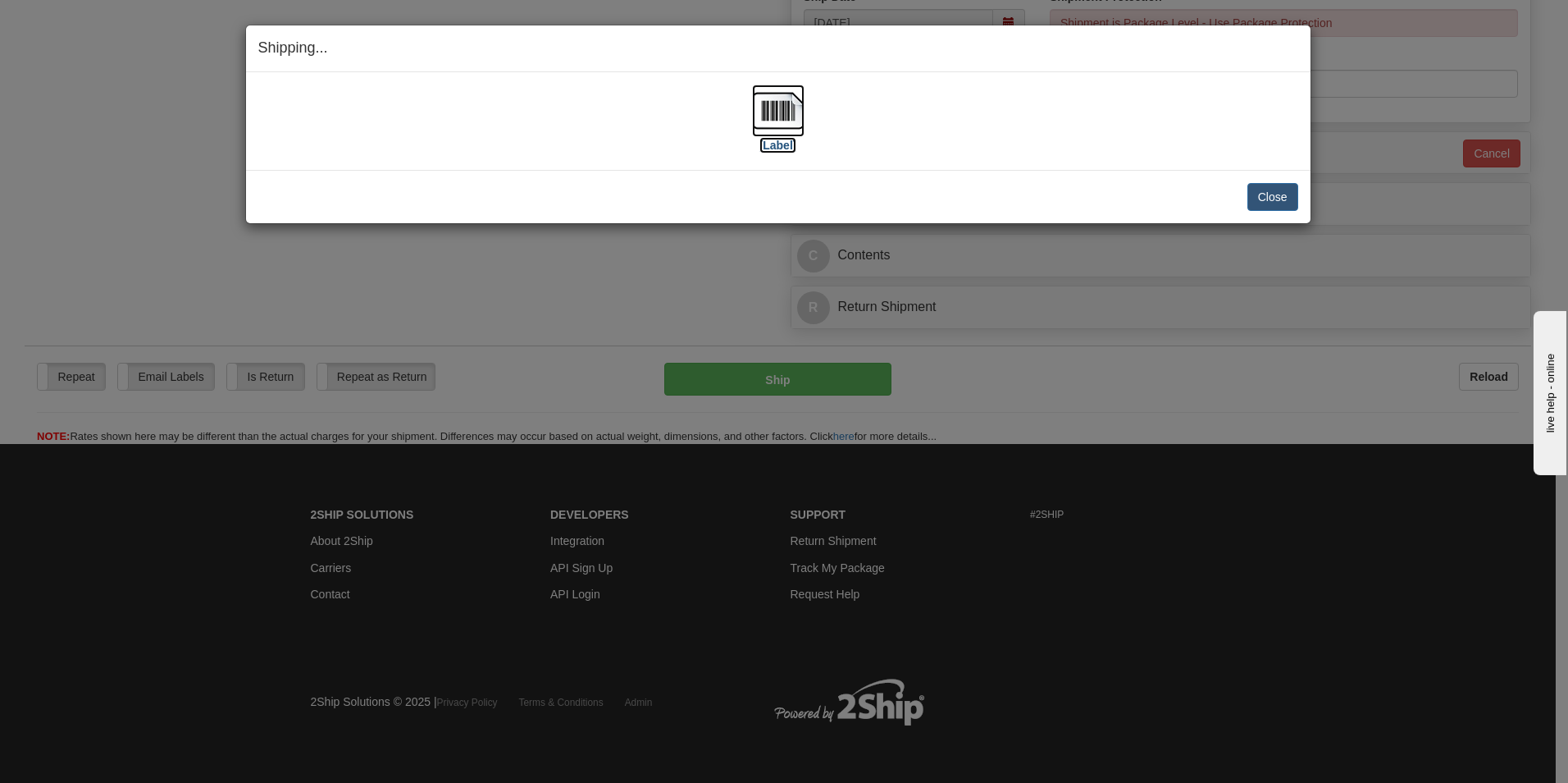
click at [761, 119] on img at bounding box center [778, 111] width 52 height 52
click at [1262, 192] on button "Close" at bounding box center [1272, 197] width 51 height 28
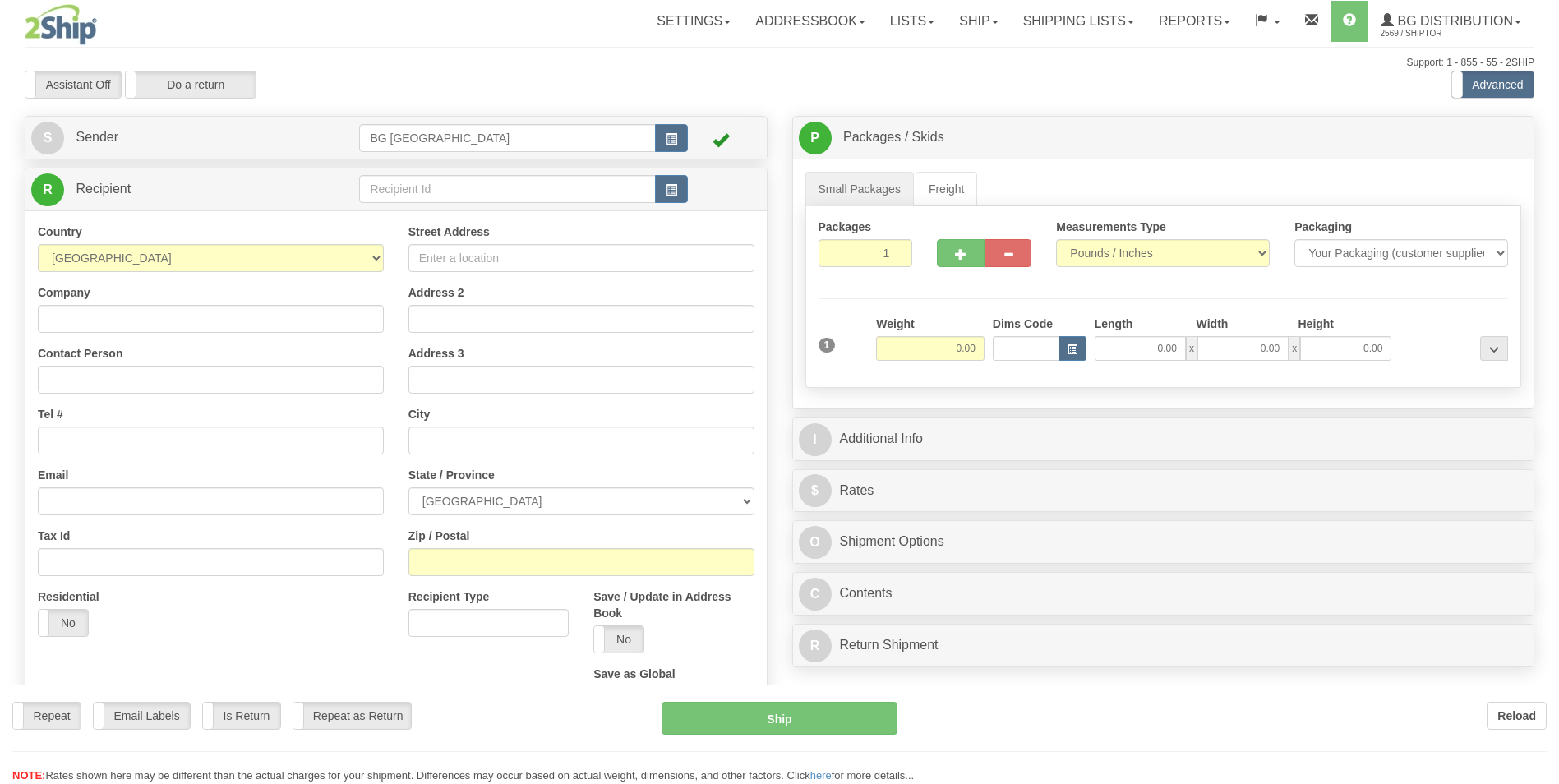
click at [485, 199] on div "Toggle navigation Settings Shipping Preferences Fields Preferences New" at bounding box center [780, 467] width 1559 height 934
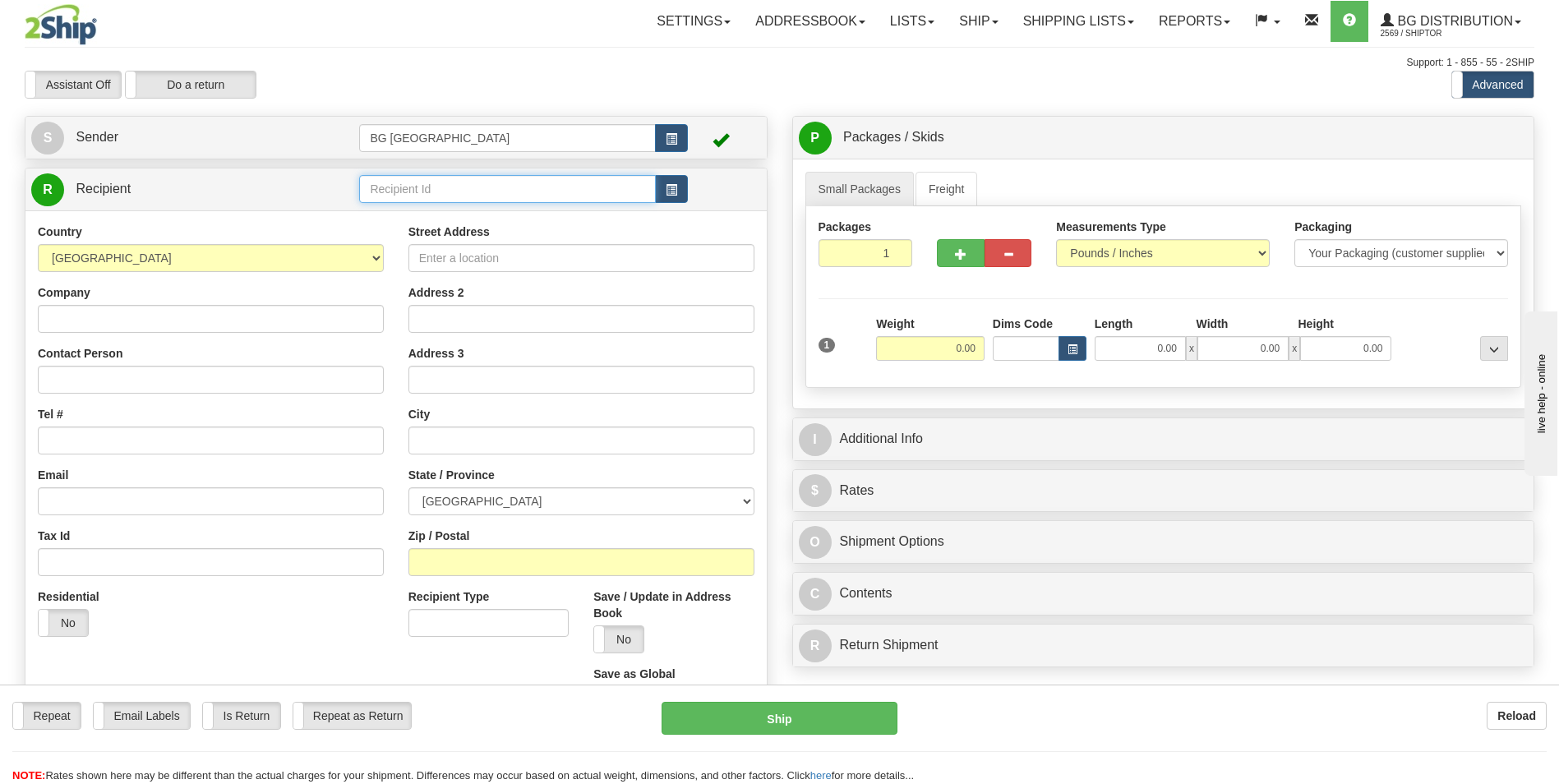
click at [487, 187] on input "text" at bounding box center [507, 188] width 296 height 28
click at [451, 205] on div "60470" at bounding box center [503, 214] width 280 height 18
type input "60470"
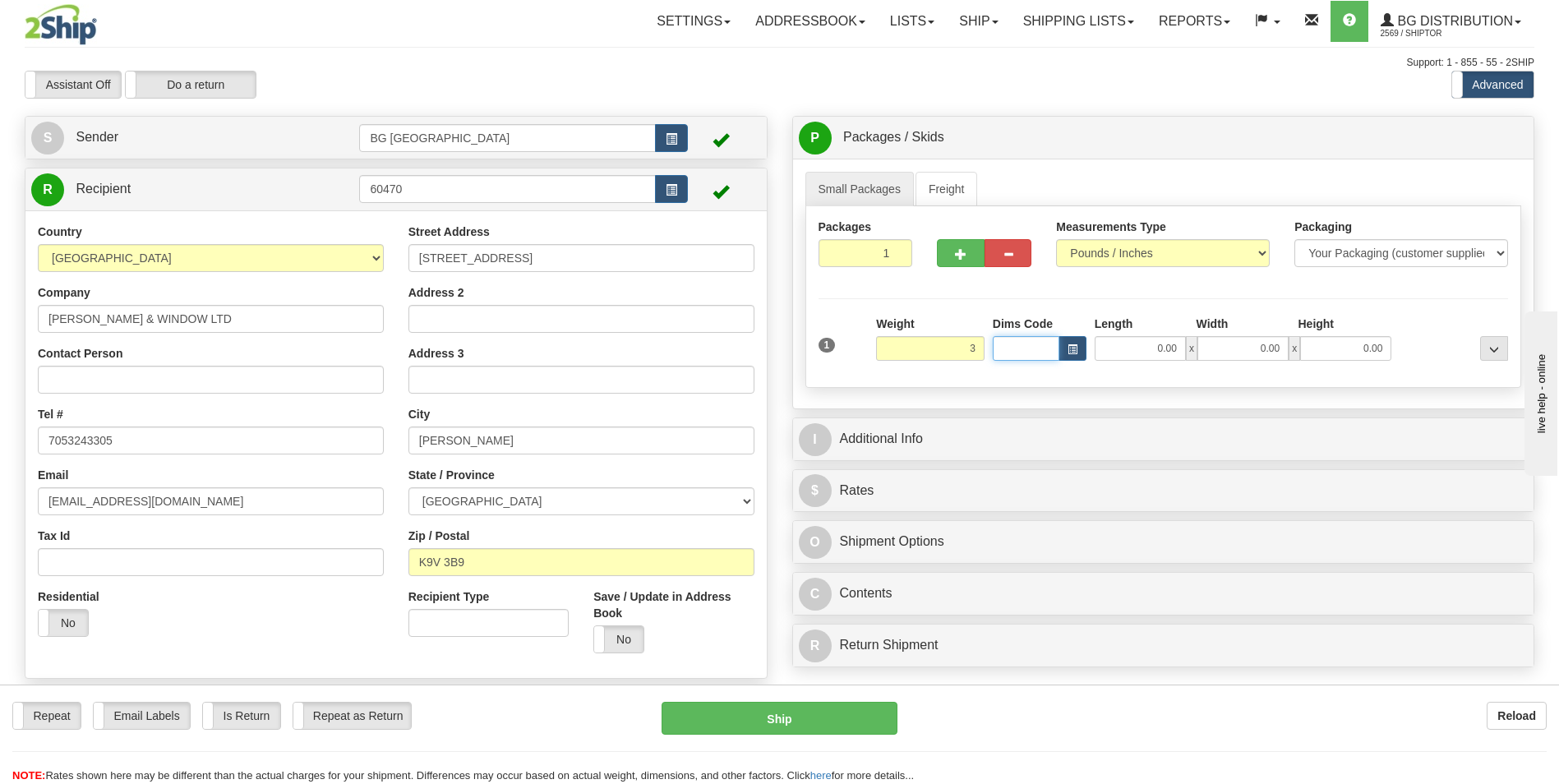
type input "3.00"
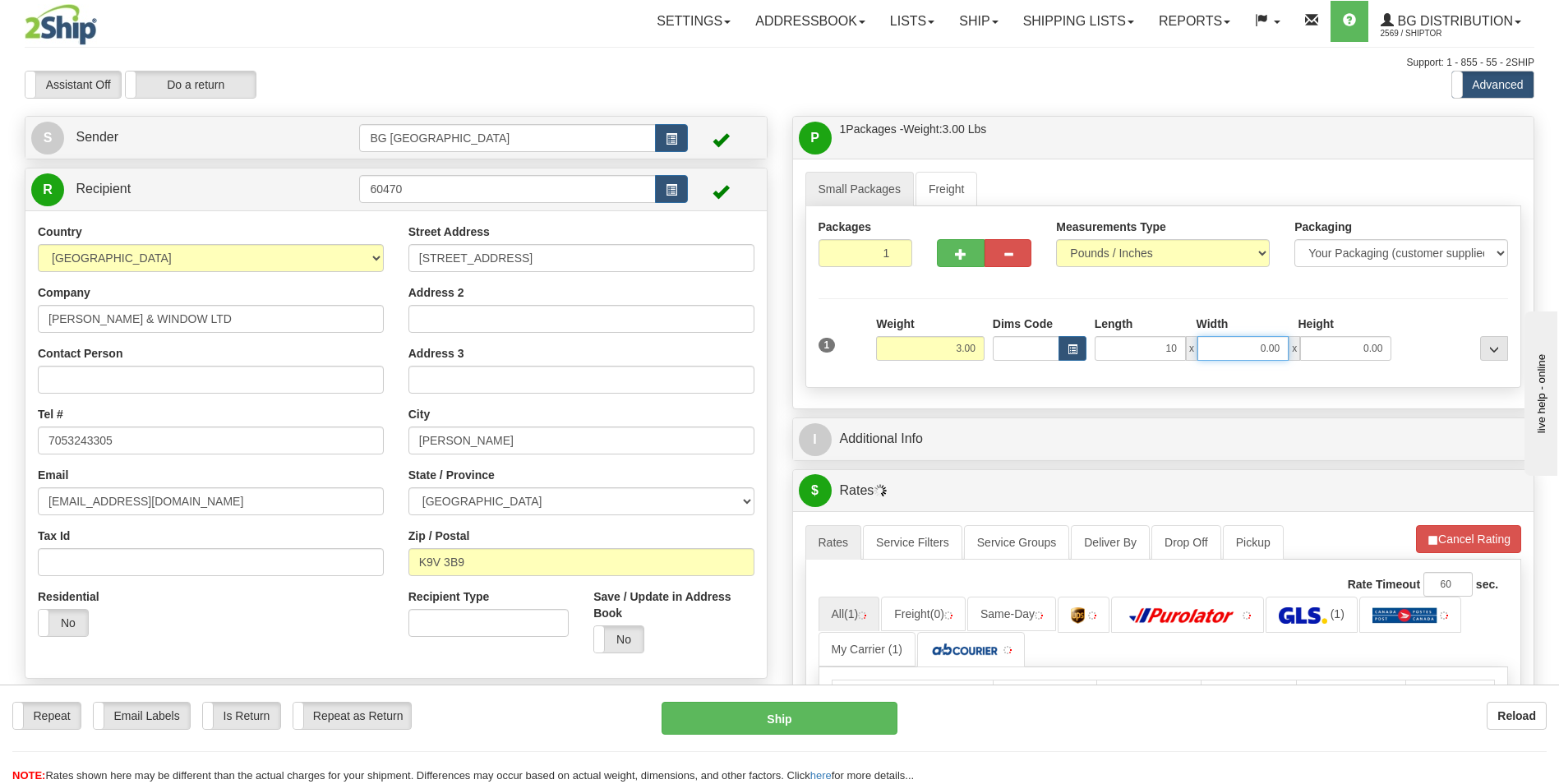
type input "10.00"
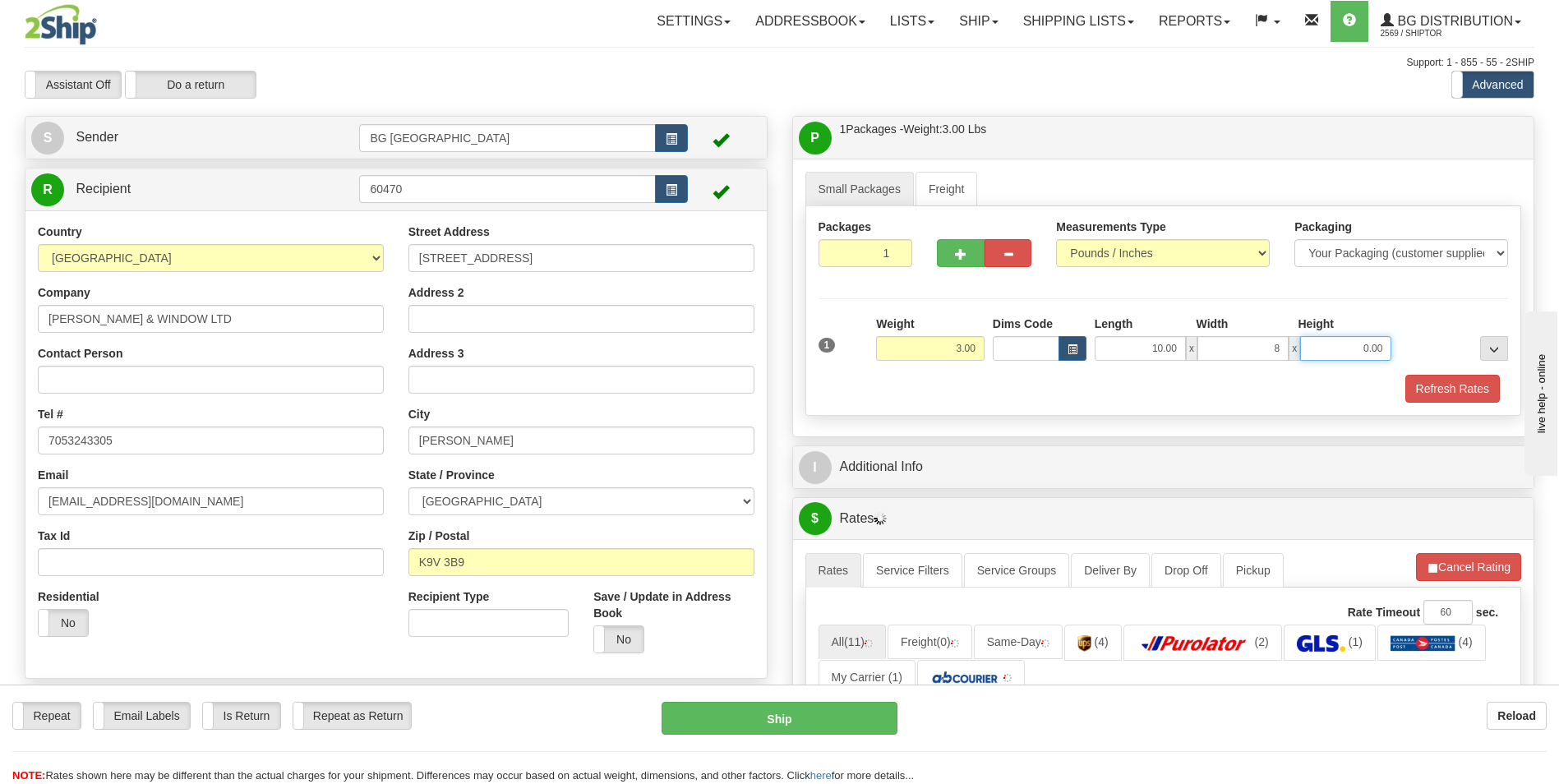
type input "8.00"
type input "4.00"
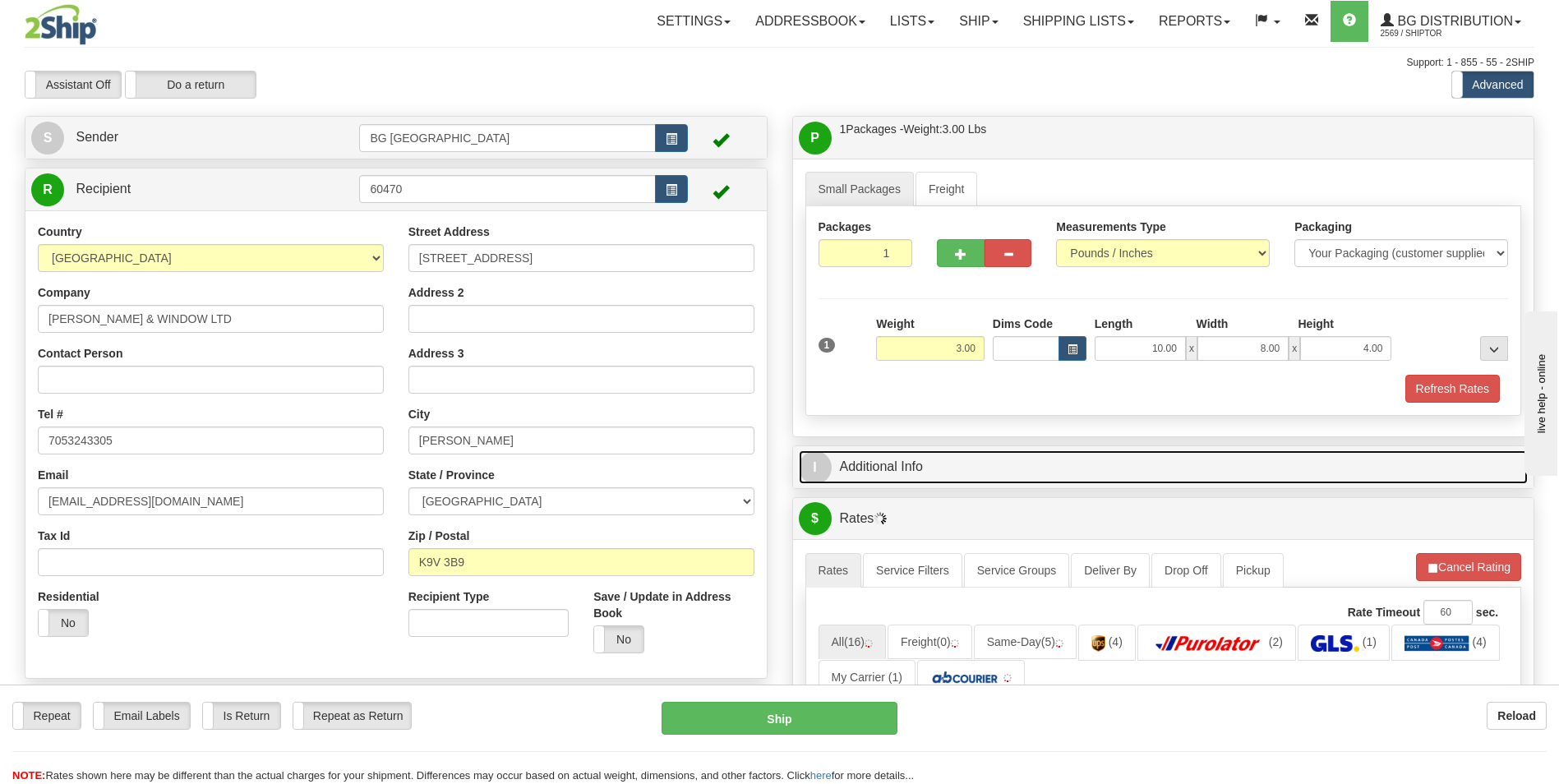
click at [908, 455] on link "I Additional Info" at bounding box center [1163, 466] width 730 height 33
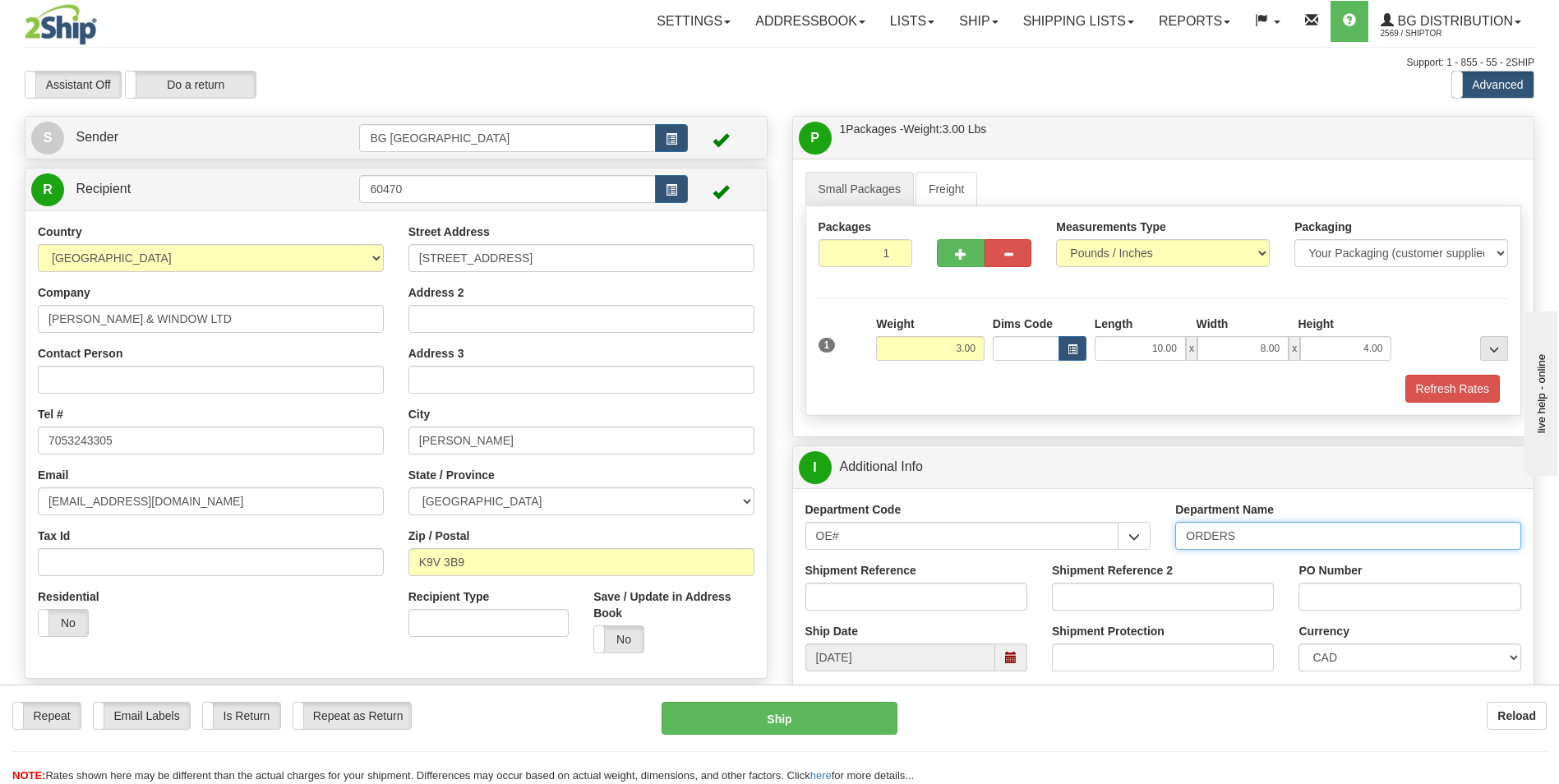
click at [1247, 533] on input "ORDERS" at bounding box center [1347, 536] width 346 height 28
type input "70182792-01"
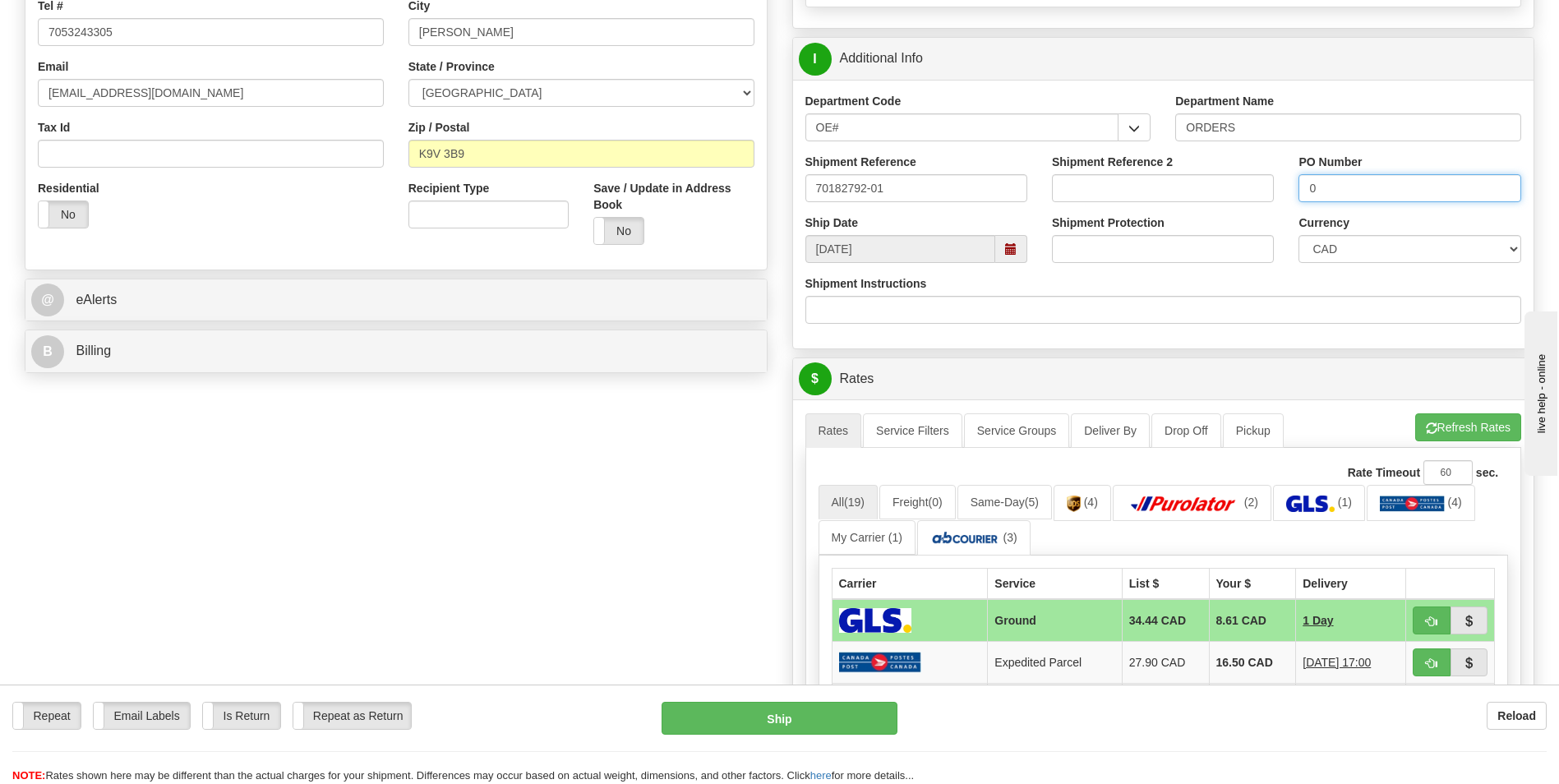
scroll to position [493, 0]
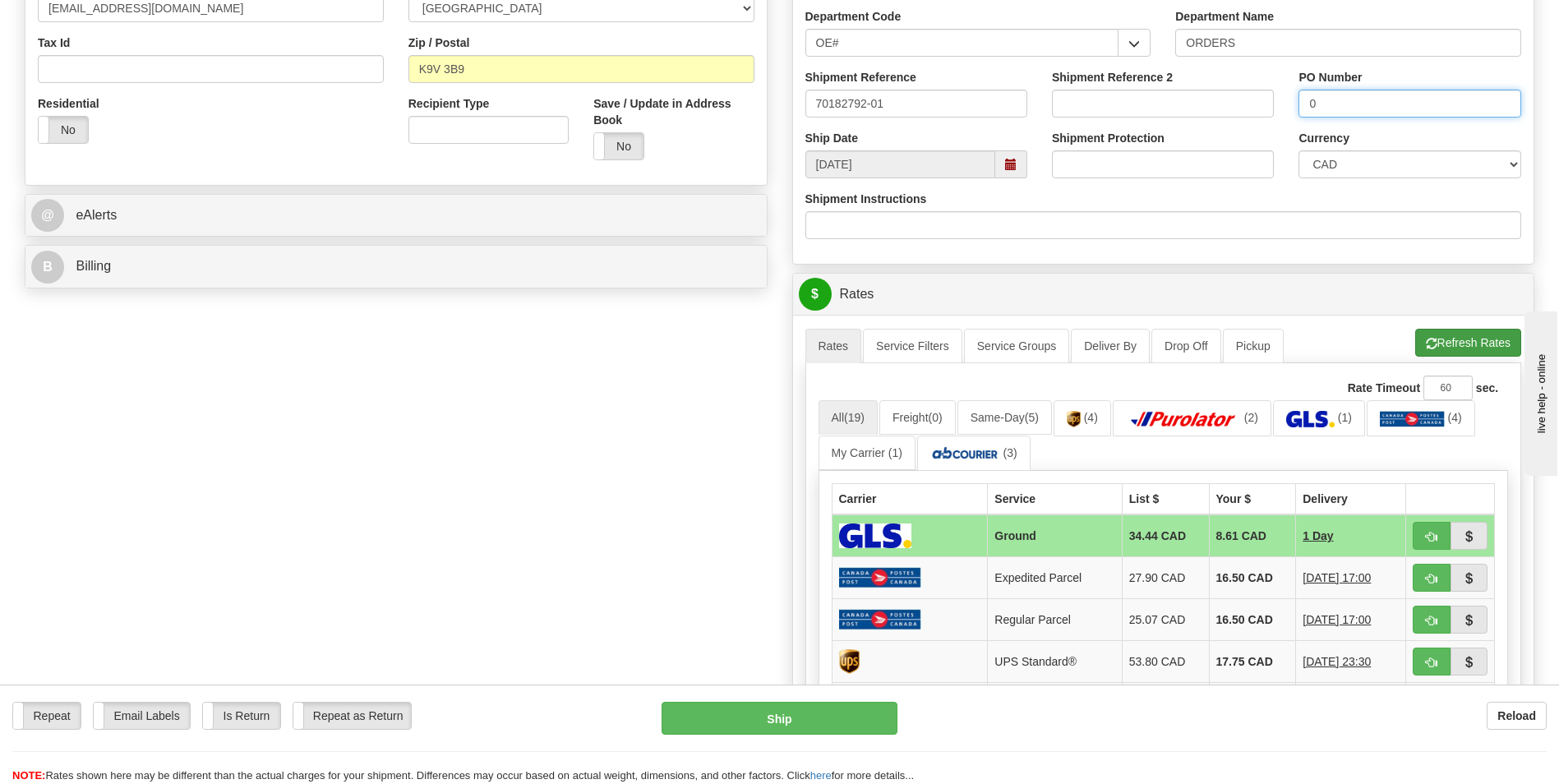
type input "0"
click at [1446, 335] on button "Refresh Rates" at bounding box center [1468, 342] width 106 height 28
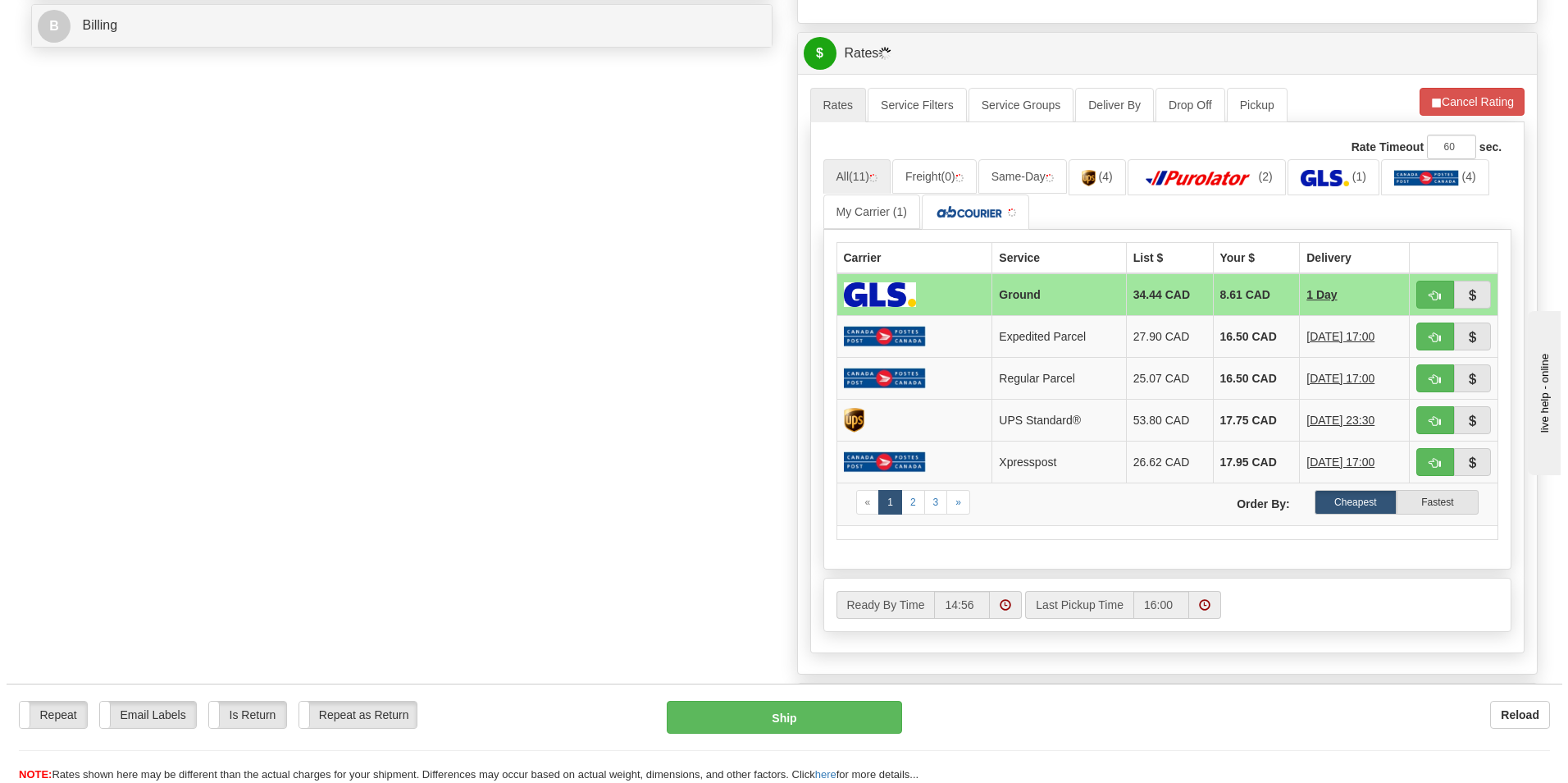
scroll to position [821, 0]
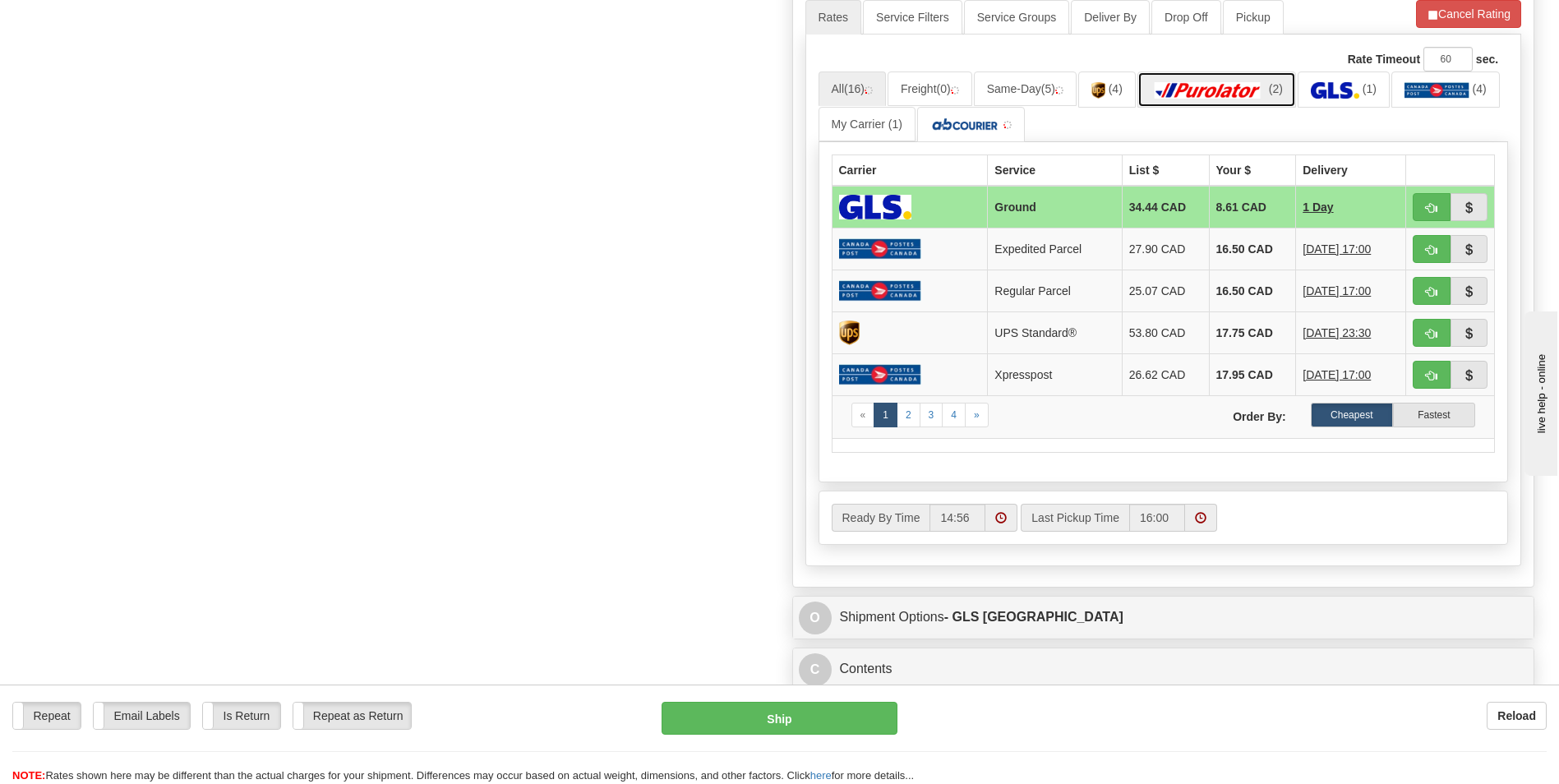
click at [1254, 86] on img at bounding box center [1208, 90] width 115 height 16
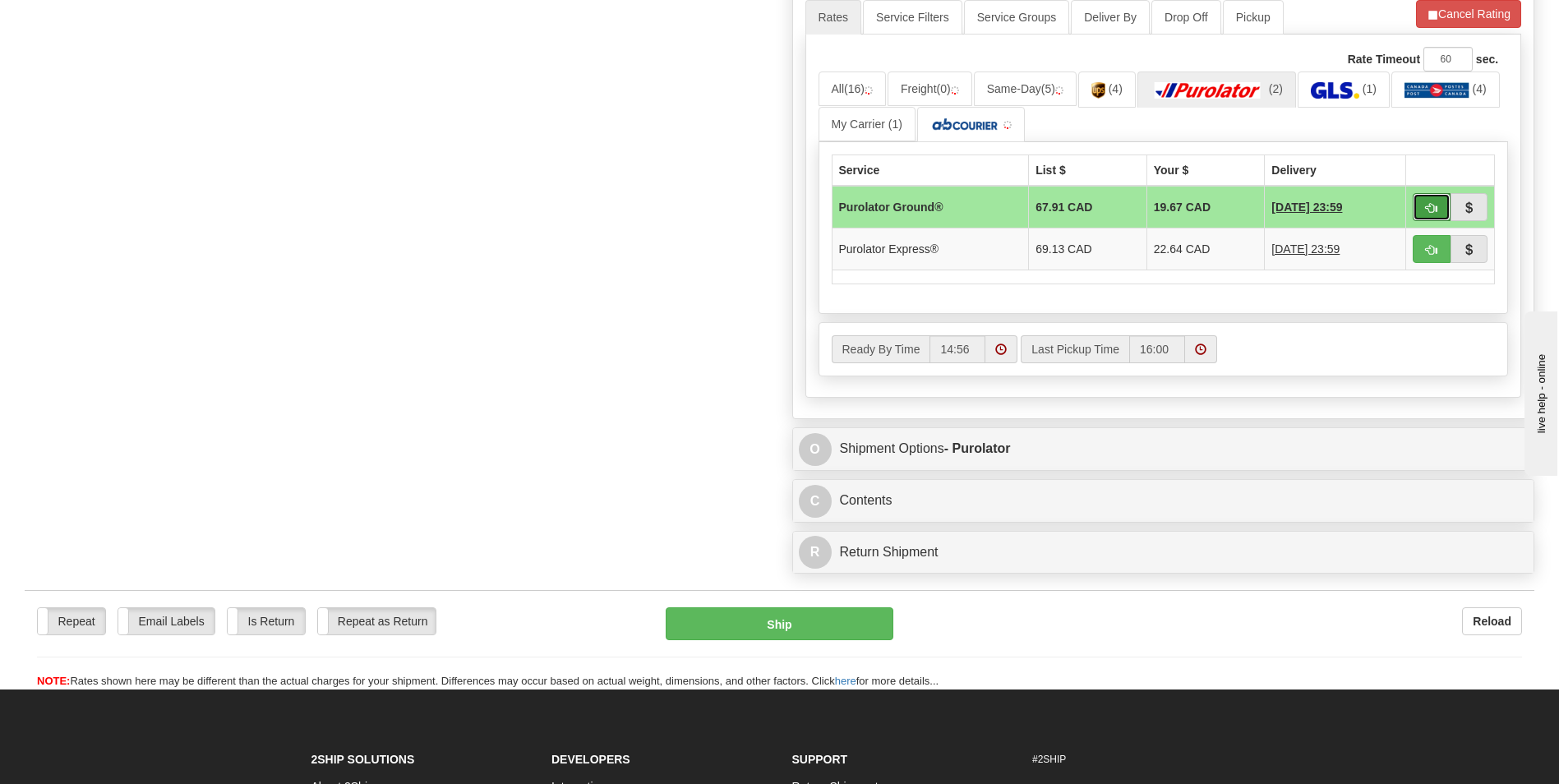
click at [1417, 204] on button "button" at bounding box center [1431, 207] width 38 height 28
click at [787, 626] on button "Ship" at bounding box center [779, 624] width 227 height 33
type input "260"
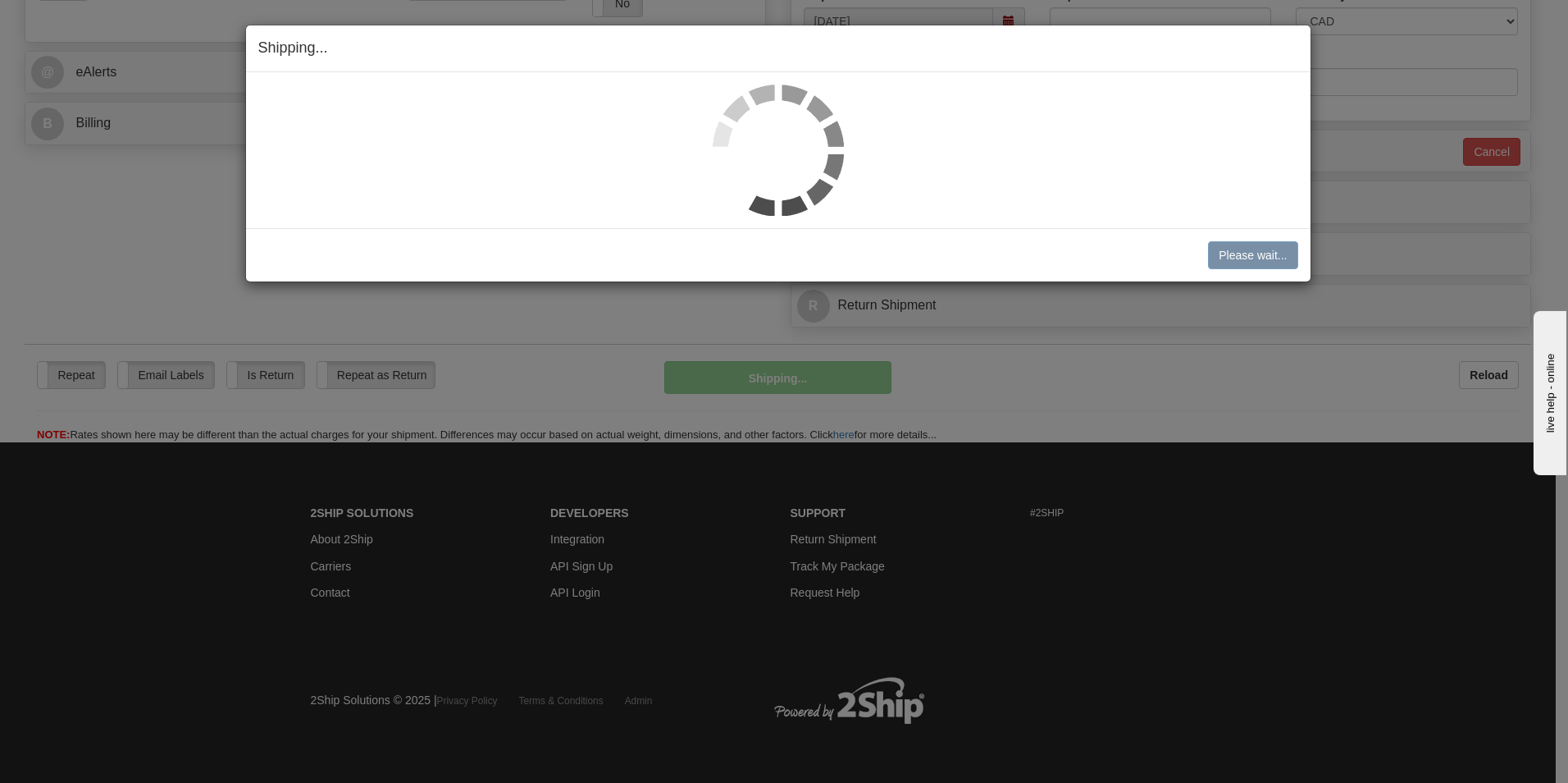
scroll to position [636, 0]
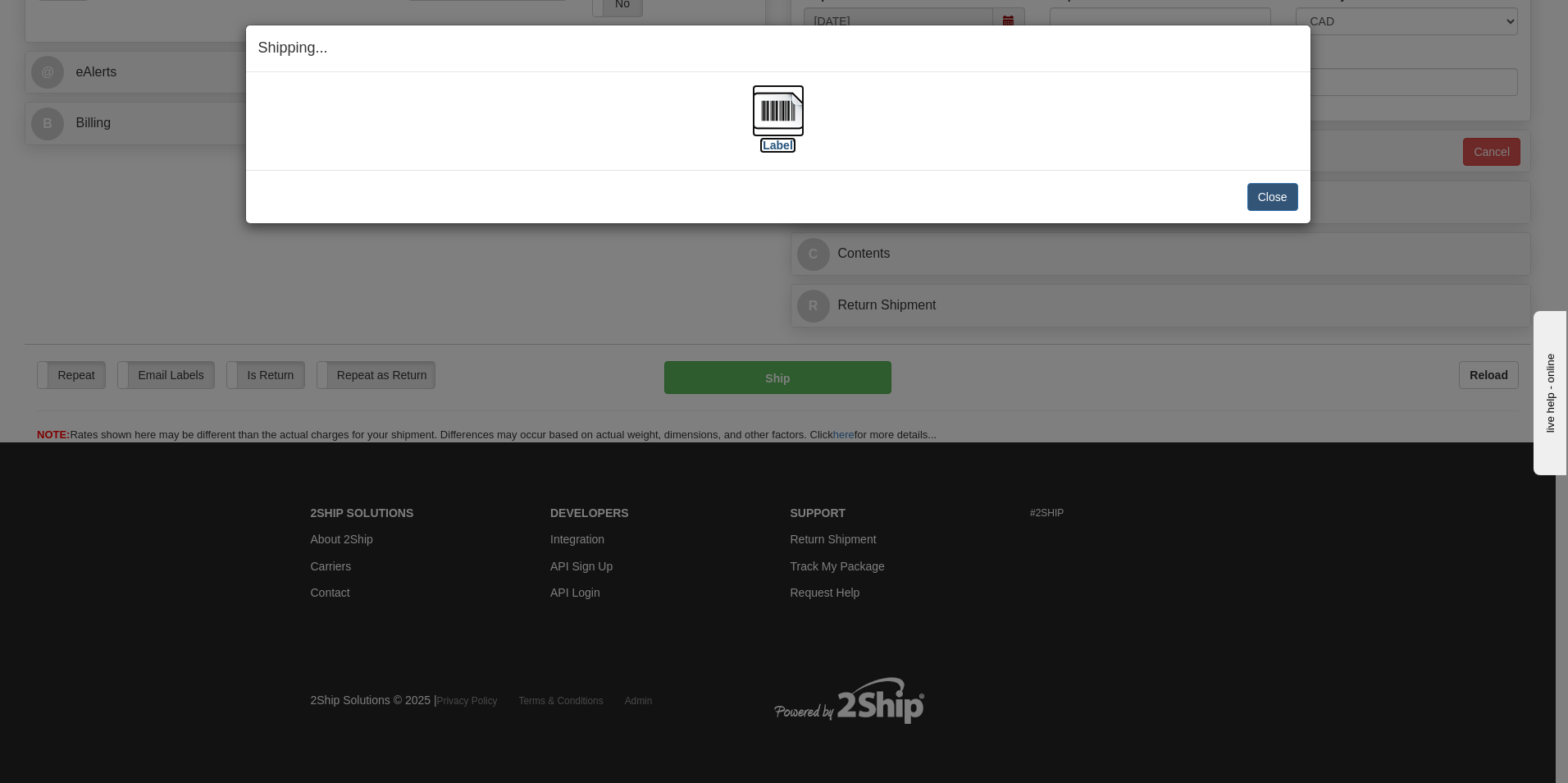
click at [782, 102] on img at bounding box center [778, 111] width 52 height 52
click at [1280, 179] on div "Close Cancel Cancel Shipment and Quit Pickup Quit Pickup ONLY" at bounding box center [778, 196] width 1065 height 53
click at [1277, 183] on button "Close" at bounding box center [1272, 197] width 51 height 28
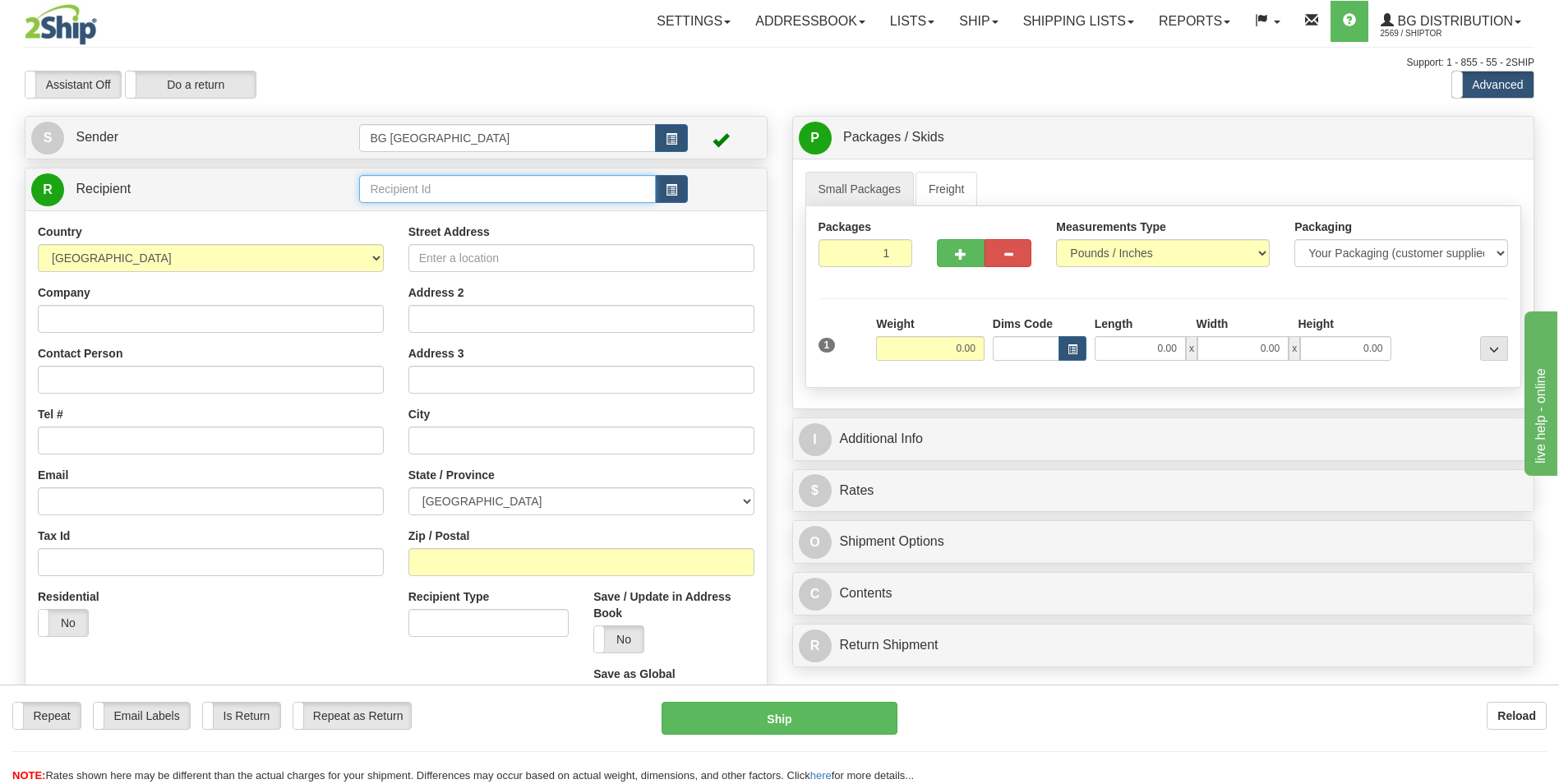
click at [449, 192] on input "text" at bounding box center [507, 188] width 296 height 28
click at [411, 216] on div "60203" at bounding box center [503, 214] width 280 height 18
type input "60203"
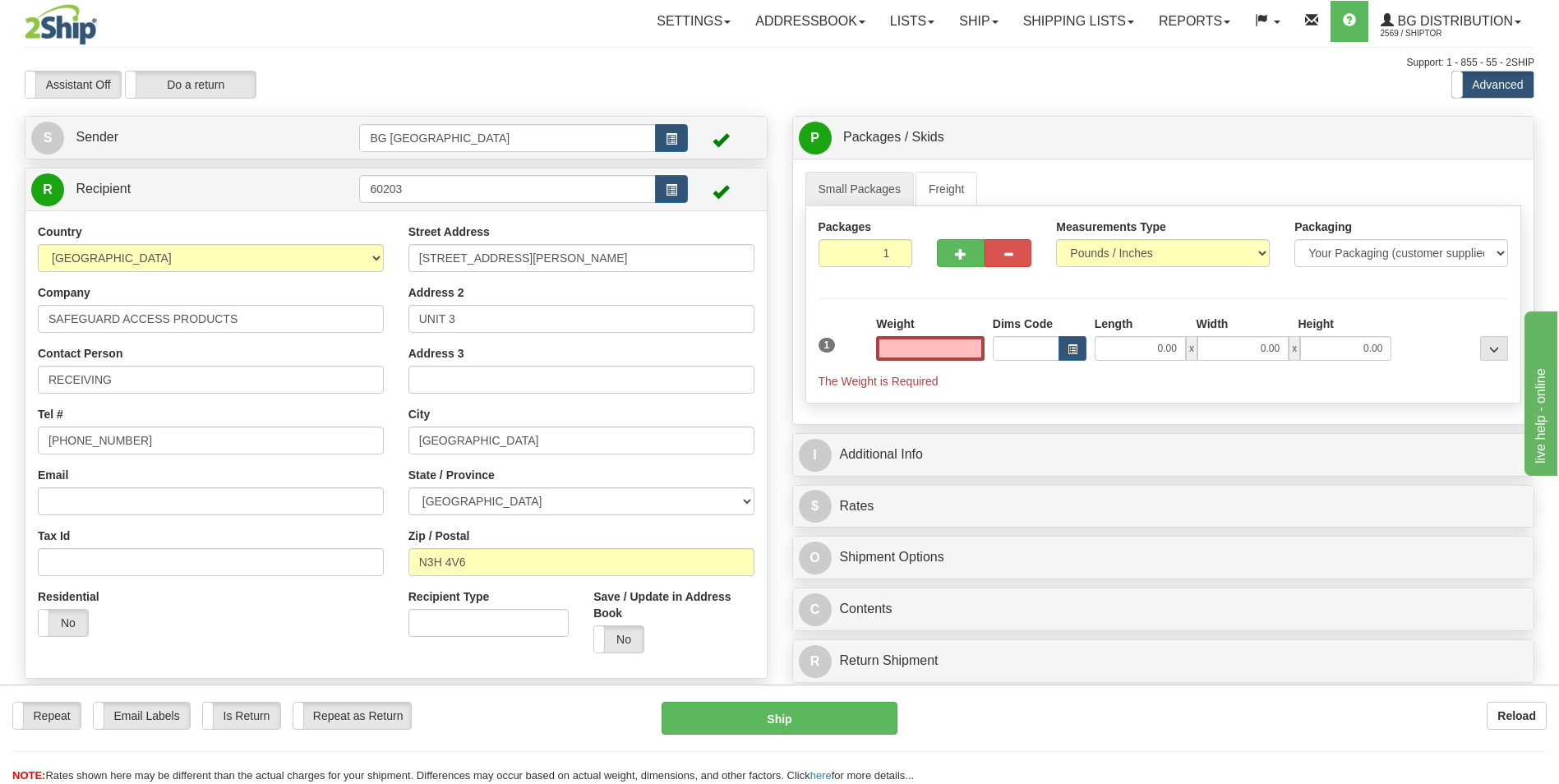
type input "0.00"
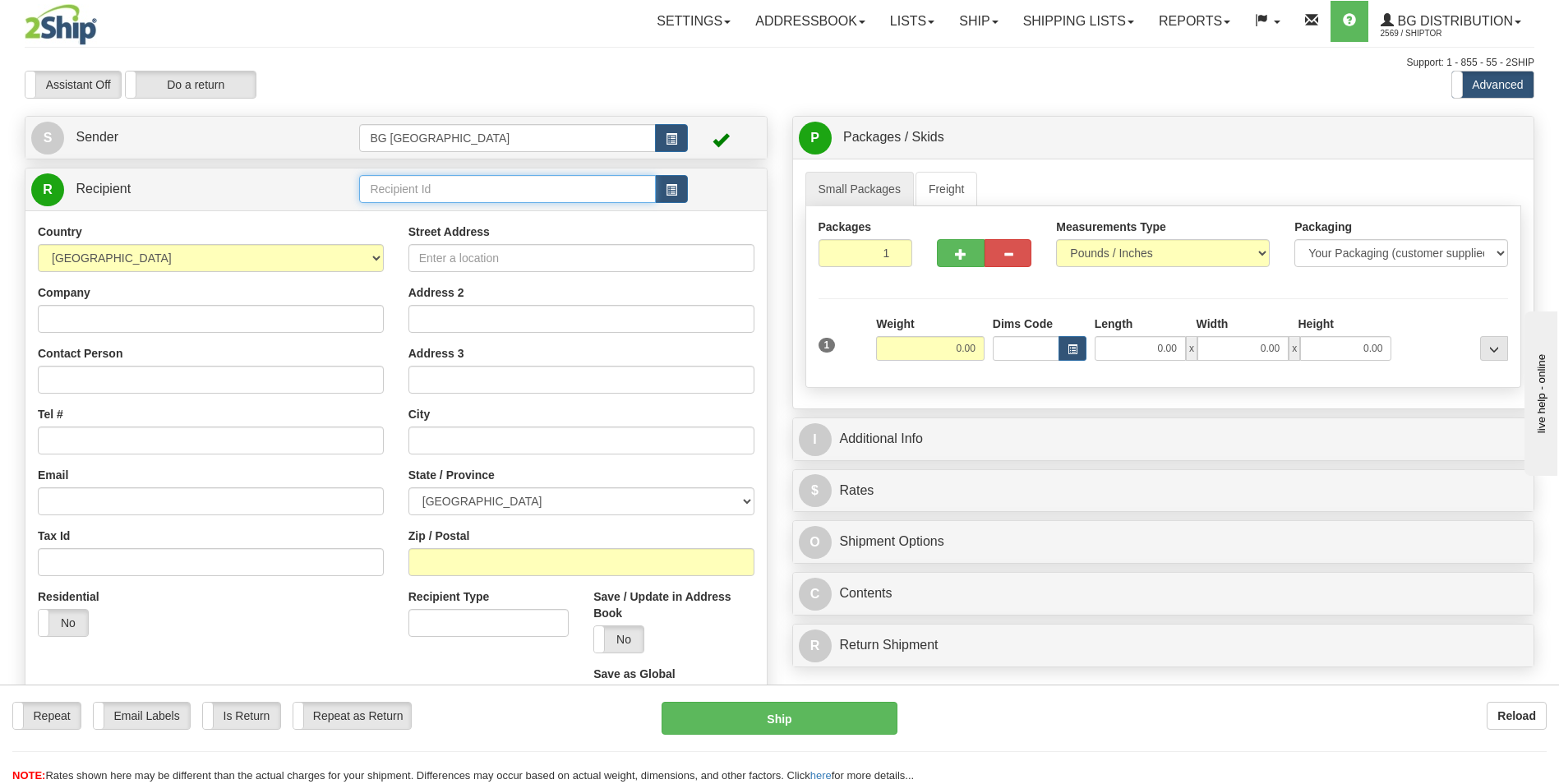
click at [454, 196] on input "text" at bounding box center [507, 188] width 296 height 28
click at [440, 225] on li "60889" at bounding box center [507, 214] width 294 height 22
type input "60889"
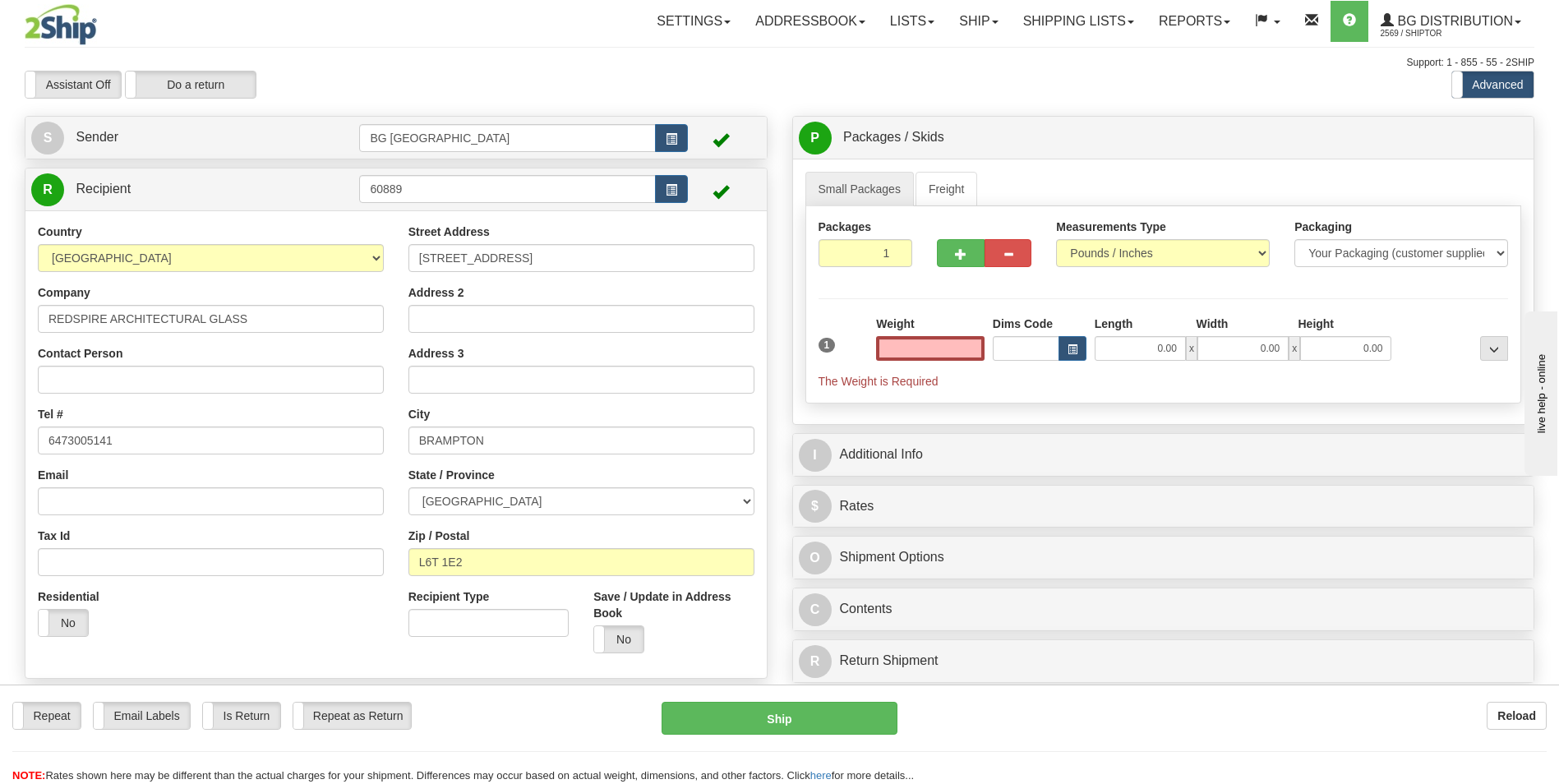
type input "0.00"
click at [916, 347] on input "0.00" at bounding box center [930, 347] width 108 height 24
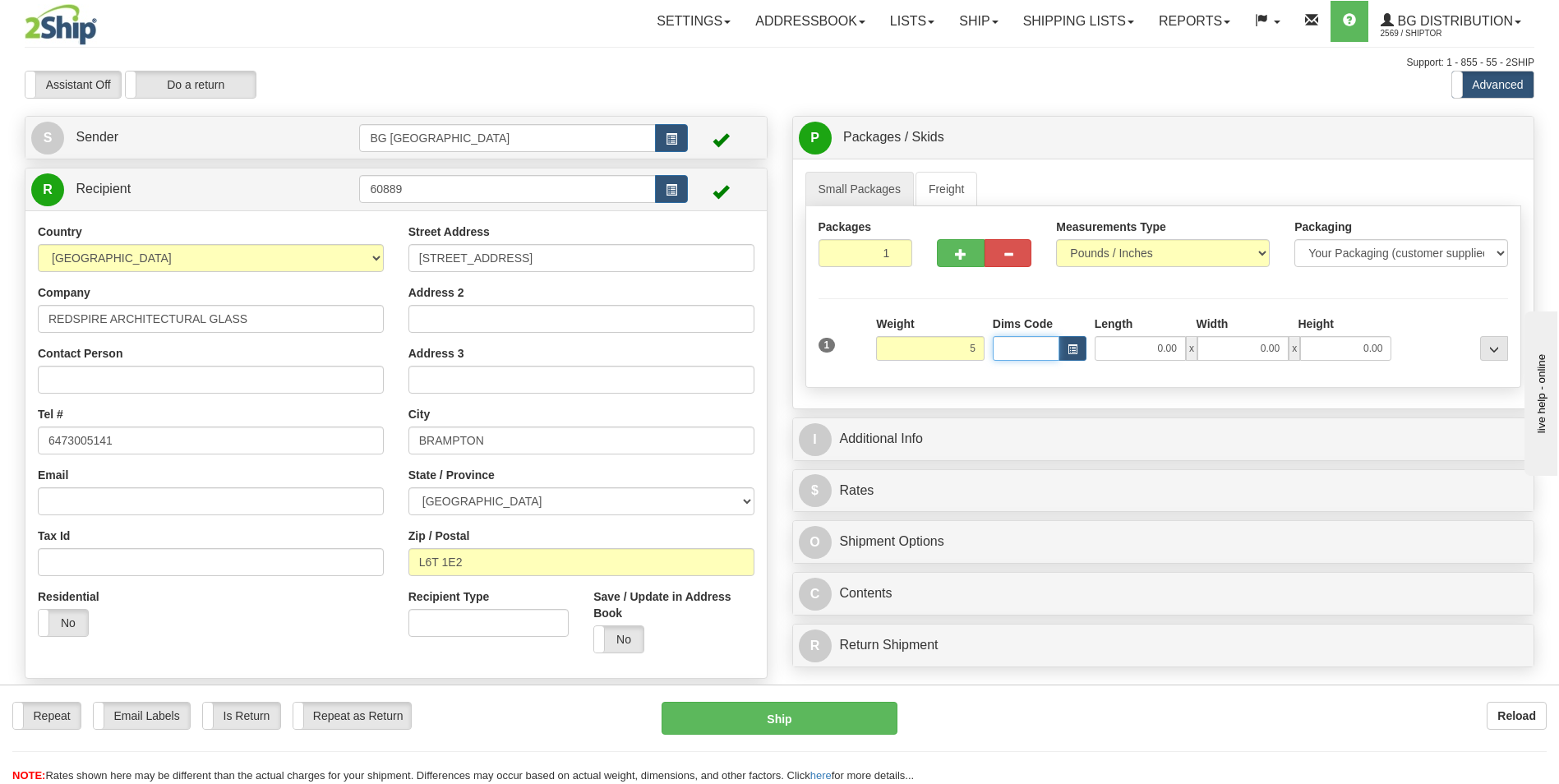
type input "5.00"
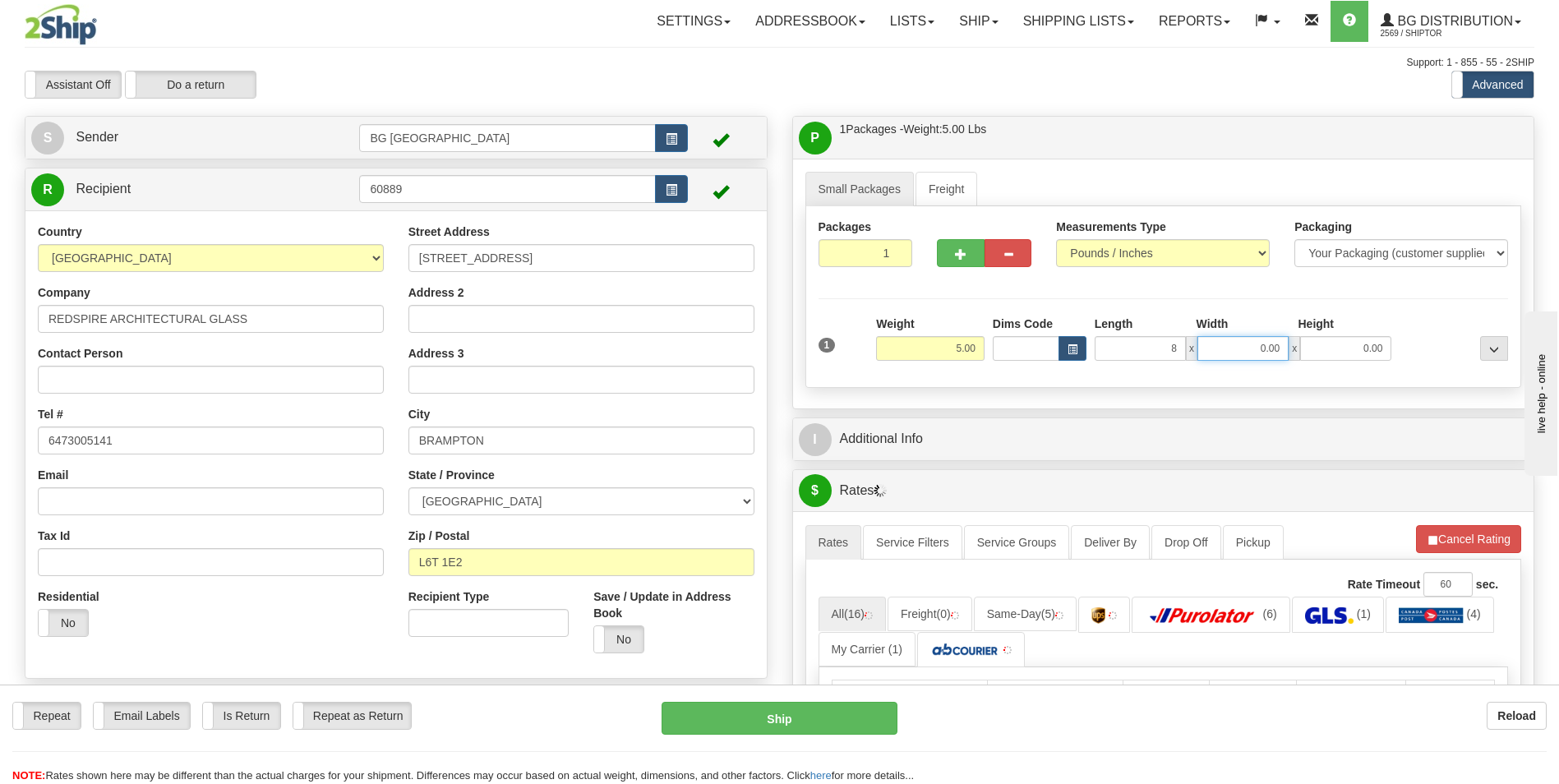
type input "8.00"
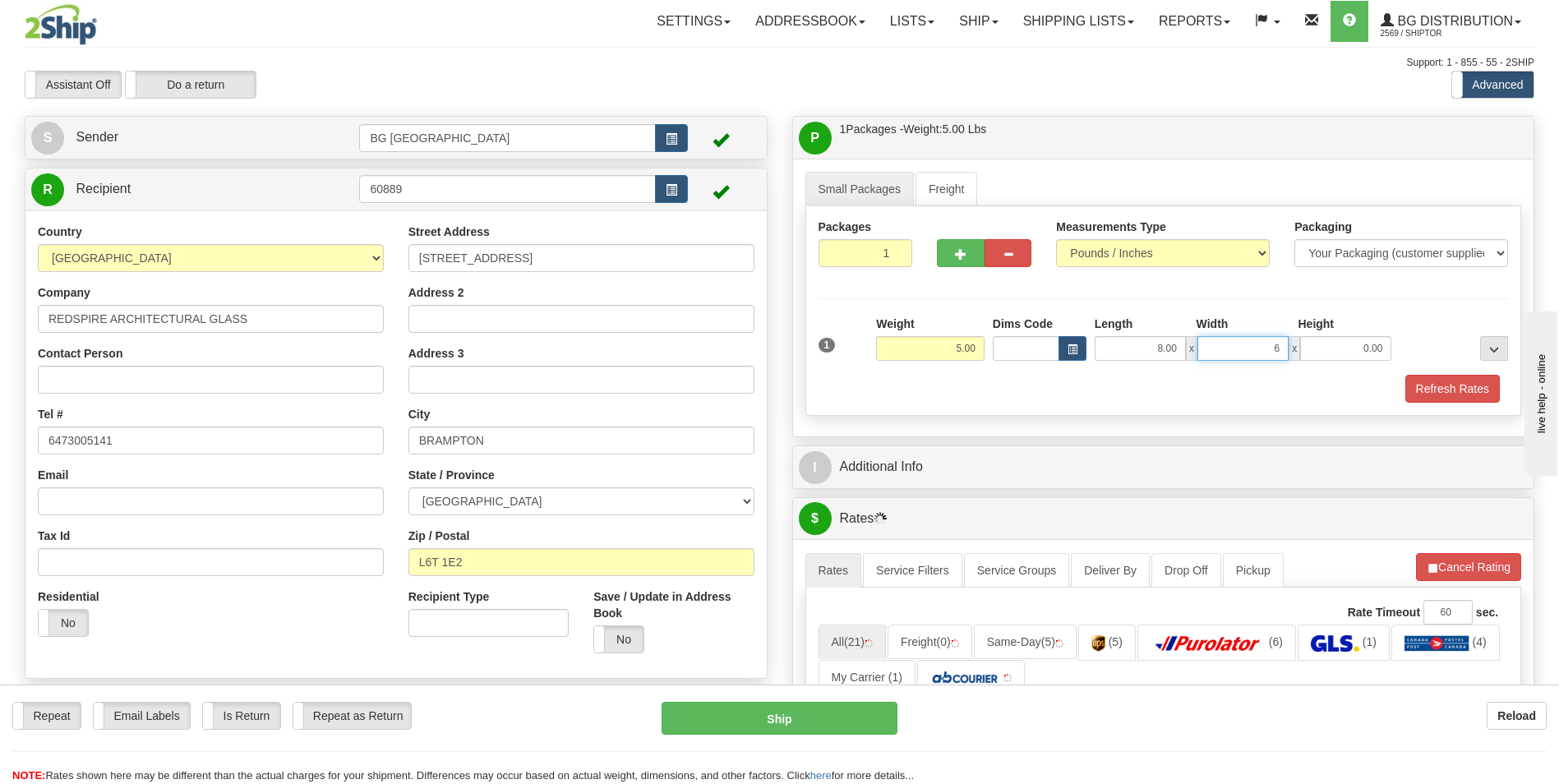
type input "6.00"
type input "5.00"
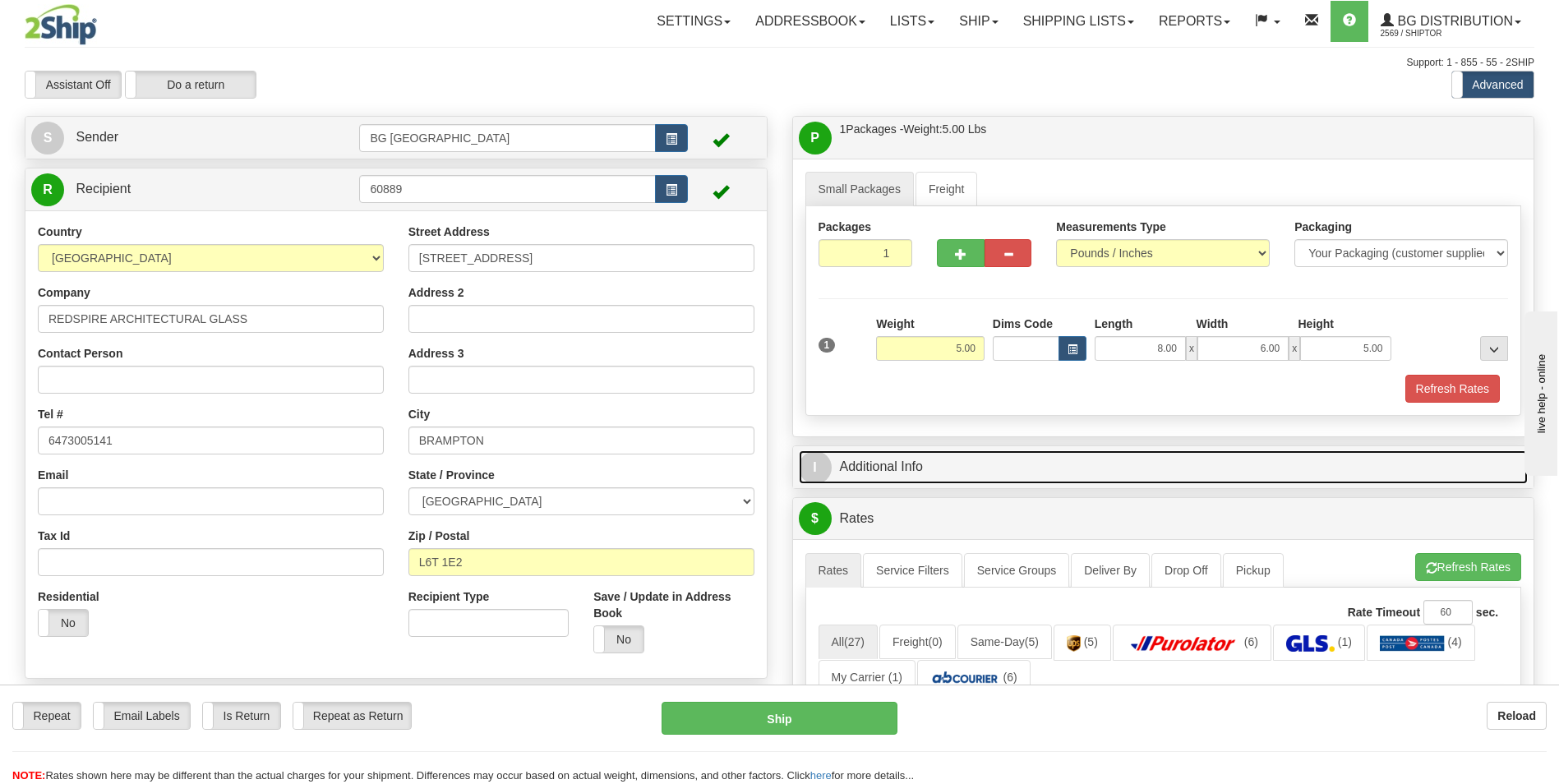
click at [932, 460] on link "I Additional Info" at bounding box center [1163, 466] width 730 height 33
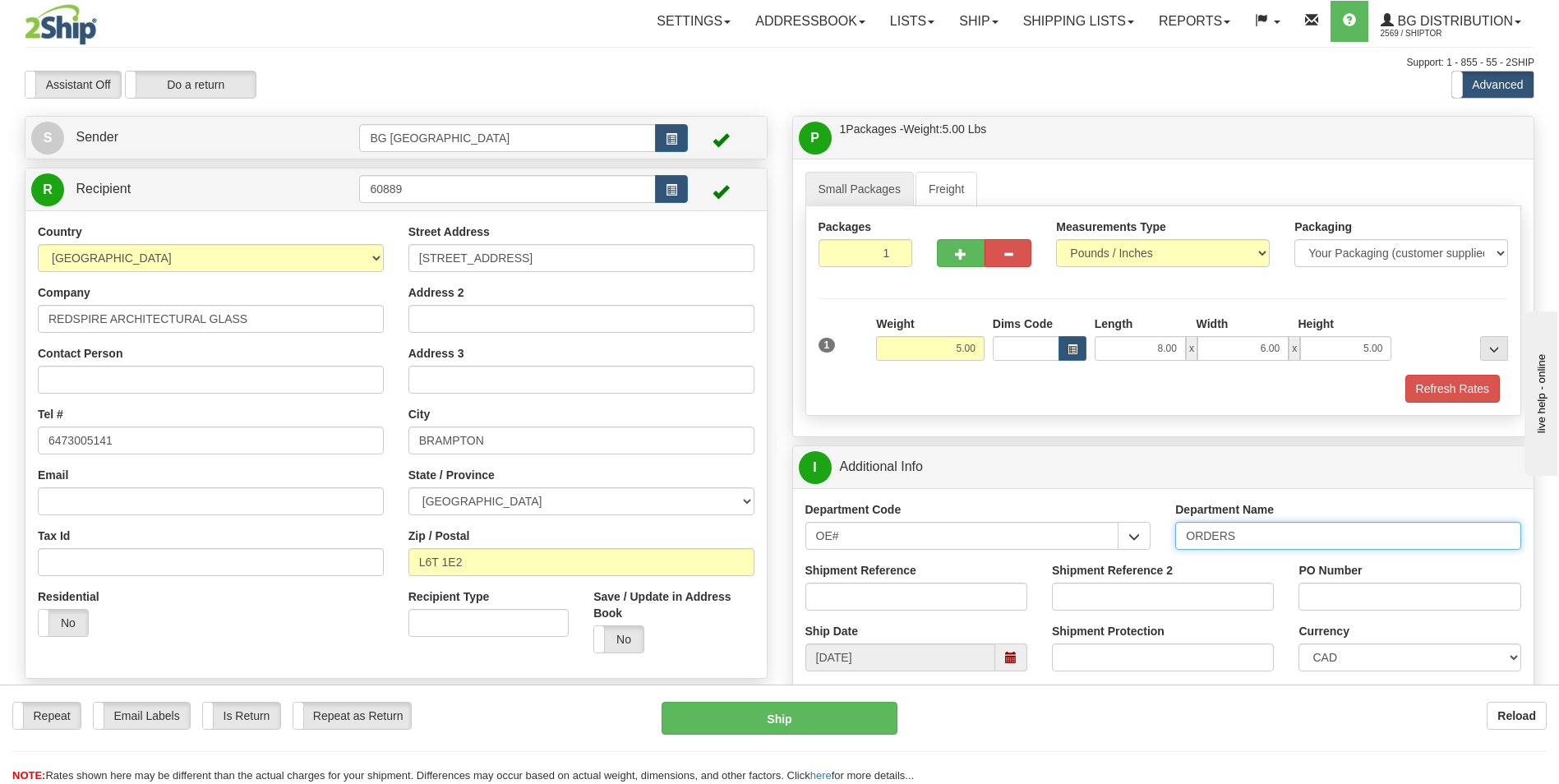
click at [1272, 544] on input "ORDERS" at bounding box center [1347, 536] width 346 height 28
type input "70179895-01"
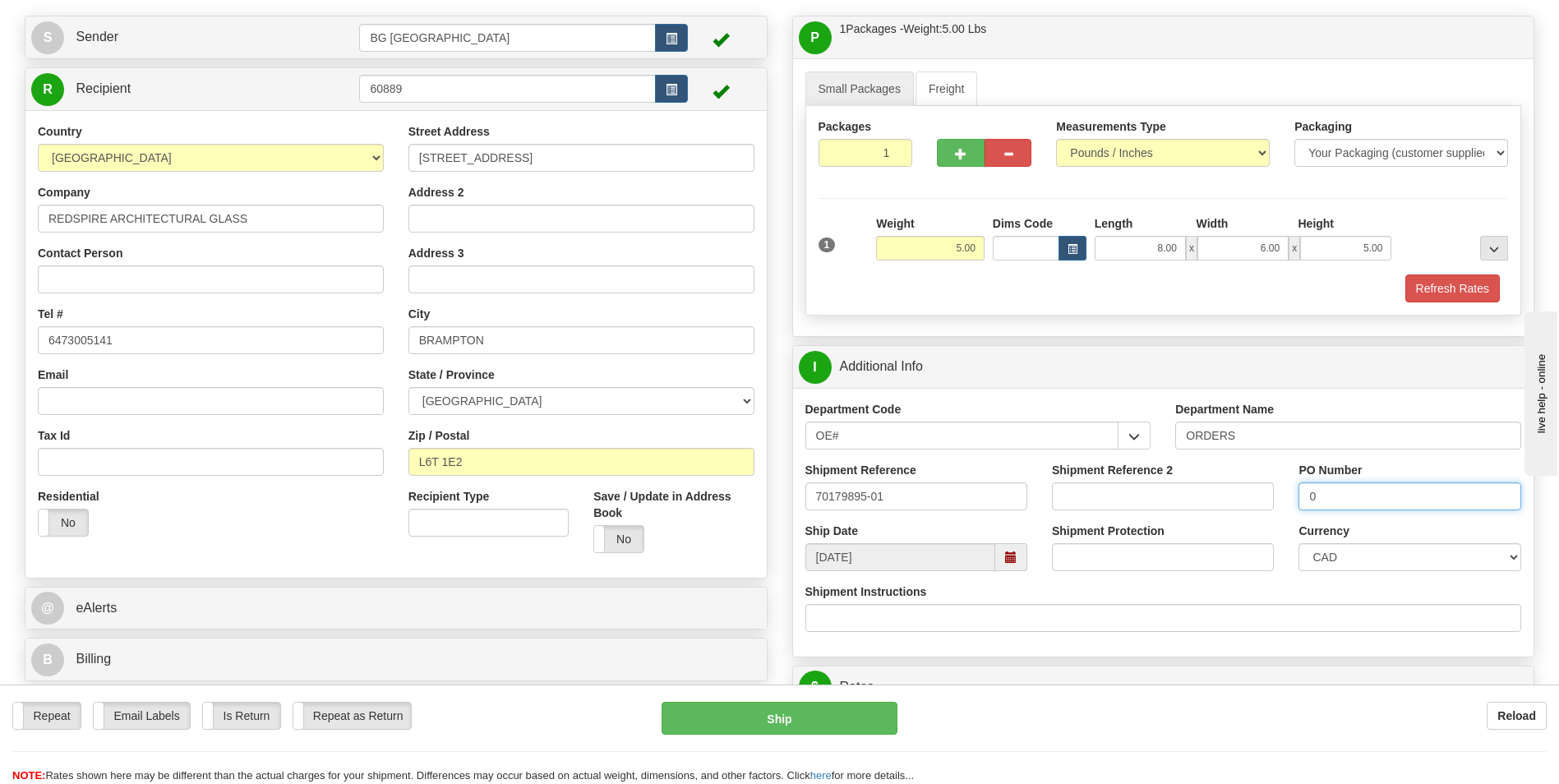
scroll to position [247, 0]
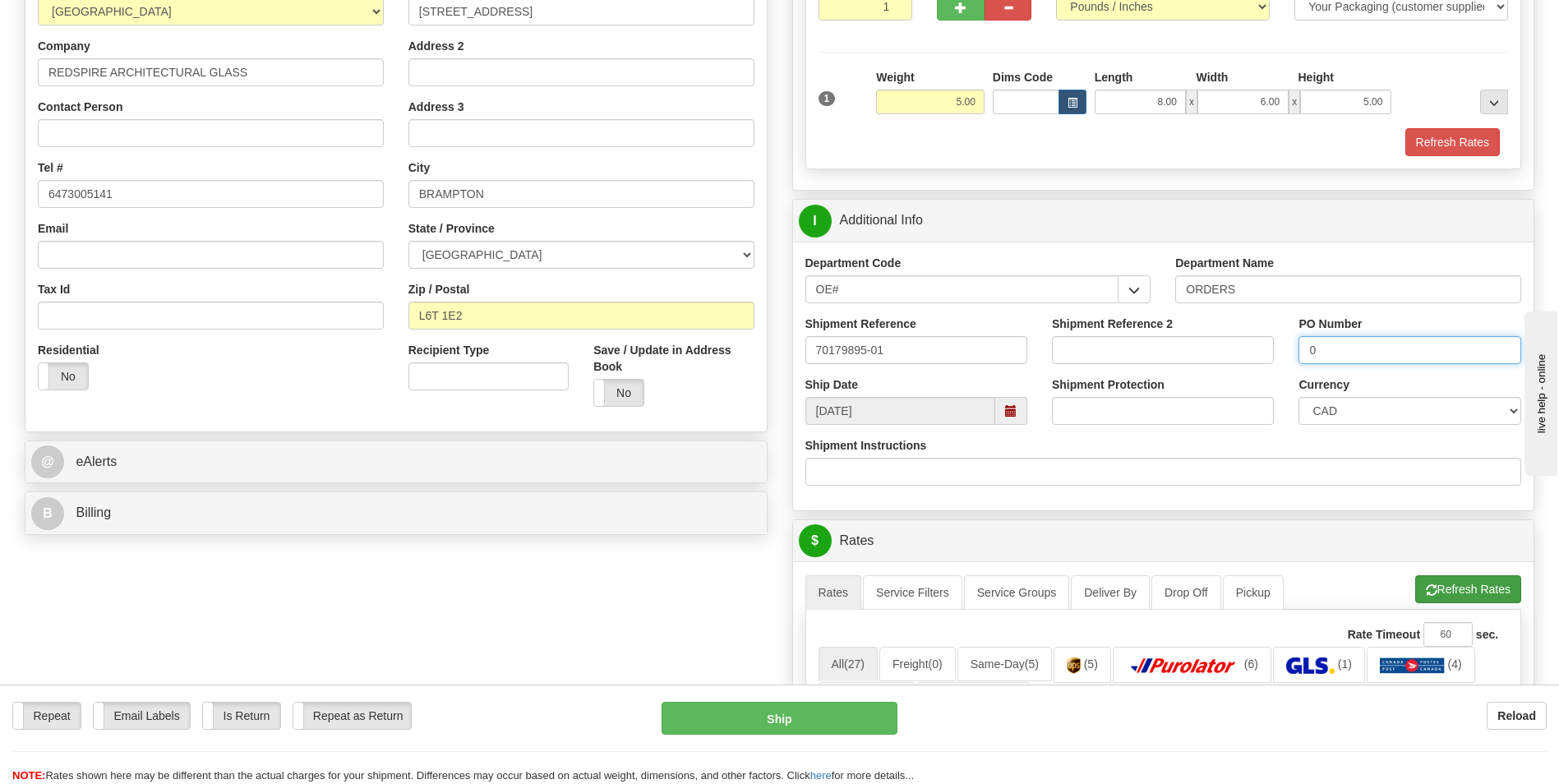
type input "0"
click at [1429, 593] on span "button" at bounding box center [1431, 590] width 12 height 11
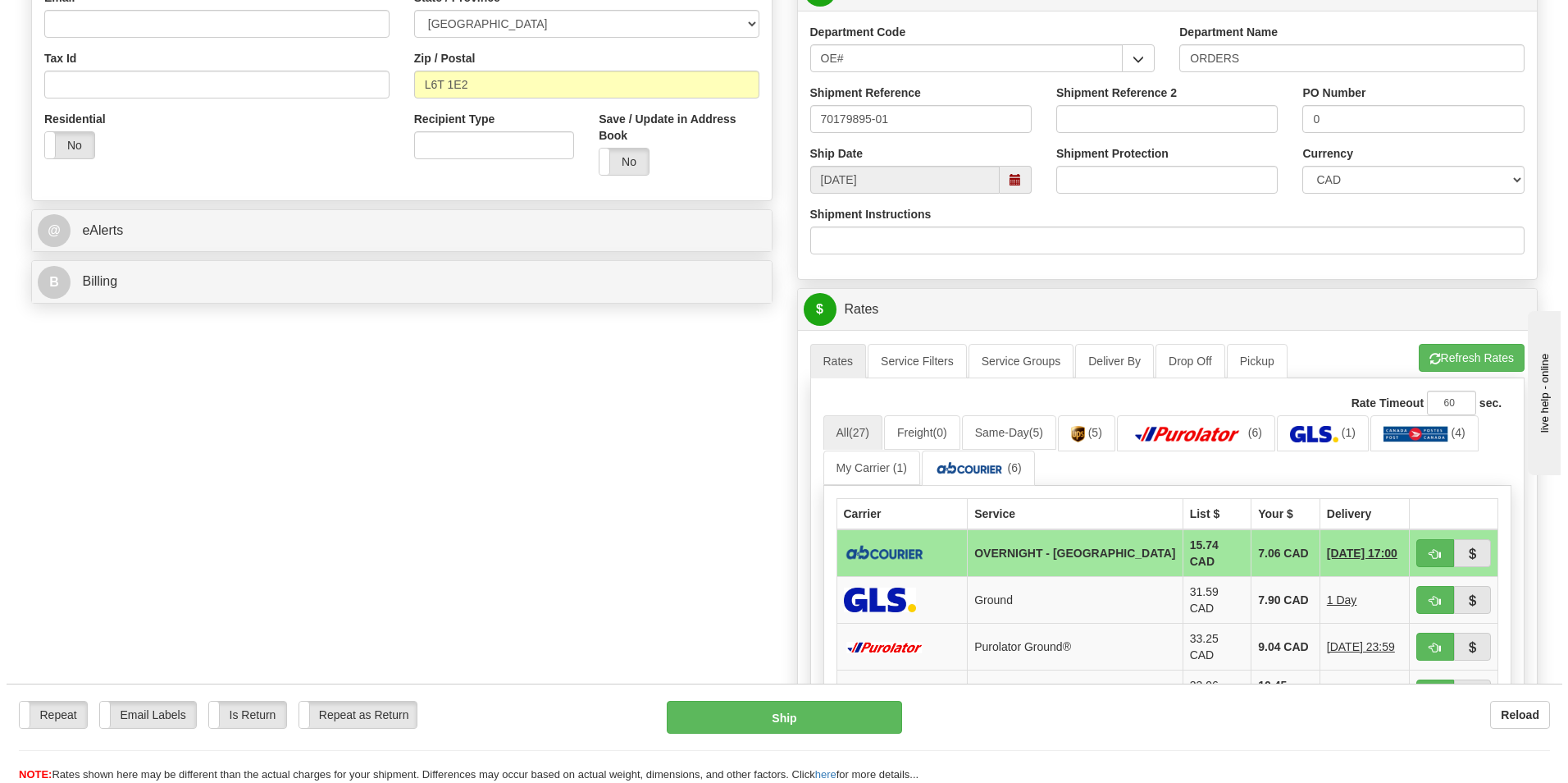
scroll to position [493, 0]
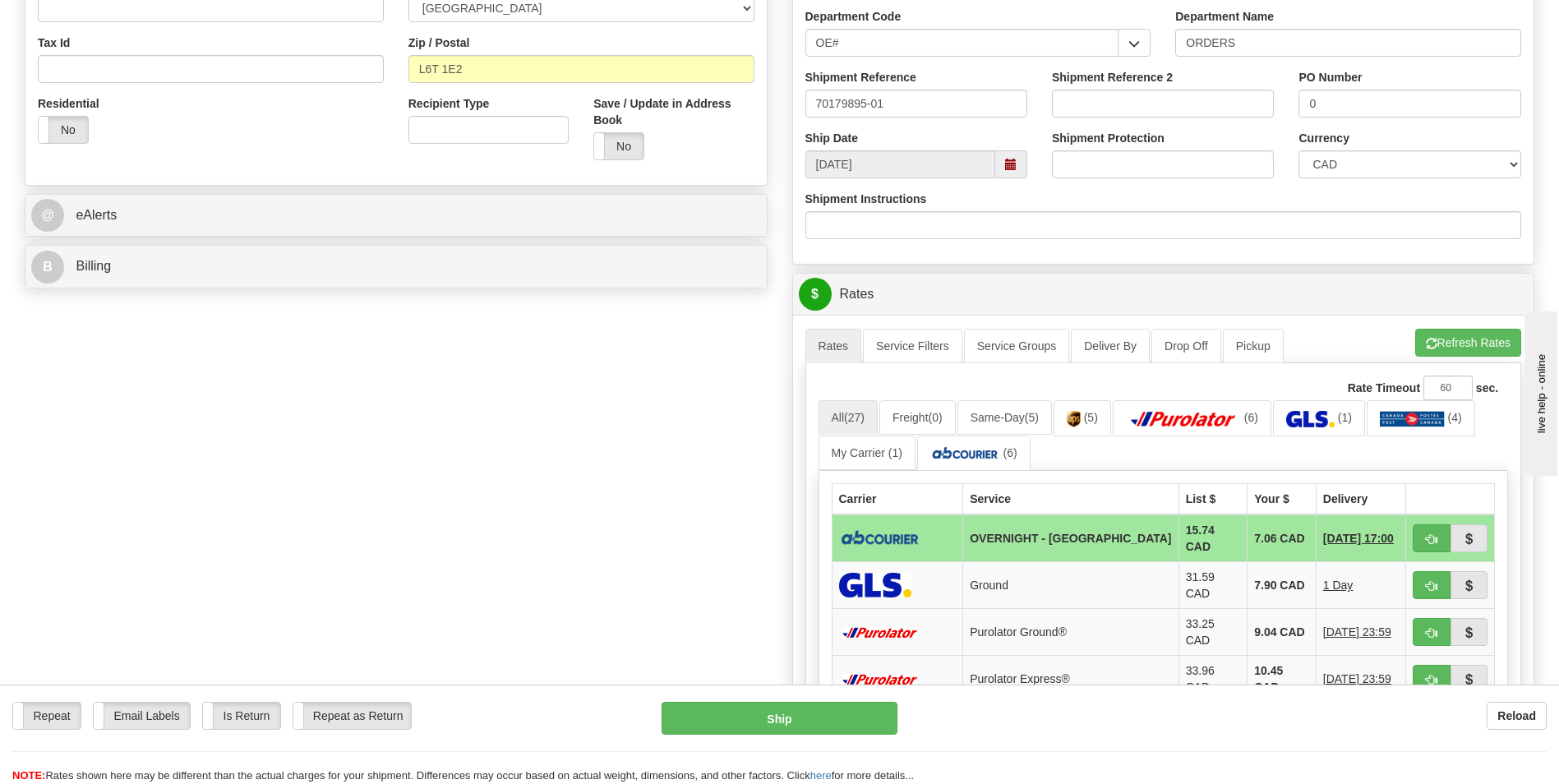
click at [1248, 534] on td "7.06 CAD" at bounding box center [1282, 537] width 69 height 48
click at [1431, 541] on span "button" at bounding box center [1431, 539] width 12 height 11
type input "4"
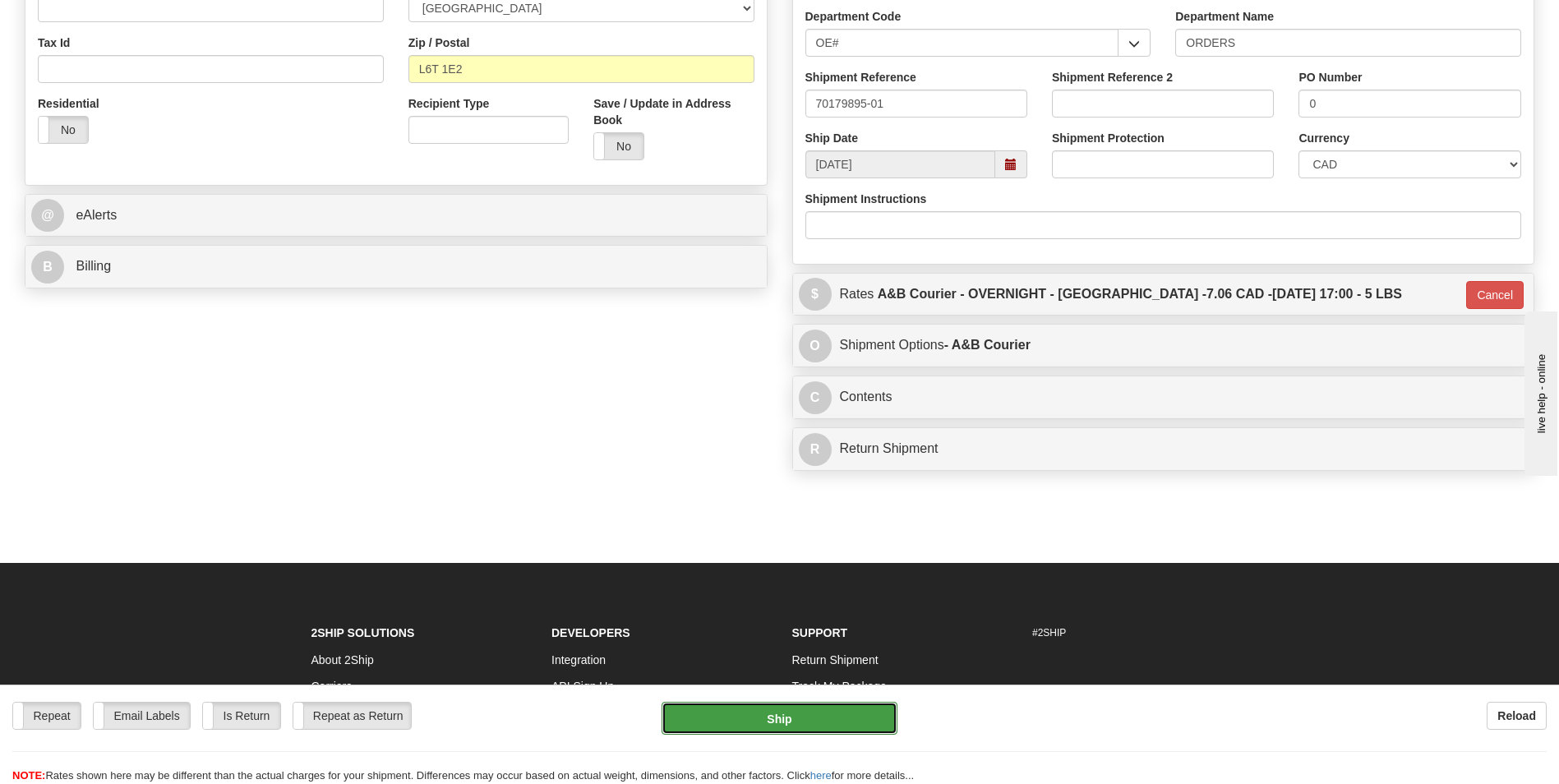
click at [774, 714] on button "Ship" at bounding box center [779, 718] width 235 height 33
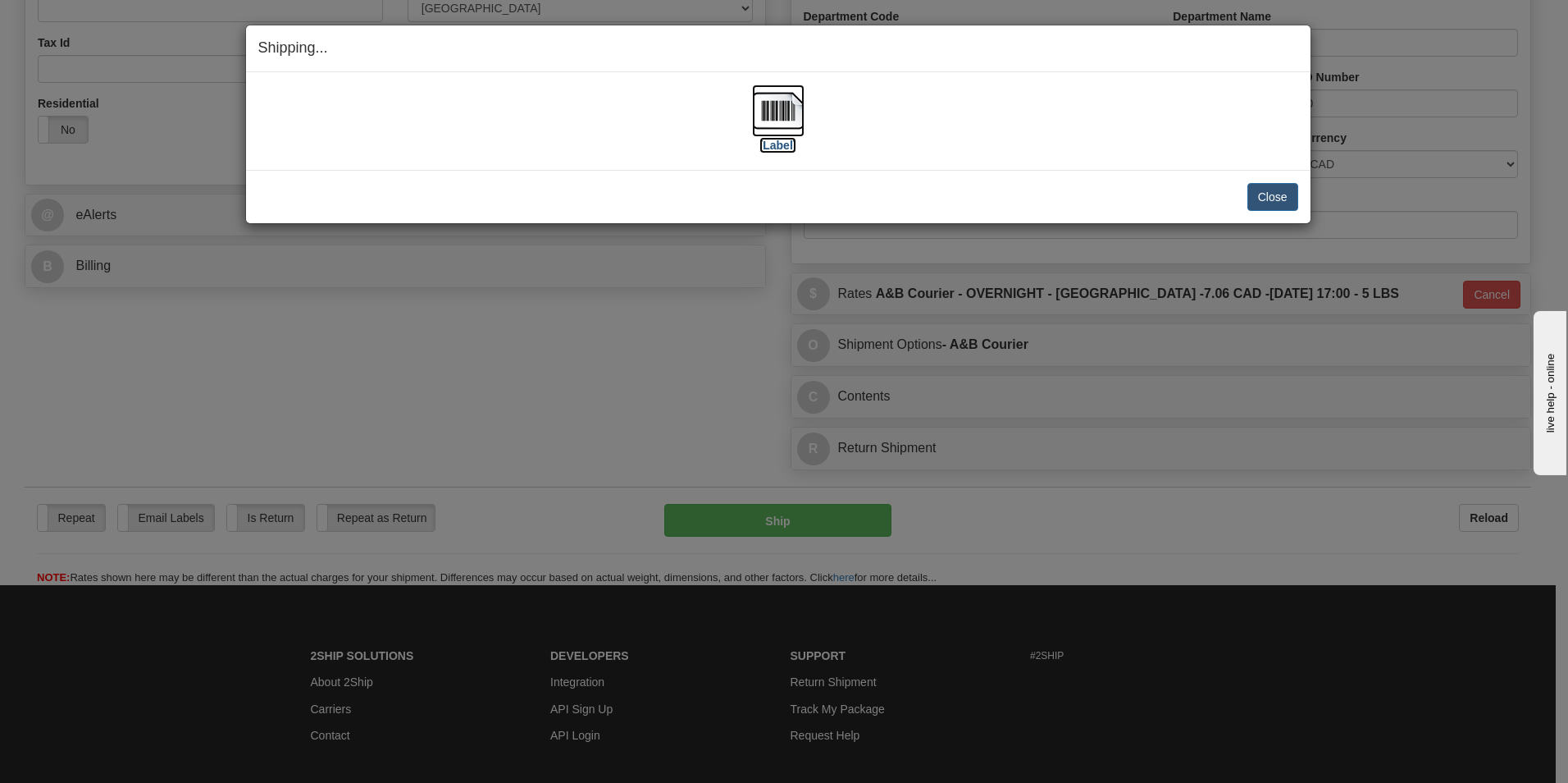
click at [775, 106] on img at bounding box center [778, 111] width 52 height 52
